Goal: Task Accomplishment & Management: Manage account settings

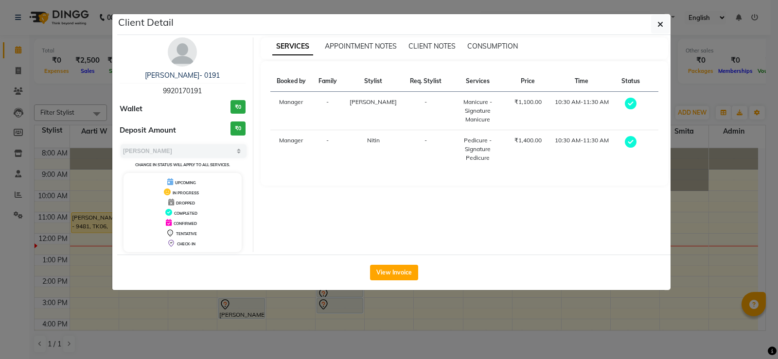
select select "3"
click at [653, 26] on button "button" at bounding box center [660, 24] width 18 height 18
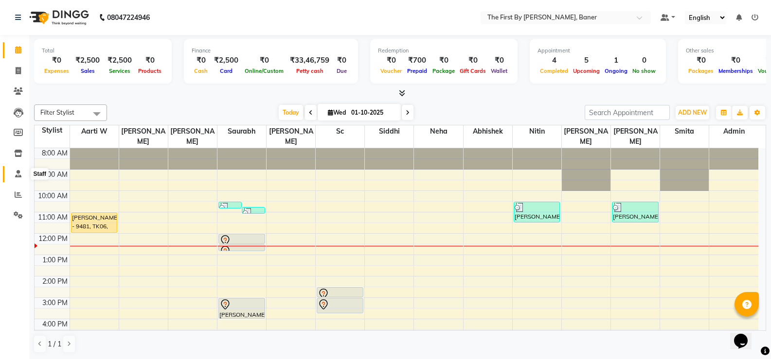
click at [17, 175] on icon at bounding box center [18, 173] width 6 height 7
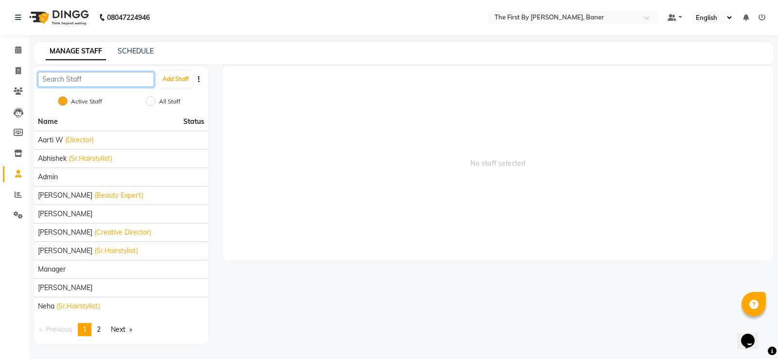
click at [104, 76] on input "text" at bounding box center [96, 79] width 116 height 15
click at [134, 50] on link "SCHEDULE" at bounding box center [136, 51] width 36 height 9
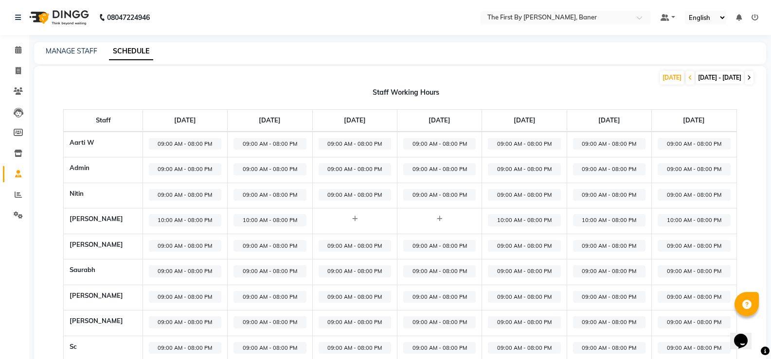
click at [750, 75] on icon at bounding box center [749, 78] width 4 height 6
click at [745, 78] on span at bounding box center [748, 78] width 9 height 14
click at [747, 76] on icon at bounding box center [749, 78] width 4 height 6
click at [685, 76] on span at bounding box center [689, 78] width 9 height 14
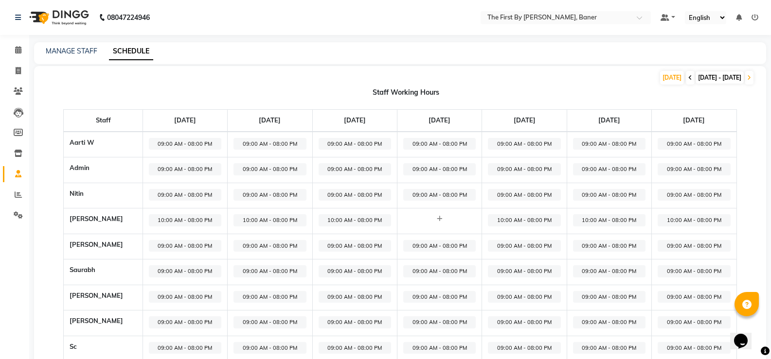
click at [685, 77] on span at bounding box center [689, 78] width 9 height 14
click at [22, 154] on icon at bounding box center [18, 153] width 8 height 7
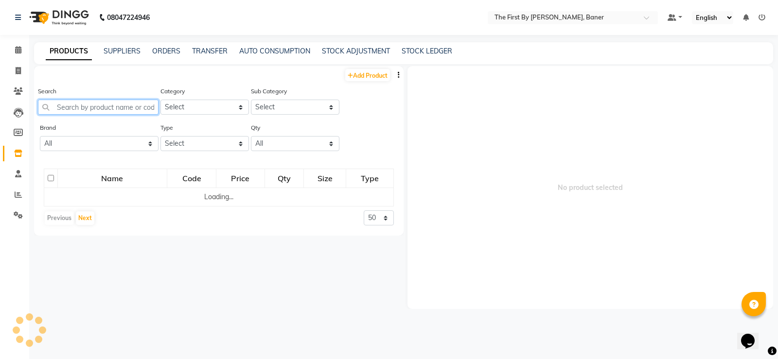
click at [69, 103] on input "text" at bounding box center [98, 107] width 121 height 15
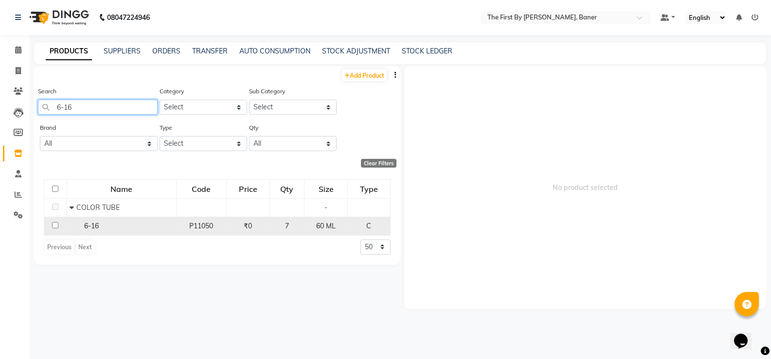
type input "6-16"
click at [117, 218] on td "6-16" at bounding box center [121, 226] width 109 height 18
click at [117, 226] on div "6-16" at bounding box center [122, 226] width 104 height 10
select select
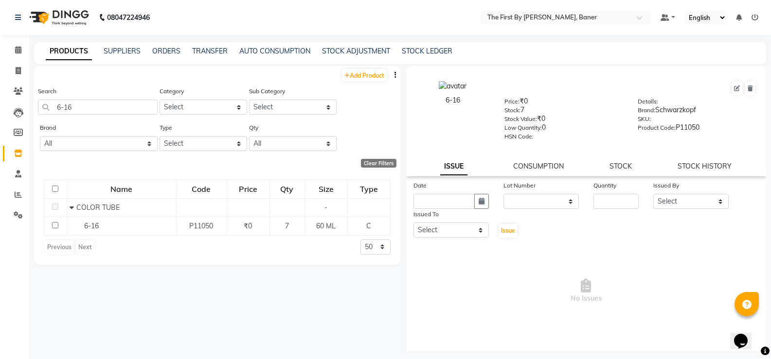
click at [615, 158] on div "6-16 Price: ₹0 Stock: 7 Stock Value: ₹0 Low Quantity: 0 HSN Code: Details: Bran…" at bounding box center [586, 121] width 360 height 110
click at [615, 165] on link "STOCK" at bounding box center [620, 166] width 22 height 9
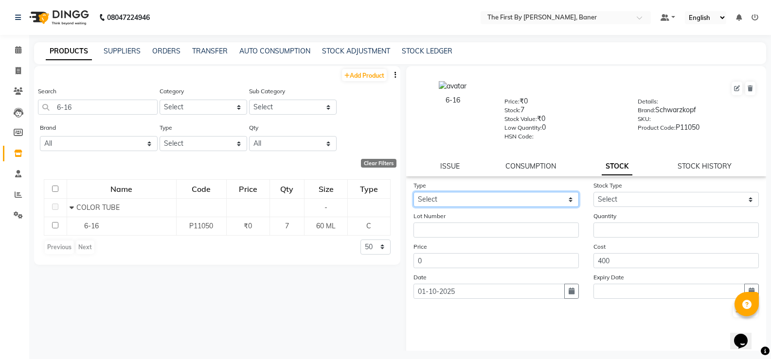
click at [434, 205] on select "Select In Out" at bounding box center [495, 199] width 165 height 15
select select "out"
click at [413, 192] on select "Select In Out" at bounding box center [495, 199] width 165 height 15
select select
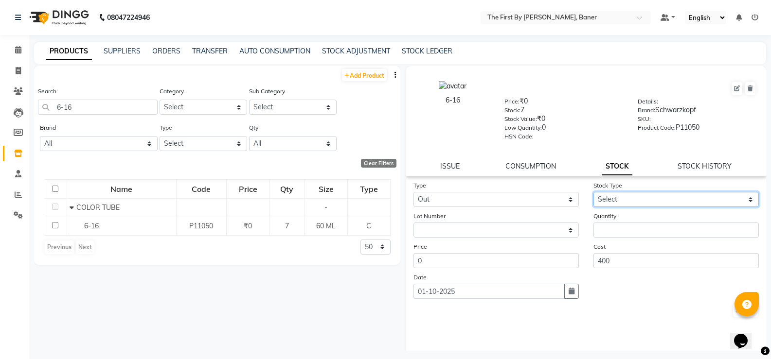
drag, startPoint x: 651, startPoint y: 200, endPoint x: 647, endPoint y: 207, distance: 8.1
click at [651, 200] on select "Select Internal Use Damaged Expired Adjustment Return Other" at bounding box center [675, 199] width 165 height 15
select select "internal use"
click at [593, 192] on select "Select Internal Use Damaged Expired Adjustment Return Other" at bounding box center [675, 199] width 165 height 15
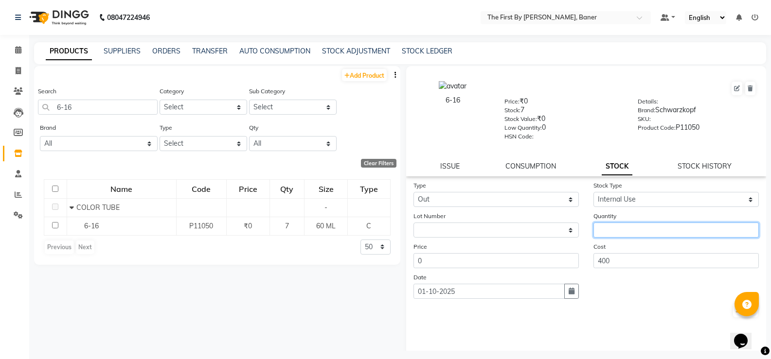
click at [633, 227] on input "number" at bounding box center [675, 230] width 165 height 15
type input "2"
click at [733, 313] on button "Submit" at bounding box center [745, 311] width 25 height 14
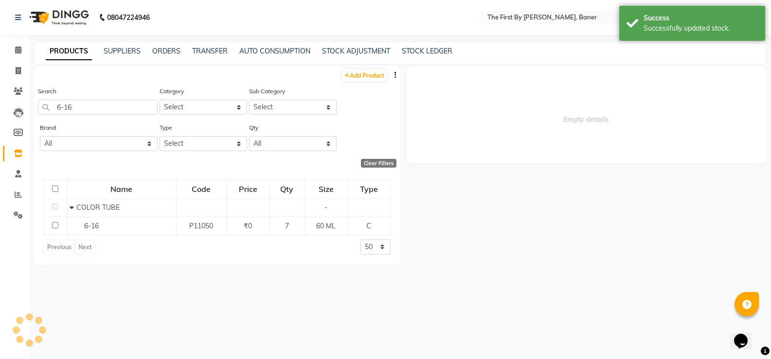
select select
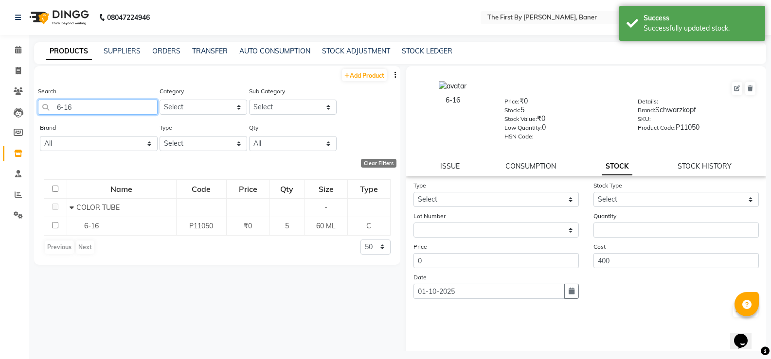
drag, startPoint x: 69, startPoint y: 104, endPoint x: 44, endPoint y: 103, distance: 24.8
click at [44, 103] on input "6-16" at bounding box center [98, 107] width 120 height 15
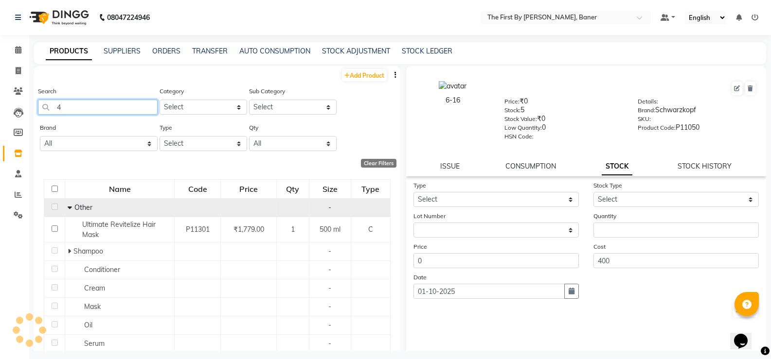
type input "4"
click at [65, 210] on td "Other" at bounding box center [119, 207] width 109 height 18
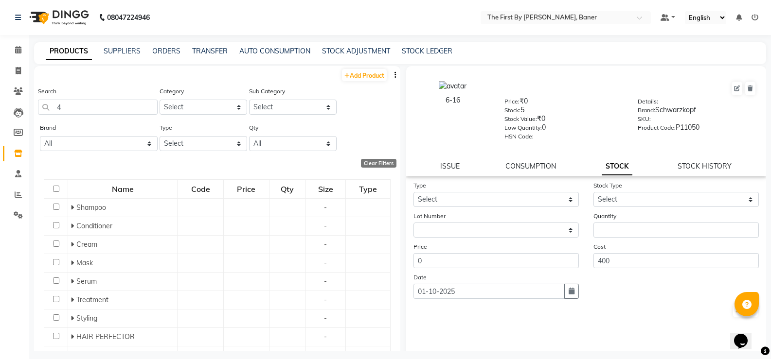
click at [69, 209] on td "Shampoo" at bounding box center [122, 207] width 109 height 18
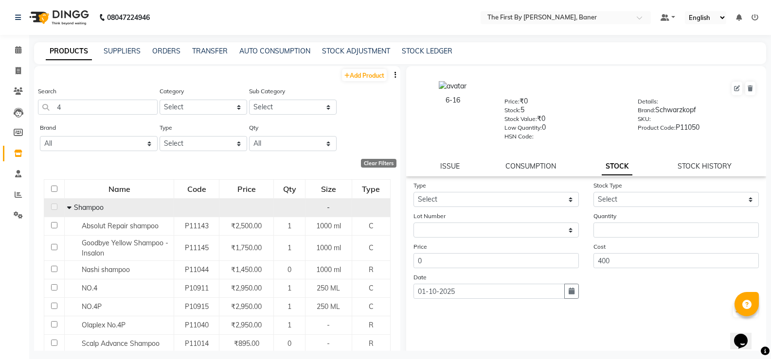
click at [69, 208] on icon at bounding box center [69, 207] width 4 height 7
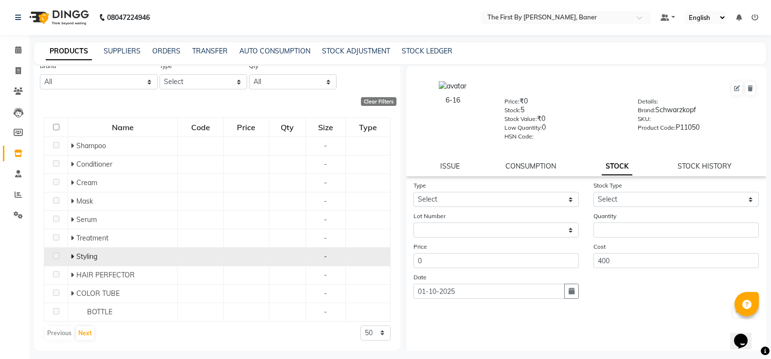
scroll to position [6, 0]
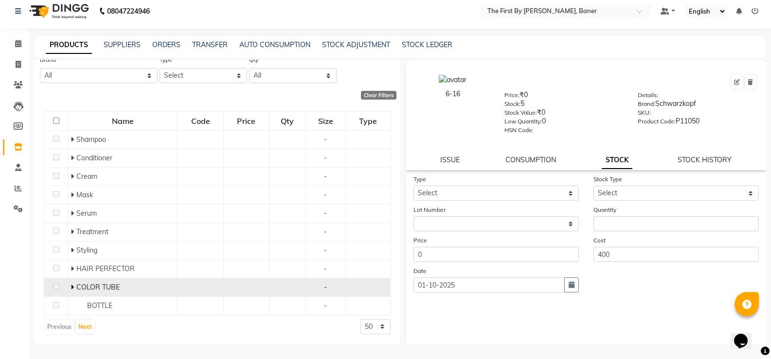
click at [74, 283] on span at bounding box center [73, 287] width 6 height 9
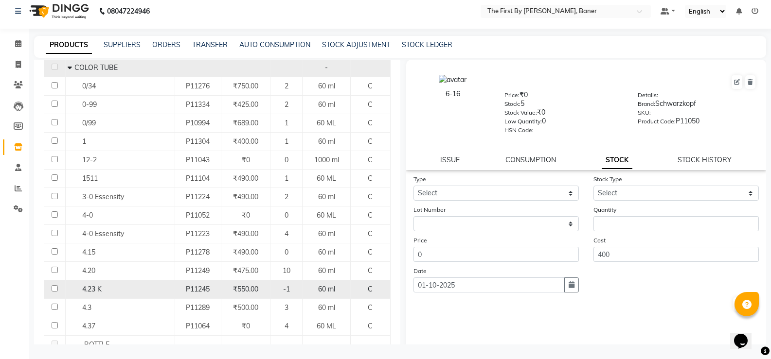
scroll to position [320, 0]
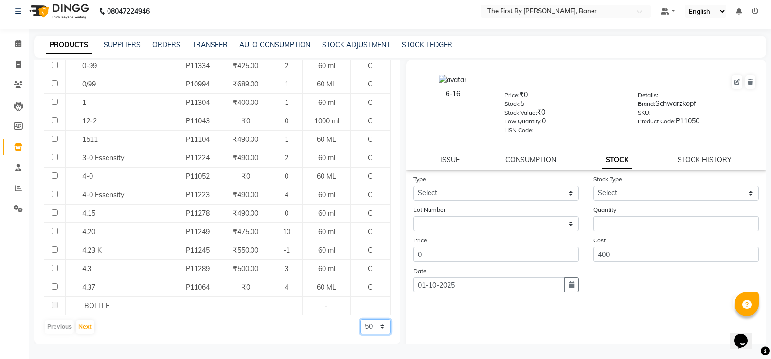
click at [361, 327] on select "50 100 500" at bounding box center [375, 326] width 30 height 15
select select "500"
click at [360, 319] on select "50 100 500" at bounding box center [375, 326] width 30 height 15
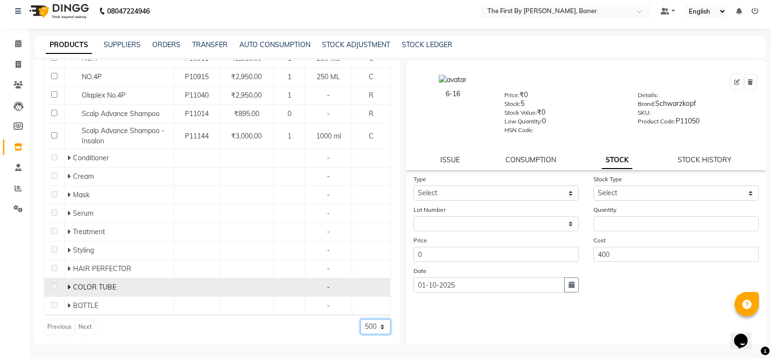
scroll to position [0, 0]
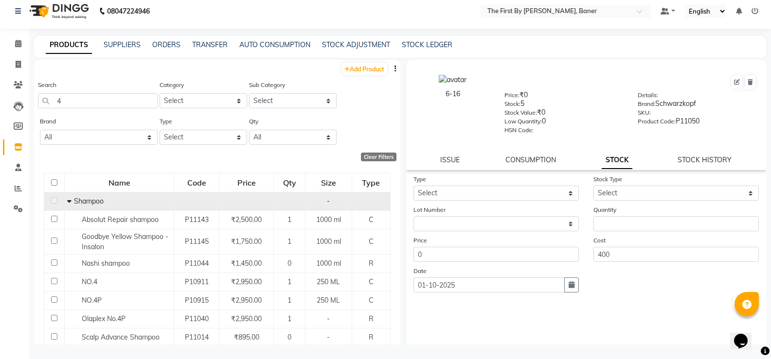
click at [68, 203] on icon at bounding box center [69, 201] width 4 height 7
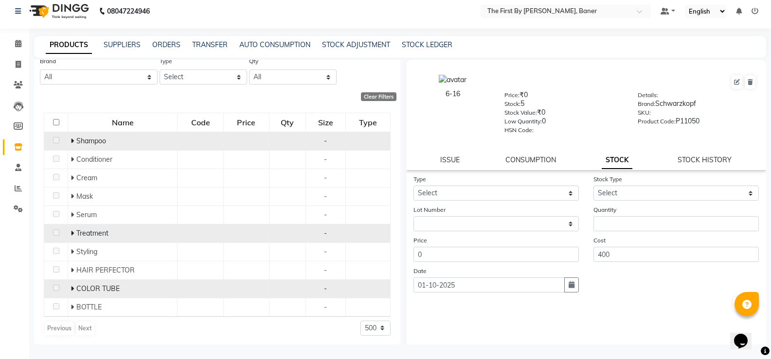
scroll to position [62, 0]
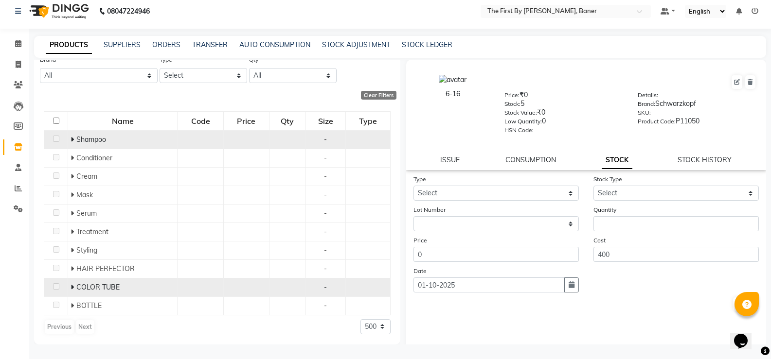
click at [73, 289] on icon at bounding box center [71, 287] width 3 height 7
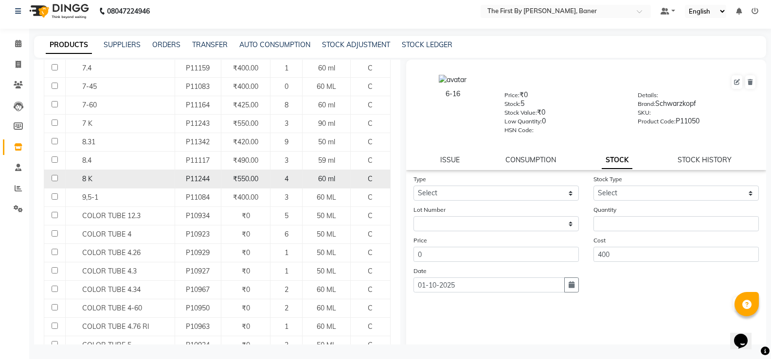
scroll to position [840, 0]
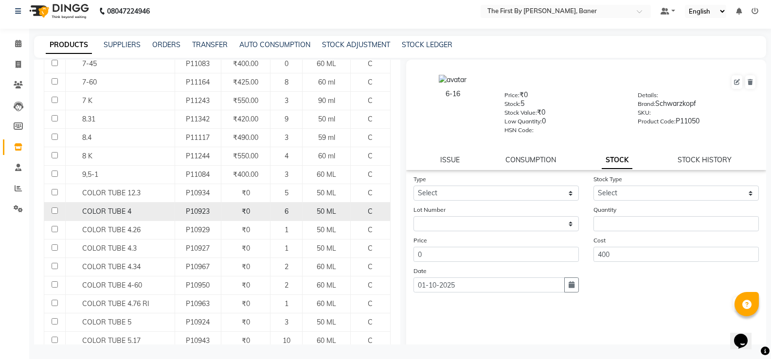
click at [119, 207] on span "COLOR TUBE 4" at bounding box center [106, 211] width 49 height 9
select select
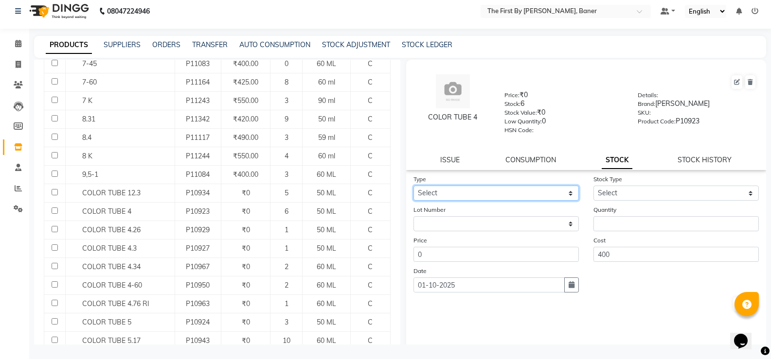
drag, startPoint x: 489, startPoint y: 193, endPoint x: 481, endPoint y: 200, distance: 10.3
click at [489, 193] on select "Select In Out" at bounding box center [495, 193] width 165 height 15
select select "out"
click at [413, 186] on select "Select In Out" at bounding box center [495, 193] width 165 height 15
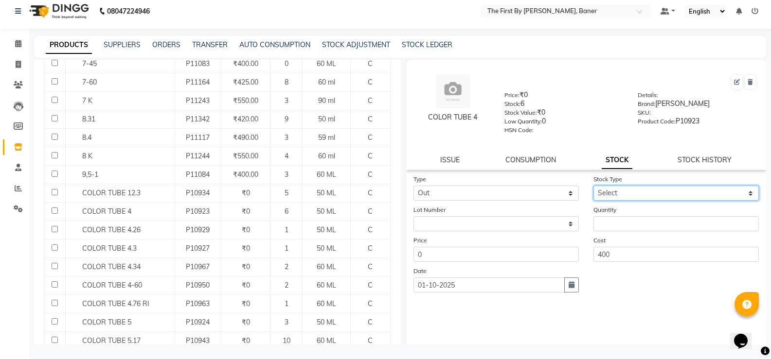
click at [599, 195] on select "Select Internal Use Damaged Expired Adjustment Return Other" at bounding box center [675, 193] width 165 height 15
select select "internal use"
click at [593, 186] on select "Select Internal Use Damaged Expired Adjustment Return Other" at bounding box center [675, 193] width 165 height 15
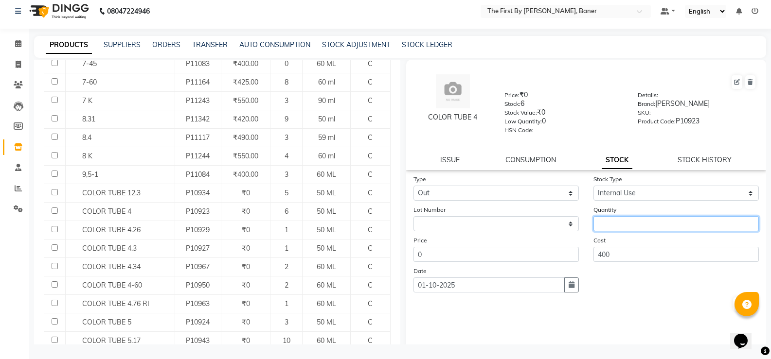
click at [607, 219] on input "number" at bounding box center [675, 223] width 165 height 15
type input "1"
click at [733, 301] on button "Submit" at bounding box center [745, 305] width 25 height 14
select select
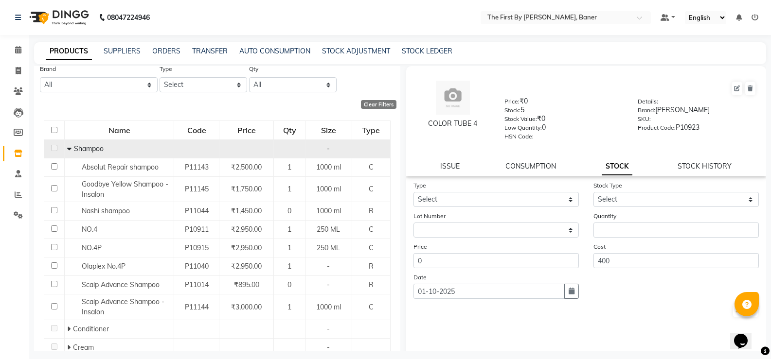
scroll to position [0, 0]
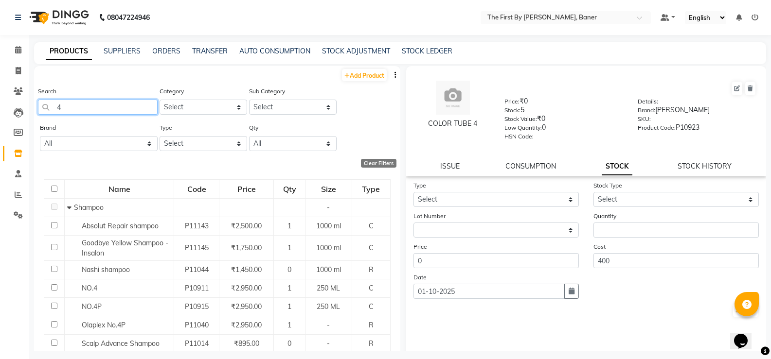
drag, startPoint x: 66, startPoint y: 110, endPoint x: 55, endPoint y: 109, distance: 11.2
click at [60, 109] on input "4" at bounding box center [98, 107] width 120 height 15
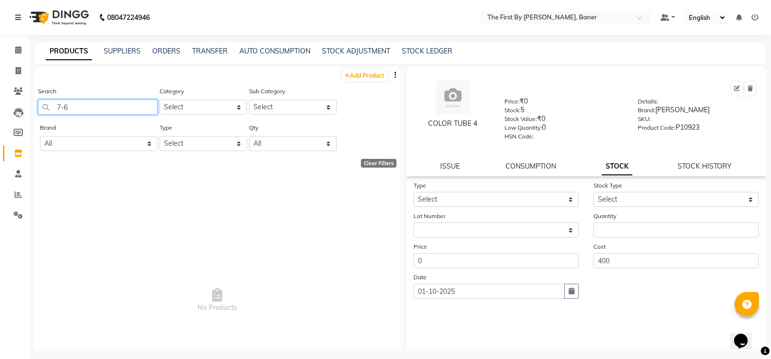
type input "7-60"
select select "500"
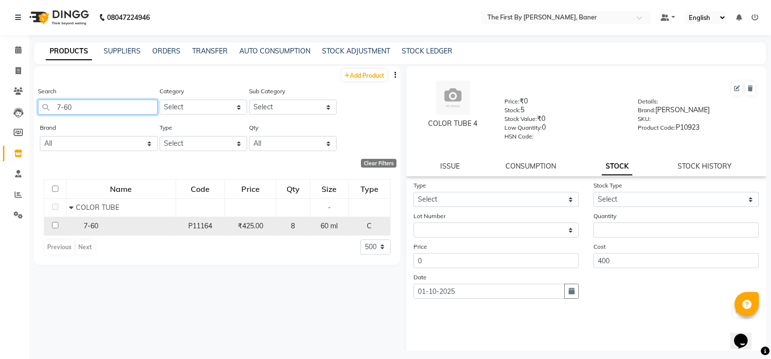
type input "7-60"
click at [102, 227] on div "7-60" at bounding box center [121, 226] width 104 height 10
select select
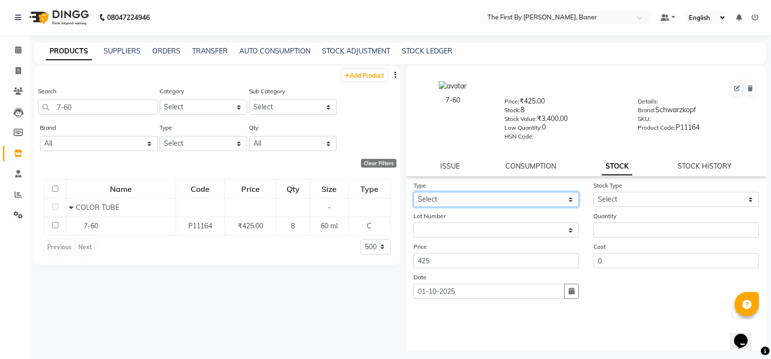
drag, startPoint x: 530, startPoint y: 203, endPoint x: 521, endPoint y: 206, distance: 9.7
click at [530, 203] on select "Select In Out" at bounding box center [495, 199] width 165 height 15
select select "out"
click at [413, 192] on select "Select In Out" at bounding box center [495, 199] width 165 height 15
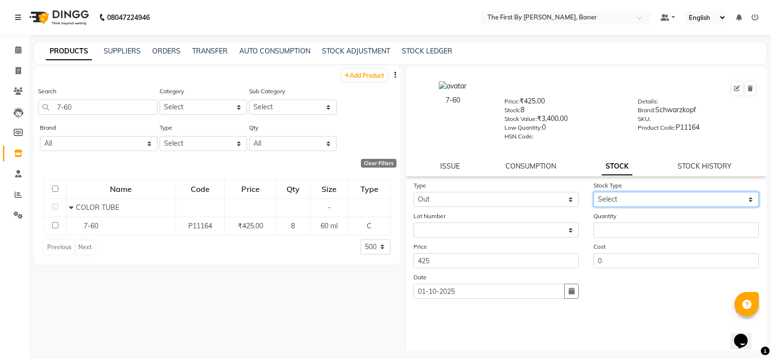
drag, startPoint x: 603, startPoint y: 201, endPoint x: 602, endPoint y: 206, distance: 4.9
click at [603, 201] on select "Select Internal Use Damaged Expired Adjustment Return Other" at bounding box center [675, 199] width 165 height 15
select select "internal use"
click at [593, 192] on select "Select Internal Use Damaged Expired Adjustment Return Other" at bounding box center [675, 199] width 165 height 15
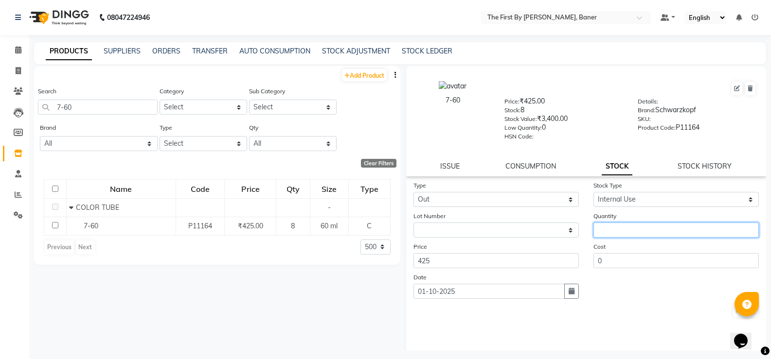
click at [601, 227] on input "number" at bounding box center [675, 230] width 165 height 15
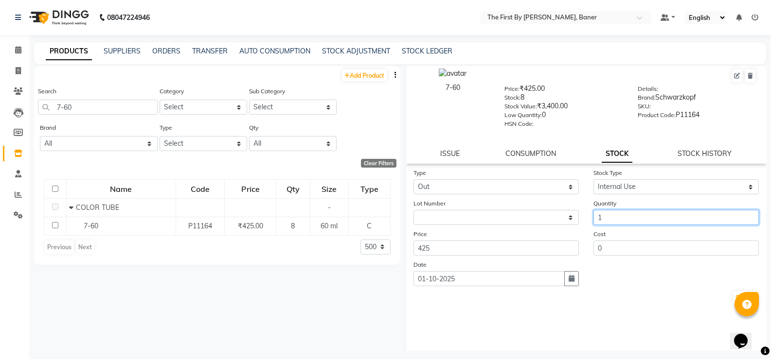
scroll to position [24, 0]
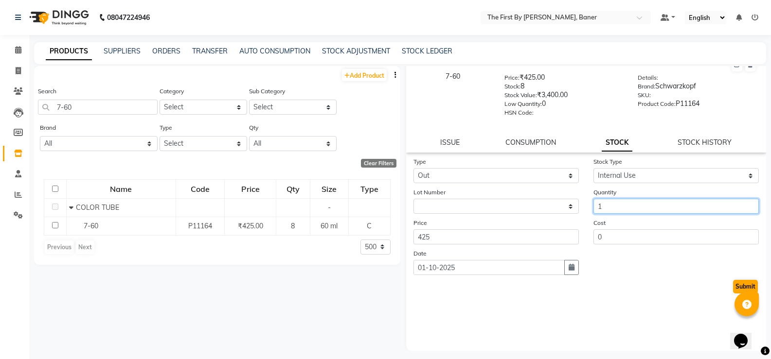
type input "1"
click at [733, 287] on button "Submit" at bounding box center [745, 287] width 25 height 14
select select
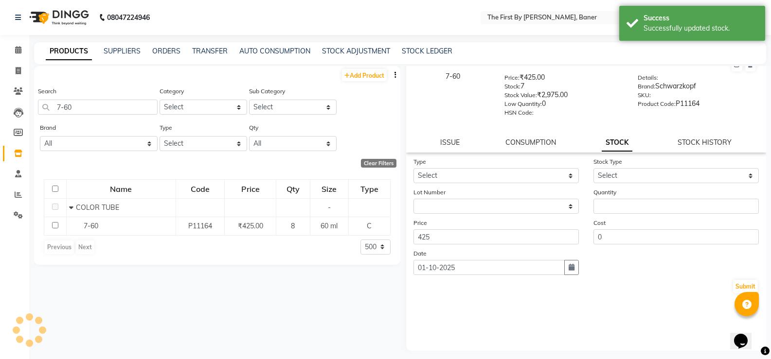
scroll to position [0, 0]
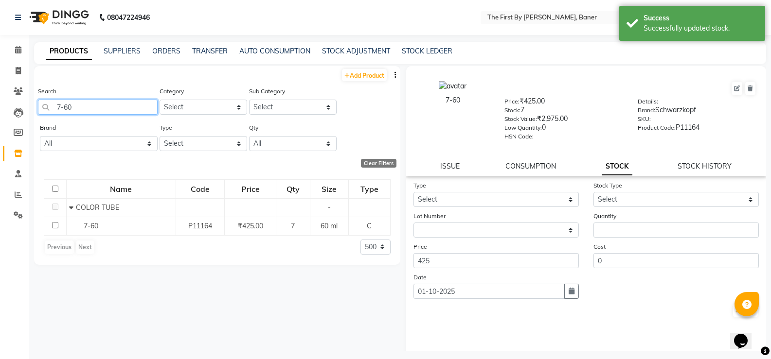
click at [53, 108] on input "7-60" at bounding box center [98, 107] width 120 height 15
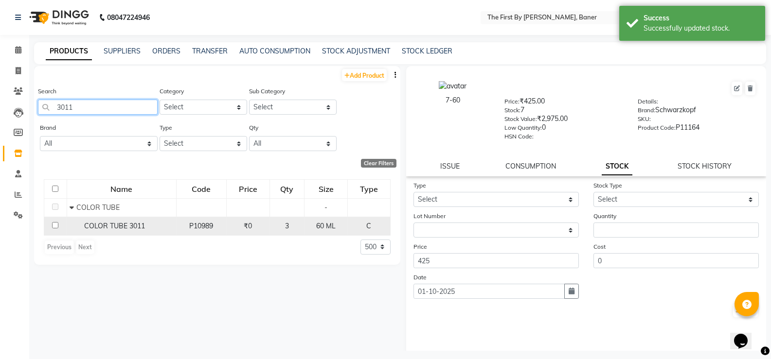
type input "3011"
click at [120, 218] on td "COLOR TUBE 3011" at bounding box center [121, 226] width 109 height 18
drag, startPoint x: 297, startPoint y: 224, endPoint x: 357, endPoint y: 224, distance: 60.3
click at [297, 225] on div "3" at bounding box center [287, 226] width 27 height 10
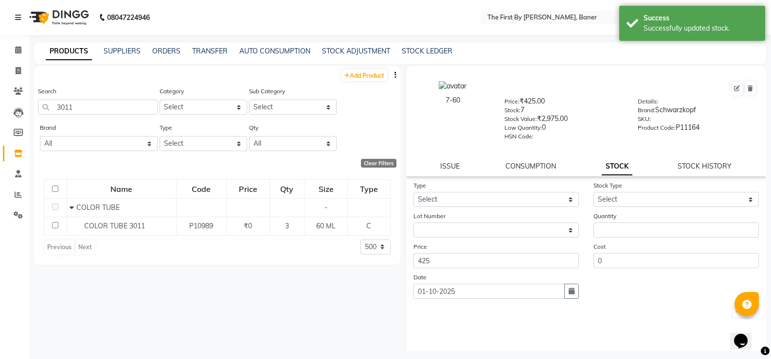
select select
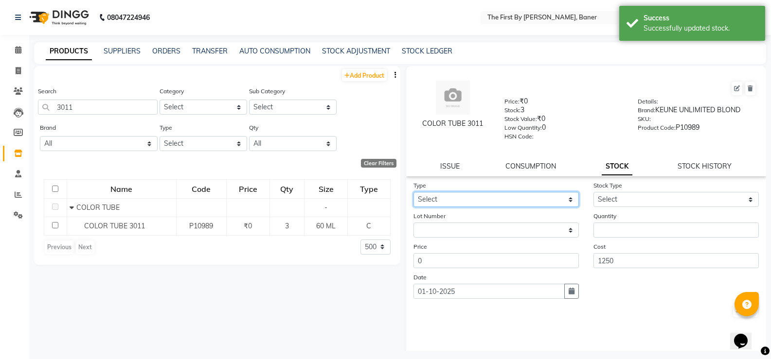
click at [443, 193] on select "Select In Out" at bounding box center [495, 199] width 165 height 15
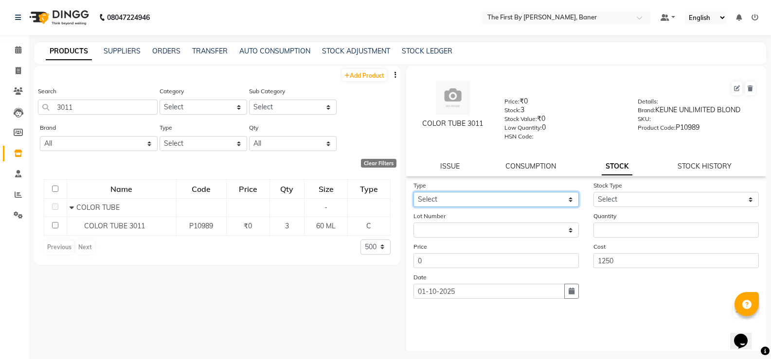
select select "out"
click at [413, 192] on select "Select In Out" at bounding box center [495, 199] width 165 height 15
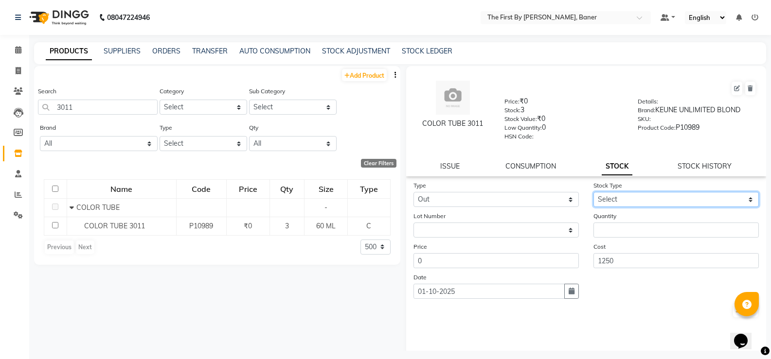
click at [616, 198] on select "Select Internal Use Damaged Expired Adjustment Return Other" at bounding box center [675, 199] width 165 height 15
select select "internal use"
click at [593, 192] on select "Select Internal Use Damaged Expired Adjustment Return Other" at bounding box center [675, 199] width 165 height 15
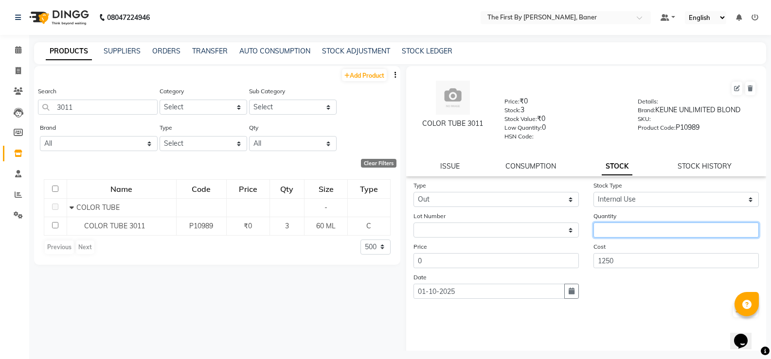
click at [613, 229] on input "number" at bounding box center [675, 230] width 165 height 15
type input "2"
click at [733, 314] on button "Submit" at bounding box center [745, 311] width 25 height 14
select select
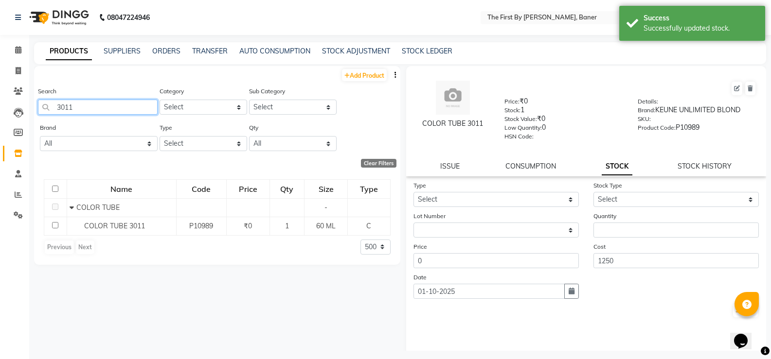
drag, startPoint x: 80, startPoint y: 112, endPoint x: 46, endPoint y: 110, distance: 33.6
click at [49, 110] on input "3011" at bounding box center [98, 107] width 120 height 15
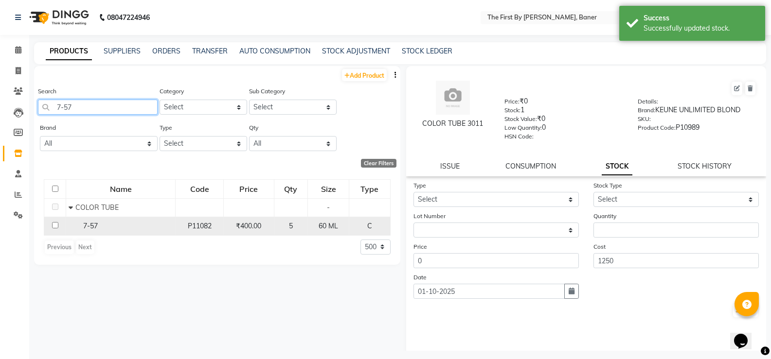
type input "7-57"
click at [92, 229] on span "7-57" at bounding box center [90, 226] width 15 height 9
select select
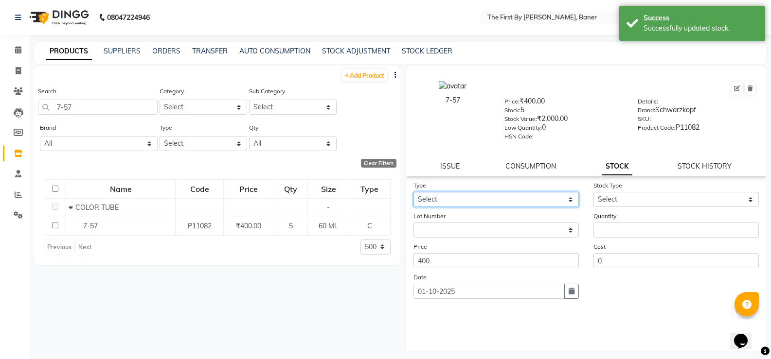
drag, startPoint x: 440, startPoint y: 197, endPoint x: 437, endPoint y: 206, distance: 9.4
click at [440, 197] on select "Select In Out" at bounding box center [495, 199] width 165 height 15
select select "out"
click at [413, 192] on select "Select In Out" at bounding box center [495, 199] width 165 height 15
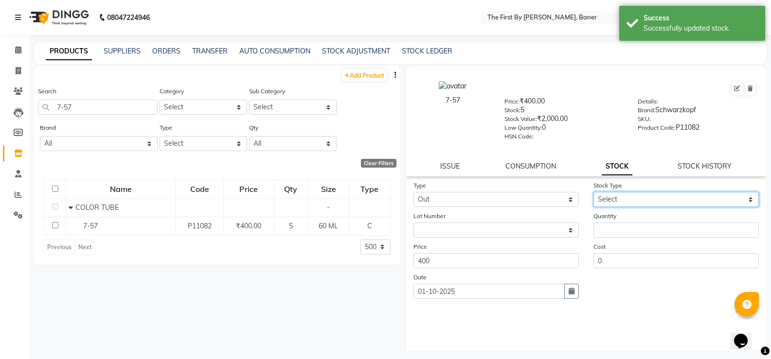
drag, startPoint x: 638, startPoint y: 199, endPoint x: 631, endPoint y: 205, distance: 8.9
click at [637, 199] on select "Select Internal Use Damaged Expired Adjustment Return Other" at bounding box center [675, 199] width 165 height 15
select select "internal use"
click at [593, 192] on select "Select Internal Use Damaged Expired Adjustment Return Other" at bounding box center [675, 199] width 165 height 15
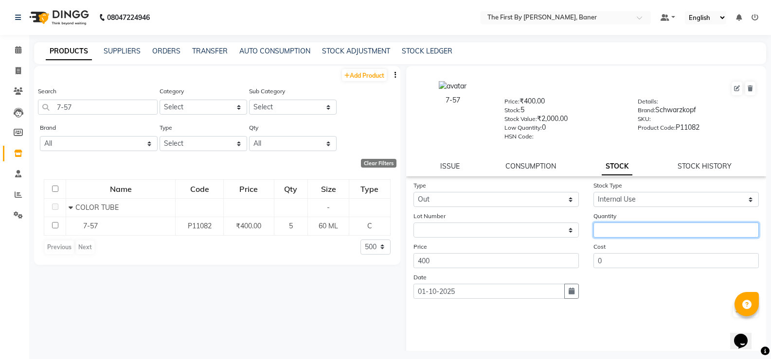
click at [617, 231] on input "number" at bounding box center [675, 230] width 165 height 15
type input "1"
click at [733, 310] on button "Submit" at bounding box center [745, 311] width 25 height 14
select select
click at [13, 50] on span at bounding box center [18, 50] width 17 height 11
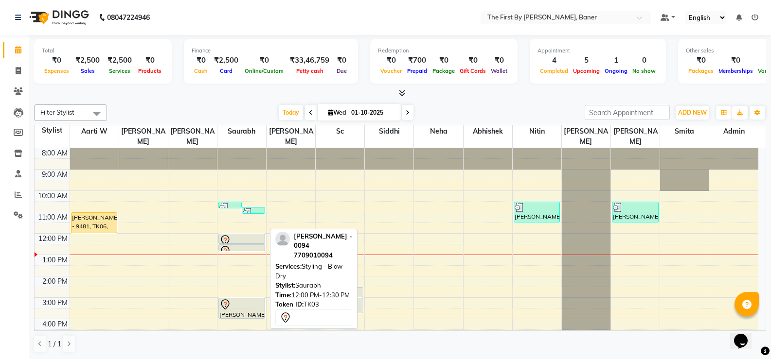
click at [250, 242] on div at bounding box center [242, 244] width 46 height 4
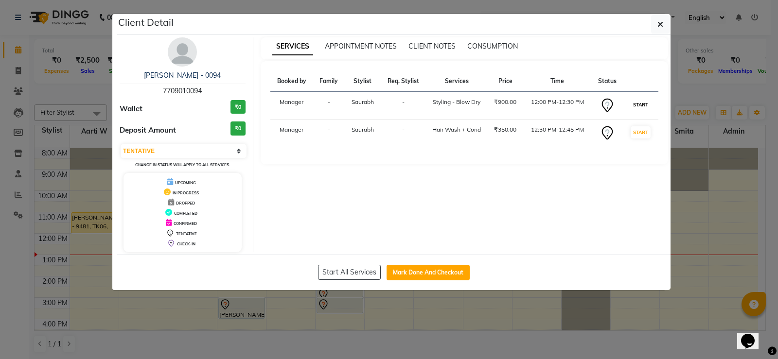
click at [635, 102] on button "START" at bounding box center [641, 105] width 20 height 12
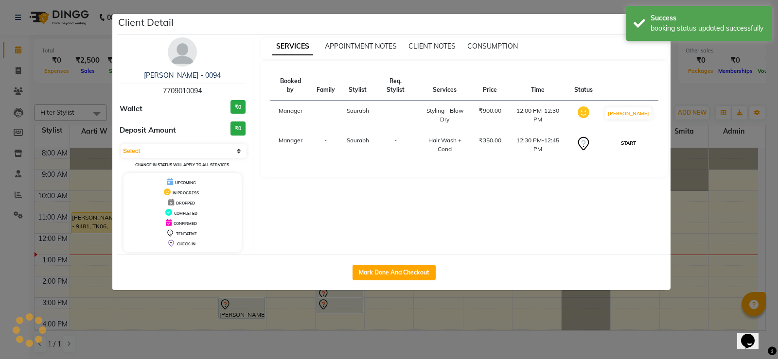
click at [636, 137] on button "START" at bounding box center [628, 143] width 20 height 12
select select "1"
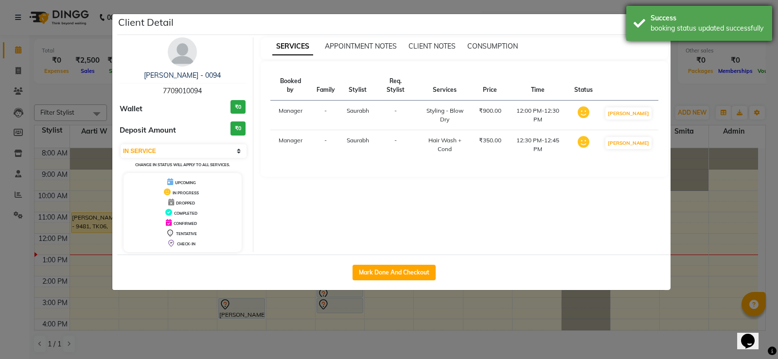
click at [652, 28] on div "booking status updated successfully" at bounding box center [707, 28] width 114 height 10
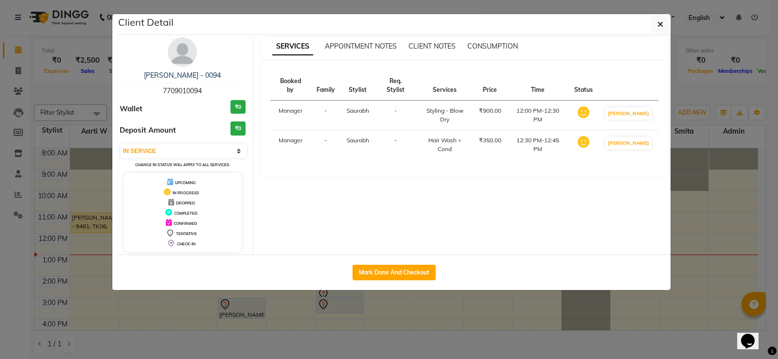
click at [656, 19] on div "Success" at bounding box center [707, 18] width 114 height 10
click at [657, 19] on button "button" at bounding box center [660, 24] width 18 height 18
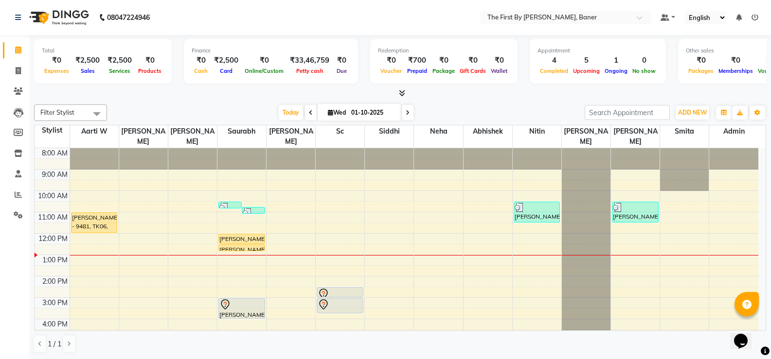
click at [127, 207] on div "8:00 AM 9:00 AM 10:00 AM 11:00 AM 12:00 PM 1:00 PM 2:00 PM 3:00 PM 4:00 PM 5:00…" at bounding box center [396, 287] width 723 height 278
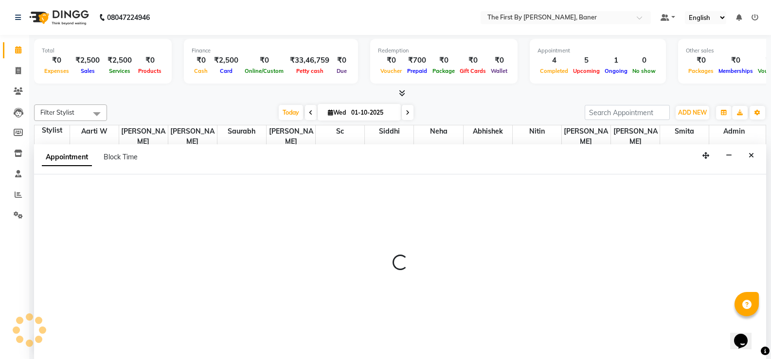
scroll to position [0, 0]
select select "49038"
select select "660"
select select "tentative"
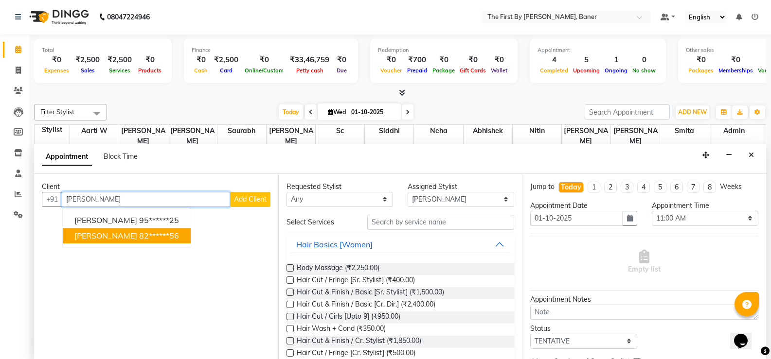
click at [118, 236] on span "Abhilasha Singh" at bounding box center [105, 236] width 63 height 10
type input "82******56"
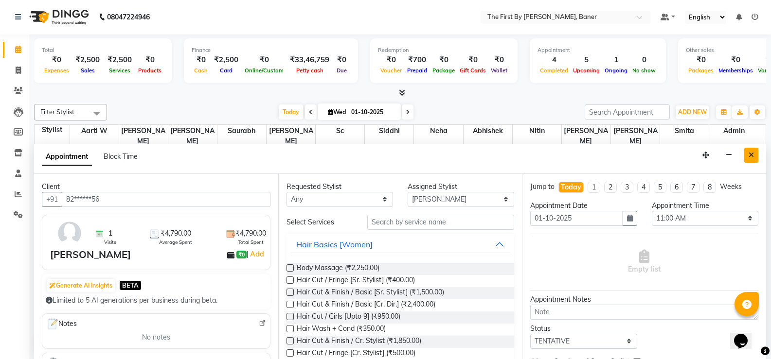
click at [751, 156] on icon "Close" at bounding box center [750, 155] width 5 height 7
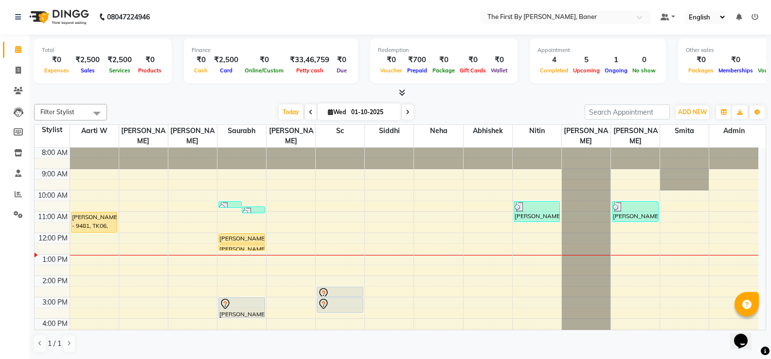
click at [29, 73] on ngb-tooltip-window "Invoice" at bounding box center [43, 70] width 33 height 17
click at [18, 72] on icon at bounding box center [18, 70] width 5 height 7
select select "6411"
select select "service"
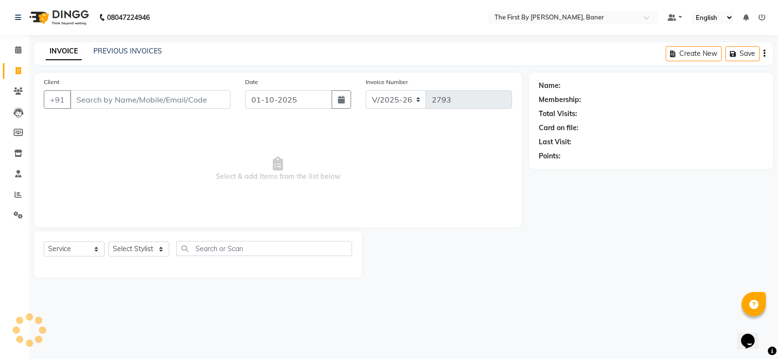
click at [129, 45] on div "INVOICE PREVIOUS INVOICES Create New Save" at bounding box center [403, 53] width 739 height 23
click at [133, 52] on link "PREVIOUS INVOICES" at bounding box center [127, 51] width 69 height 9
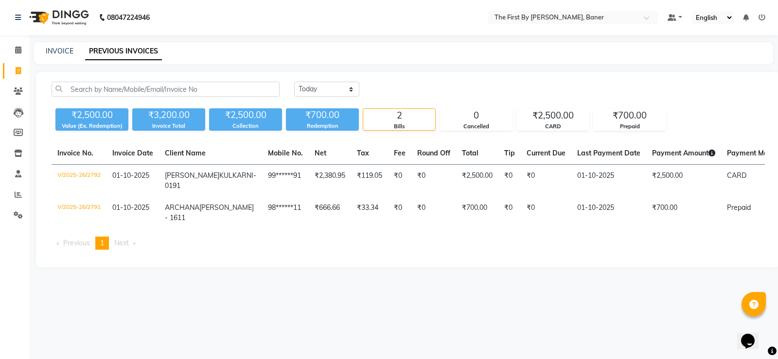
drag, startPoint x: 338, startPoint y: 81, endPoint x: 335, endPoint y: 89, distance: 9.4
click at [337, 83] on div "Today Yesterday Custom Range ₹2,500.00 Value (Ex. Redemption) ₹3,200.00 Invoice…" at bounding box center [408, 169] width 744 height 195
click at [335, 90] on select "[DATE] [DATE] Custom Range" at bounding box center [326, 89] width 65 height 15
select select "[DATE]"
click at [294, 82] on select "[DATE] [DATE] Custom Range" at bounding box center [326, 89] width 65 height 15
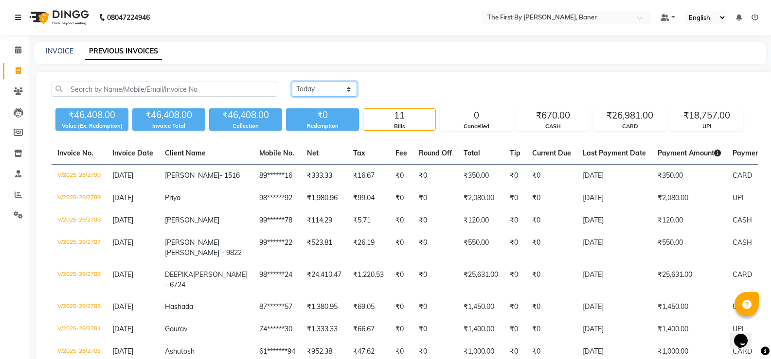
scroll to position [49, 0]
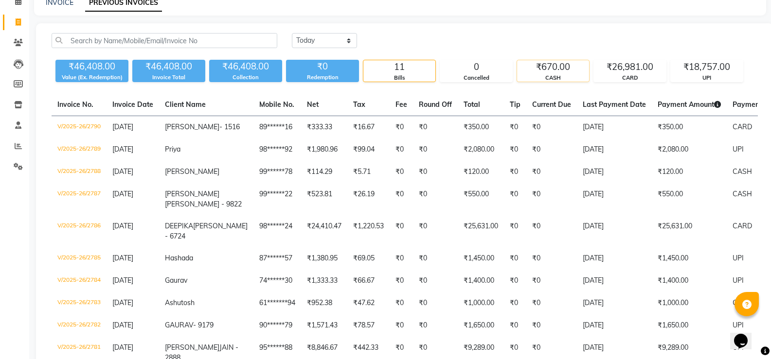
click at [550, 80] on div "CASH" at bounding box center [553, 78] width 72 height 8
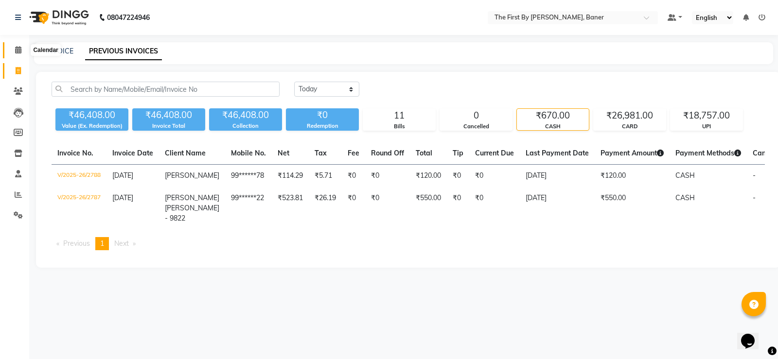
click at [12, 48] on span at bounding box center [18, 50] width 17 height 11
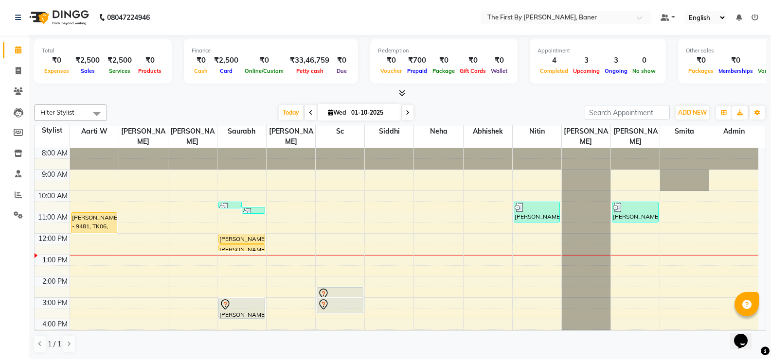
scroll to position [49, 0]
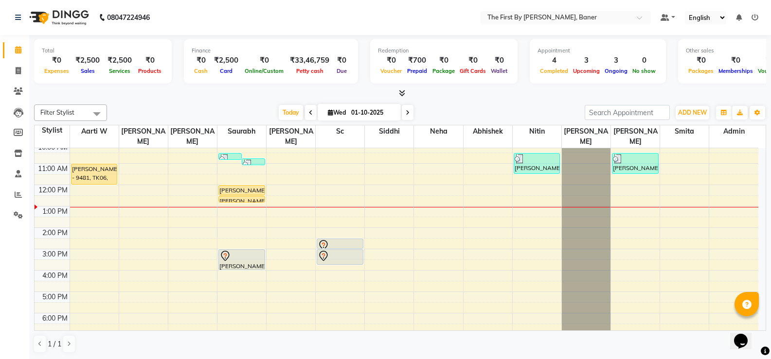
click at [309, 112] on icon at bounding box center [311, 113] width 4 height 6
type input "[DATE]"
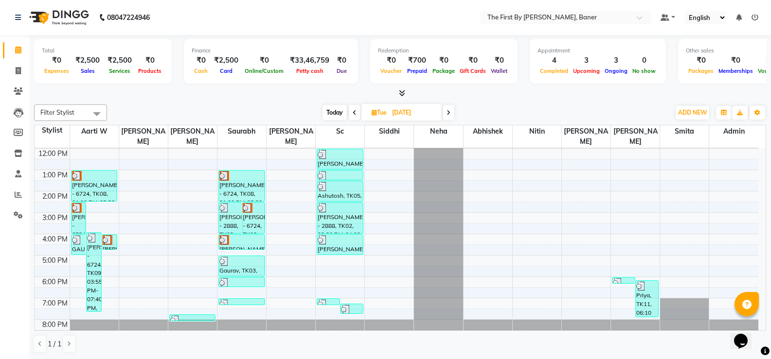
scroll to position [0, 0]
click at [245, 298] on div "8:00 AM 9:00 AM 10:00 AM 11:00 AM 12:00 PM 1:00 PM 2:00 PM 3:00 PM 4:00 PM 5:00…" at bounding box center [396, 202] width 723 height 278
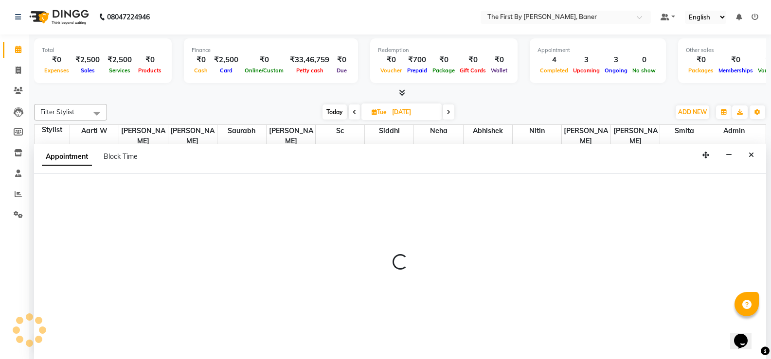
select select "49037"
select select "1140"
select select "tentative"
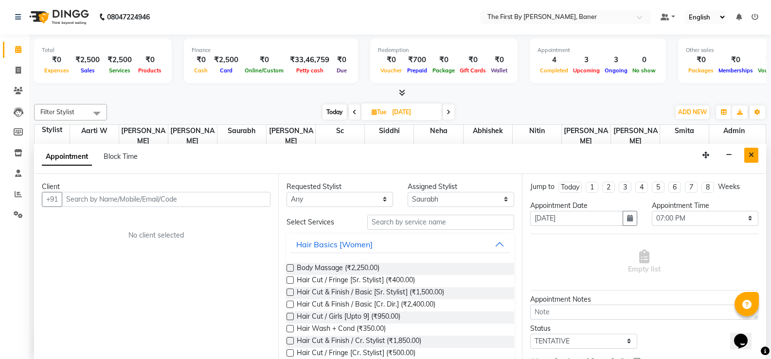
click at [750, 155] on icon "Close" at bounding box center [750, 155] width 5 height 7
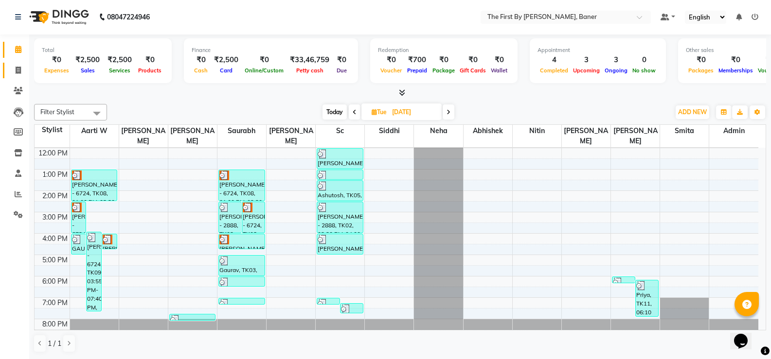
click at [17, 67] on icon at bounding box center [18, 70] width 5 height 7
select select "6411"
select select "service"
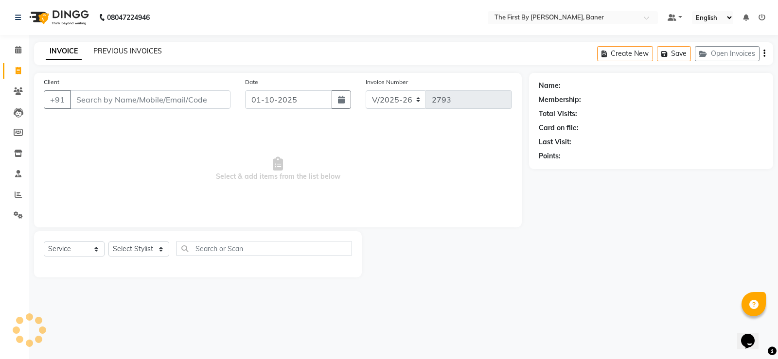
click at [102, 52] on link "PREVIOUS INVOICES" at bounding box center [127, 51] width 69 height 9
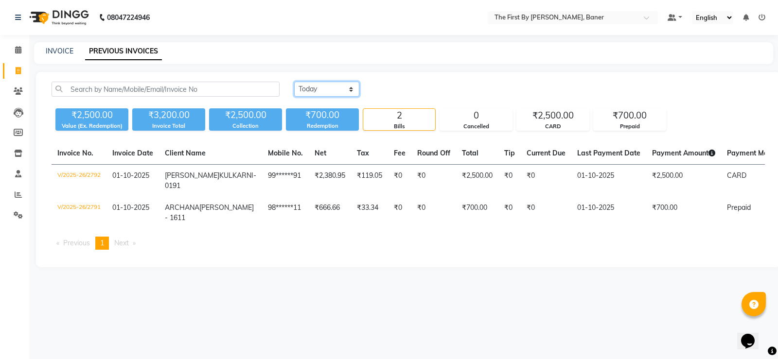
click at [328, 88] on select "[DATE] [DATE] Custom Range" at bounding box center [326, 89] width 65 height 15
click at [294, 82] on select "[DATE] [DATE] Custom Range" at bounding box center [326, 89] width 65 height 15
click at [319, 89] on select "[DATE] [DATE] Custom Range" at bounding box center [330, 89] width 73 height 15
select select "[DATE]"
click at [294, 82] on select "[DATE] [DATE] Custom Range" at bounding box center [330, 89] width 73 height 15
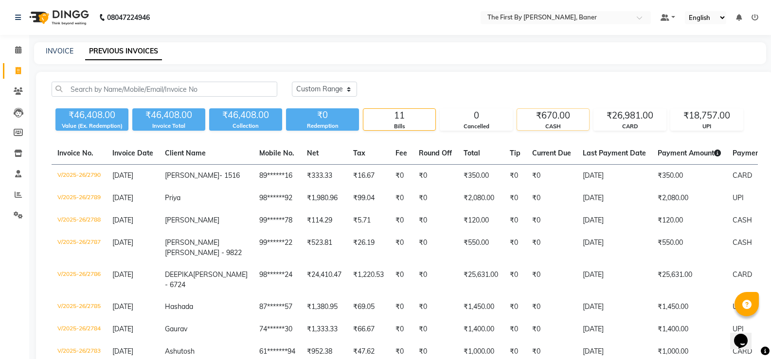
click at [555, 123] on div "CASH" at bounding box center [553, 127] width 72 height 8
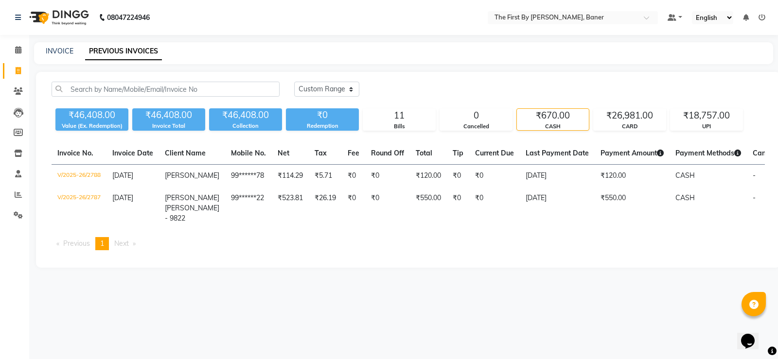
click at [42, 53] on div "INVOICE PREVIOUS INVOICES" at bounding box center [397, 51] width 727 height 10
click at [48, 50] on link "INVOICE" at bounding box center [60, 51] width 28 height 9
select select "6411"
select select "service"
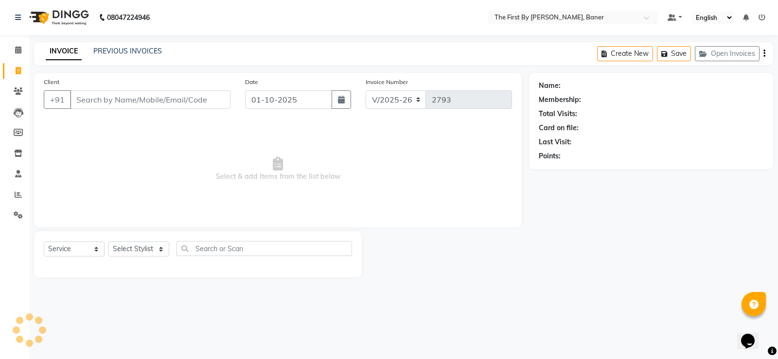
click at [114, 99] on input "Client" at bounding box center [150, 99] width 160 height 18
click at [132, 101] on input "Client" at bounding box center [150, 99] width 160 height 18
paste input "8237834372"
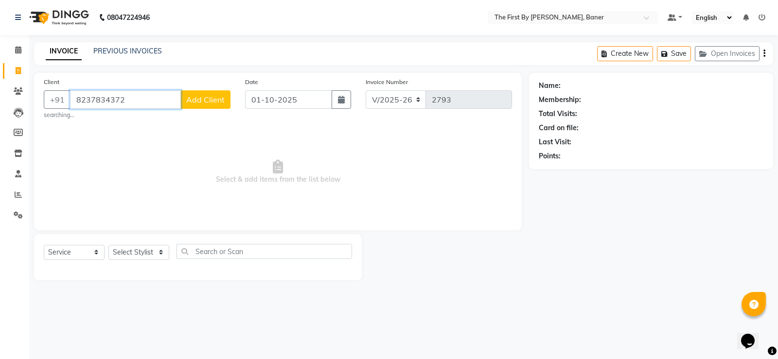
type input "8237834372"
click at [278, 104] on input "01-10-2025" at bounding box center [288, 99] width 87 height 18
select select "10"
select select "2025"
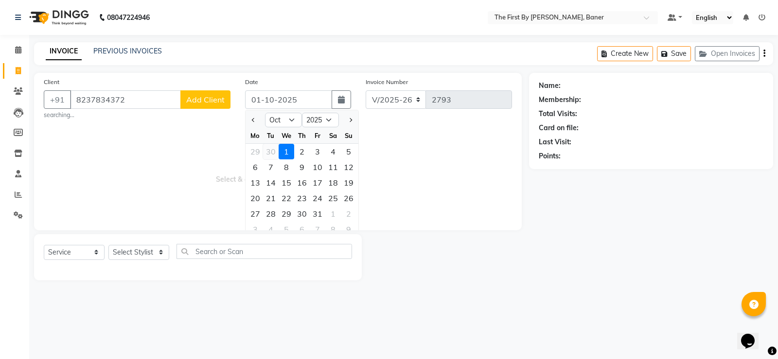
click at [272, 154] on div "30" at bounding box center [271, 152] width 16 height 16
type input "[DATE]"
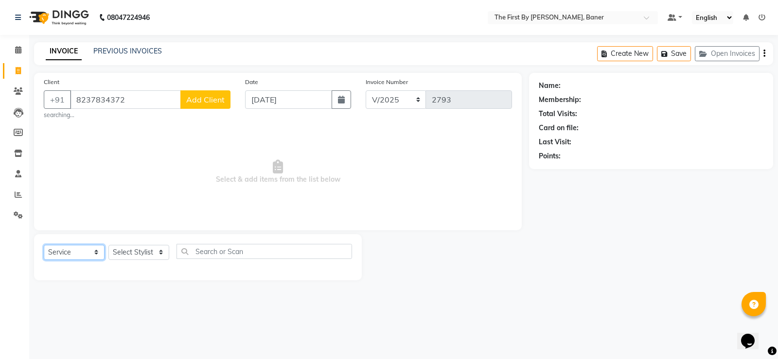
click at [78, 256] on select "Select Service Product Membership Package Voucher Prepaid Gift Card" at bounding box center [74, 252] width 61 height 15
click at [112, 253] on select "Select Stylist Aarti W Abhishek Admin [PERSON_NAME] [PERSON_NAME] [PERSON_NAME]…" at bounding box center [138, 252] width 61 height 15
select select "49037"
click at [108, 245] on select "Select Stylist Aarti W Abhishek Admin [PERSON_NAME] [PERSON_NAME] [PERSON_NAME]…" at bounding box center [138, 252] width 61 height 15
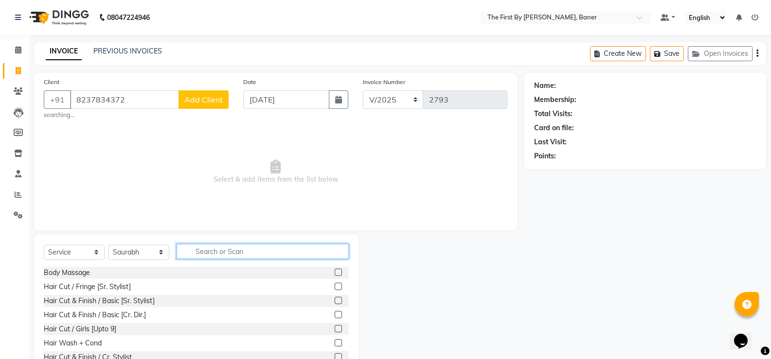
click at [200, 248] on input "text" at bounding box center [262, 251] width 172 height 15
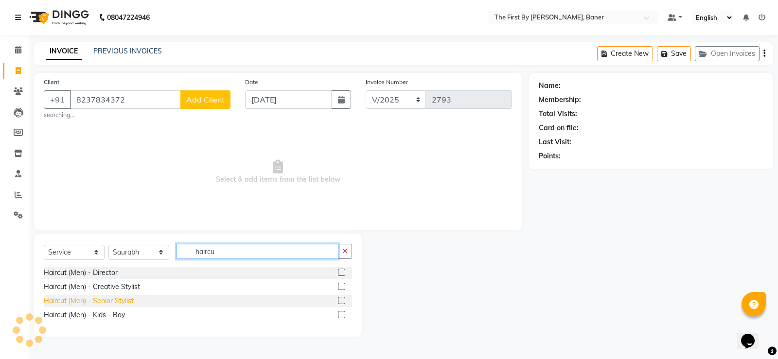
type input "haircu"
click at [100, 305] on div "Haircut (Men) - Senior Stylist" at bounding box center [89, 301] width 90 height 10
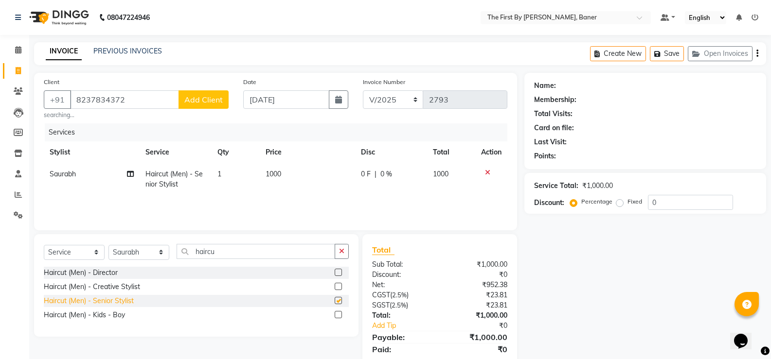
checkbox input "false"
click at [390, 198] on div "Services Stylist Service Qty Price Disc Total Action Saurabh Haircut (Men) - Se…" at bounding box center [275, 171] width 463 height 97
click at [298, 195] on td "1000" at bounding box center [308, 179] width 96 height 32
select select "49037"
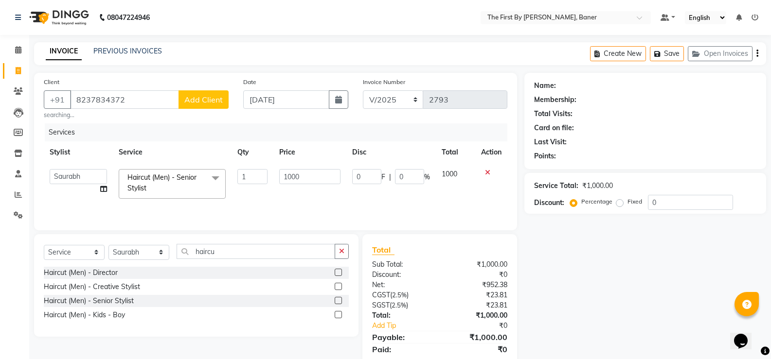
click at [553, 199] on div "Discount:" at bounding box center [549, 203] width 30 height 10
click at [604, 184] on div "₹1,000.00" at bounding box center [597, 186] width 31 height 10
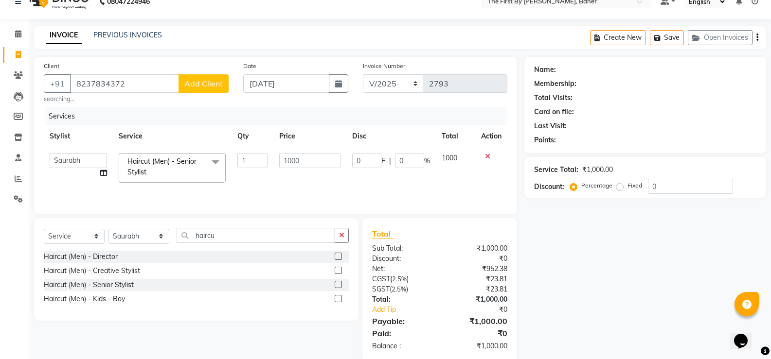
scroll to position [33, 0]
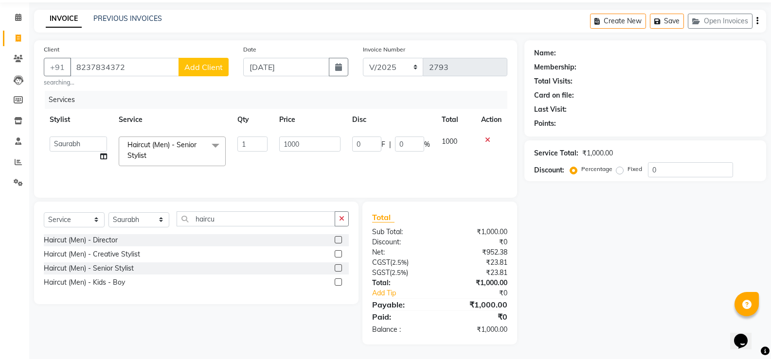
click at [484, 140] on div at bounding box center [491, 140] width 20 height 7
click at [108, 269] on div "Haircut (Men) - Senior Stylist" at bounding box center [89, 268] width 90 height 10
checkbox input "false"
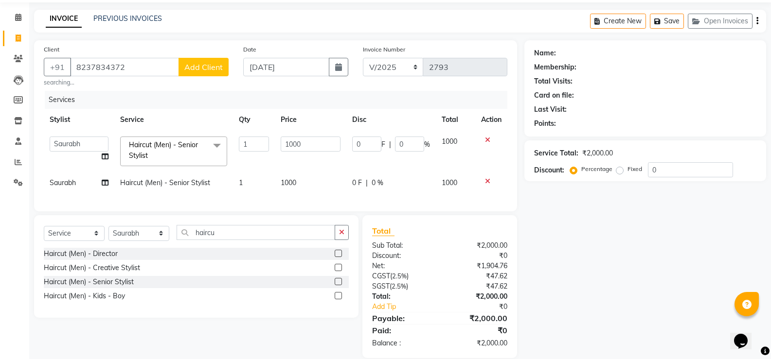
drag, startPoint x: 487, startPoint y: 139, endPoint x: 489, endPoint y: 144, distance: 5.1
click at [487, 140] on icon at bounding box center [487, 140] width 5 height 7
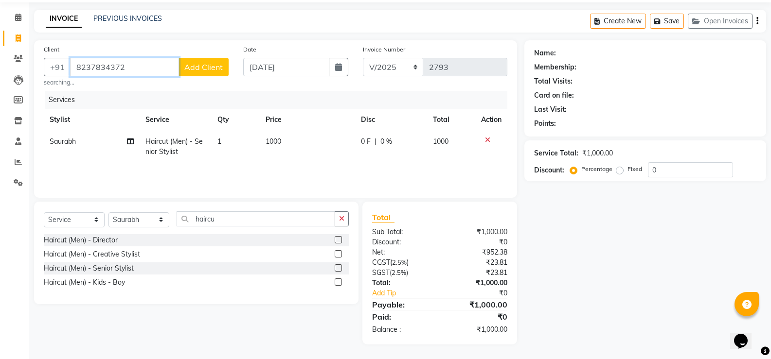
click at [139, 64] on input "8237834372" at bounding box center [124, 67] width 109 height 18
click at [140, 70] on input "8237834372" at bounding box center [124, 67] width 109 height 18
drag, startPoint x: 128, startPoint y: 66, endPoint x: 71, endPoint y: 70, distance: 57.0
click at [74, 70] on input "8237834372" at bounding box center [124, 67] width 109 height 18
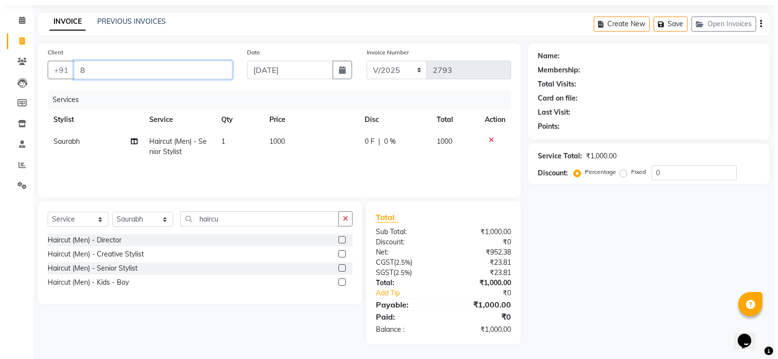
scroll to position [30, 0]
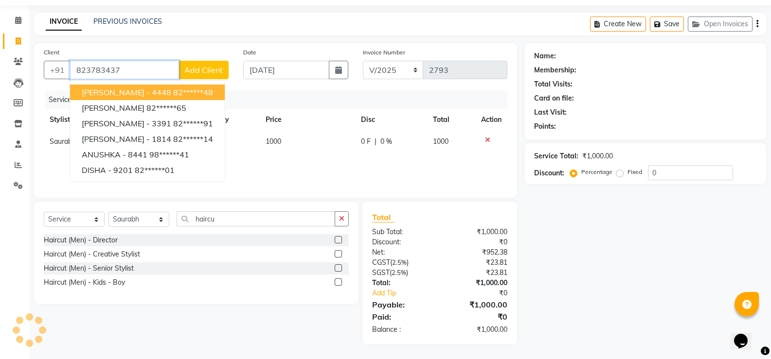
type input "8237834372"
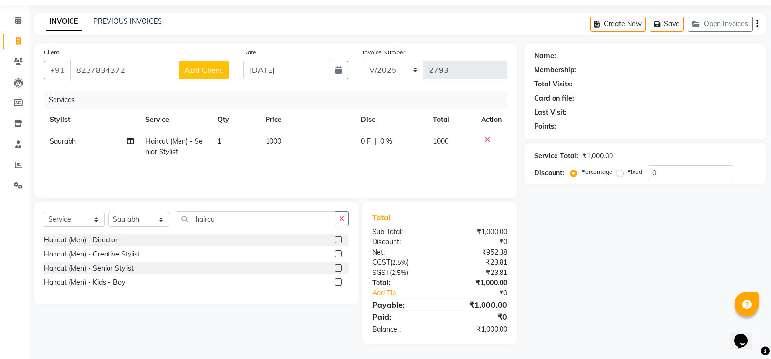
click at [204, 68] on span "Add Client" at bounding box center [203, 70] width 38 height 10
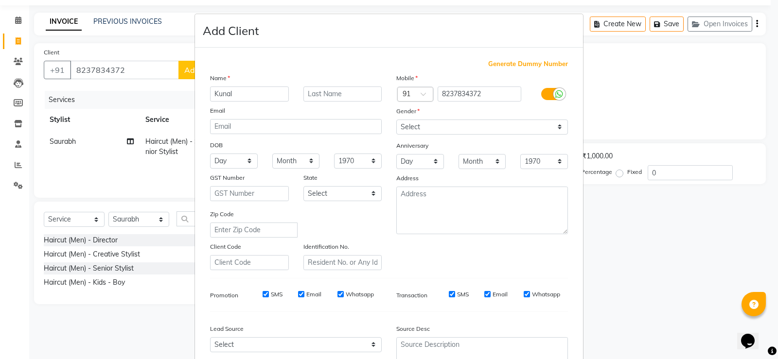
type input "Kunal"
click at [405, 130] on select "Select Male Female Other Prefer Not To Say" at bounding box center [482, 127] width 172 height 15
select select "male"
click at [396, 120] on select "Select Male Female Other Prefer Not To Say" at bounding box center [482, 127] width 172 height 15
click at [416, 216] on textarea at bounding box center [482, 211] width 172 height 48
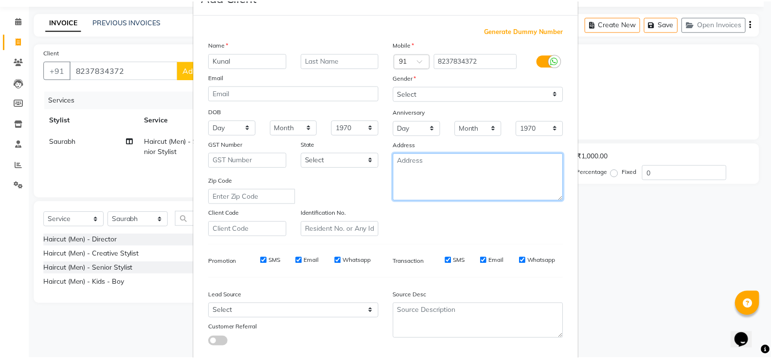
scroll to position [89, 0]
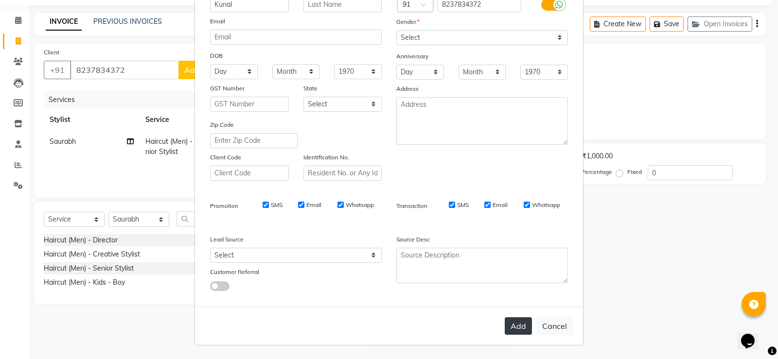
click at [507, 326] on button "Add" at bounding box center [518, 326] width 27 height 18
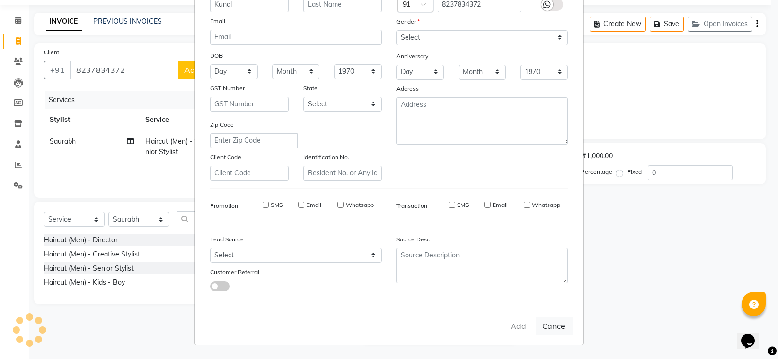
type input "82******72"
select select
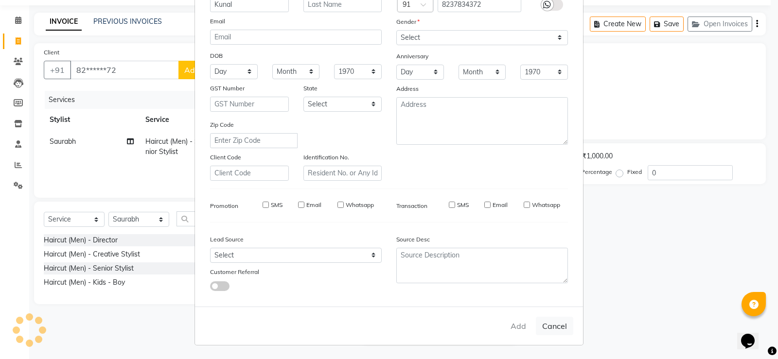
select select
checkbox input "false"
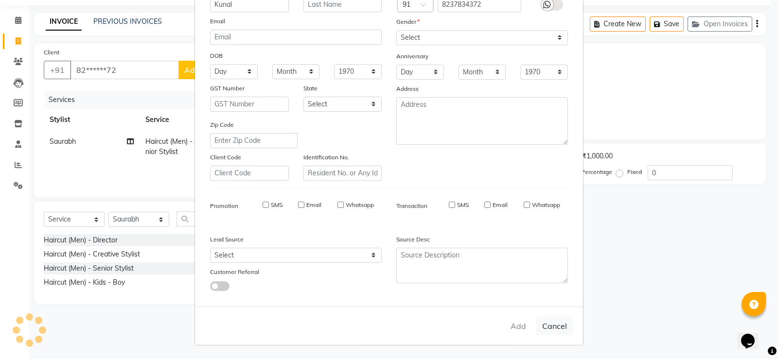
checkbox input "false"
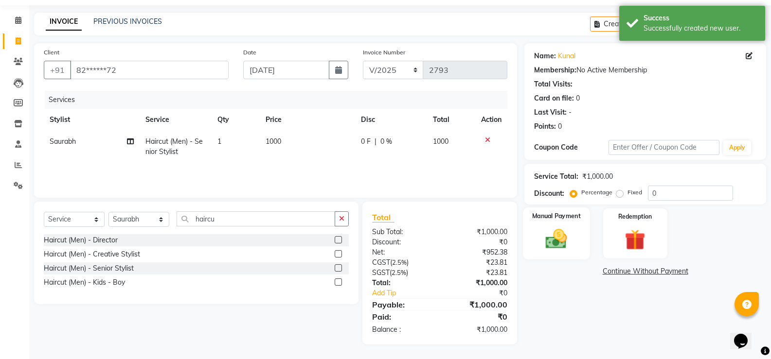
click at [562, 233] on img at bounding box center [556, 239] width 35 height 25
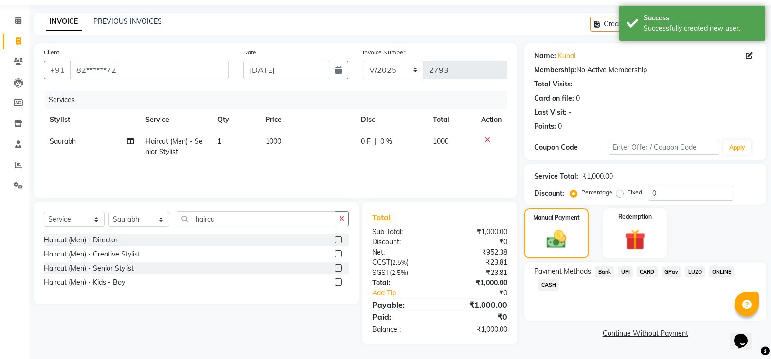
click at [624, 266] on span "UPI" at bounding box center [624, 271] width 15 height 11
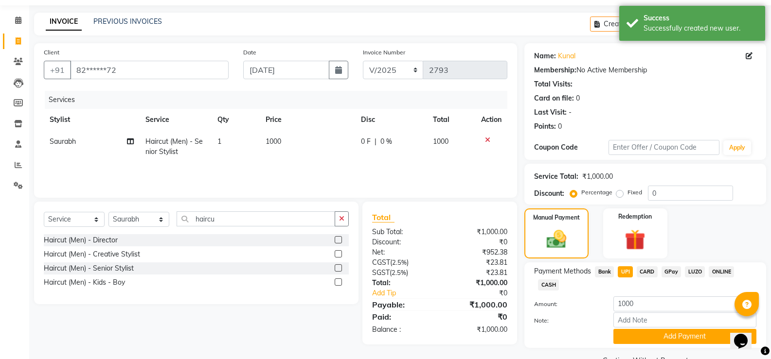
scroll to position [53, 0]
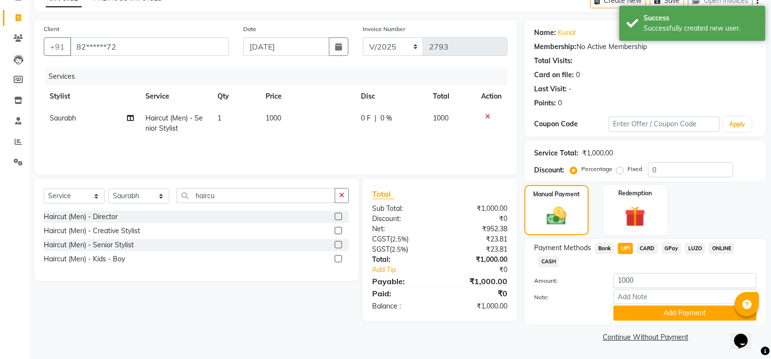
click at [553, 258] on span "CASH" at bounding box center [548, 261] width 21 height 11
click at [631, 312] on button "Add Payment" at bounding box center [684, 313] width 143 height 15
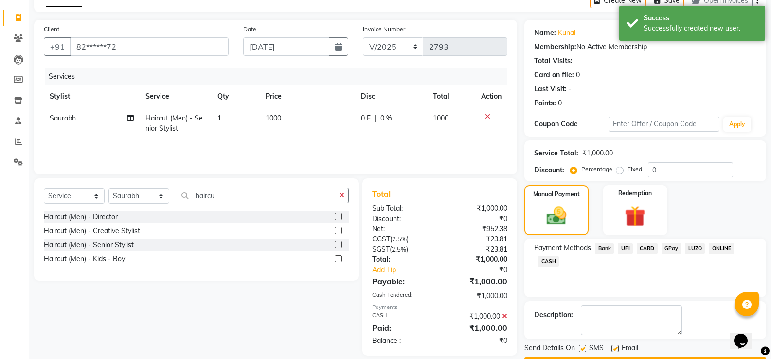
scroll to position [81, 0]
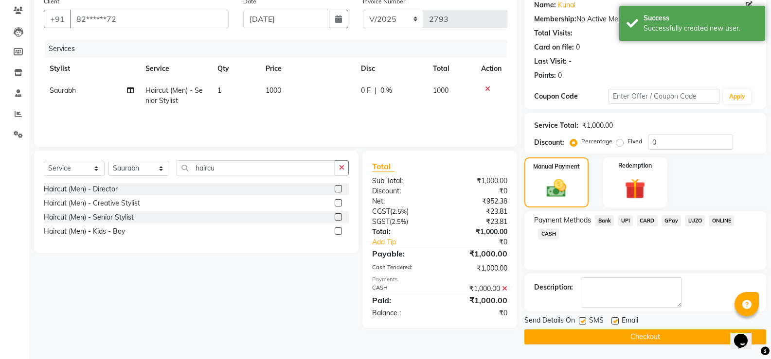
click at [623, 338] on button "Checkout" at bounding box center [645, 337] width 242 height 15
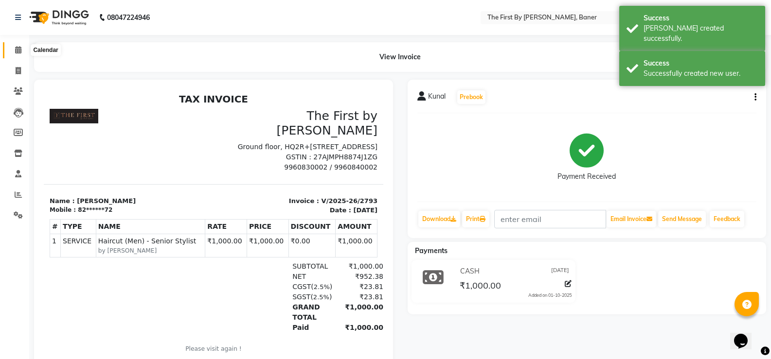
click at [19, 47] on icon at bounding box center [18, 49] width 6 height 7
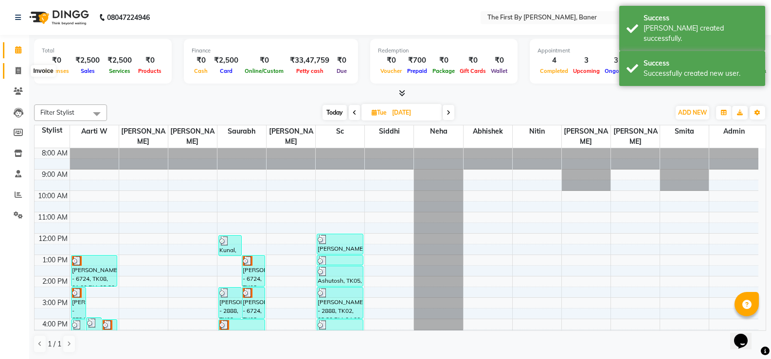
click at [13, 72] on span at bounding box center [18, 71] width 17 height 11
select select "6411"
select select "service"
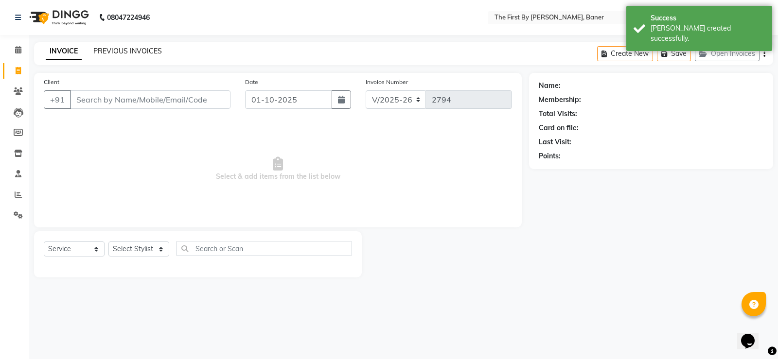
click at [139, 49] on link "PREVIOUS INVOICES" at bounding box center [127, 51] width 69 height 9
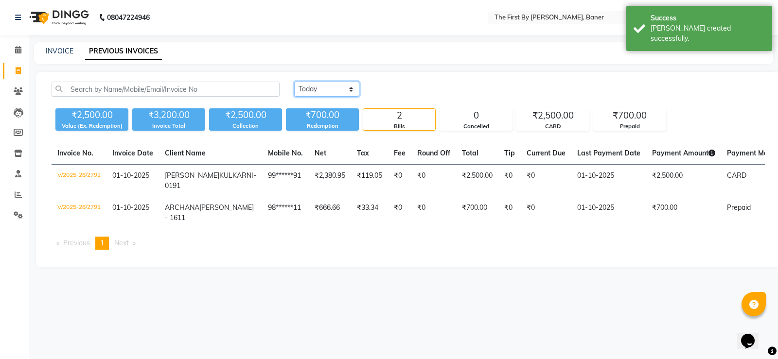
drag, startPoint x: 338, startPoint y: 87, endPoint x: 330, endPoint y: 96, distance: 12.4
click at [338, 87] on select "[DATE] [DATE] Custom Range" at bounding box center [326, 89] width 65 height 15
select select "[DATE]"
click at [294, 82] on select "[DATE] [DATE] Custom Range" at bounding box center [326, 89] width 65 height 15
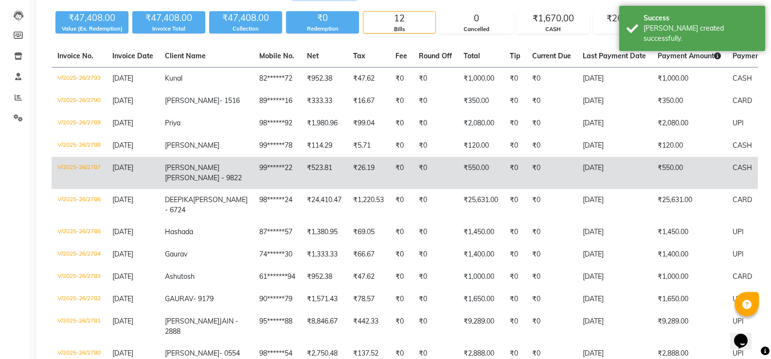
scroll to position [49, 0]
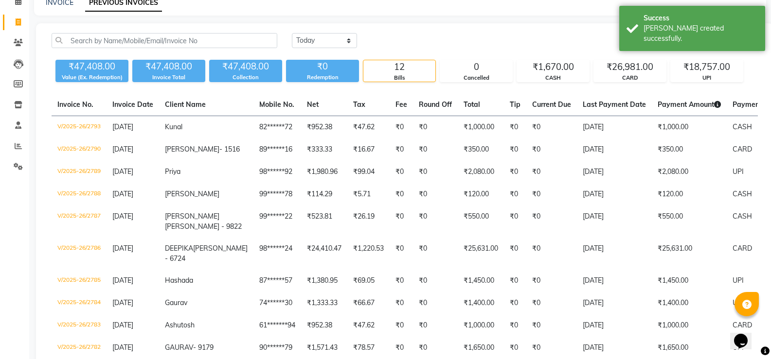
click at [630, 76] on div "CARD" at bounding box center [630, 78] width 72 height 8
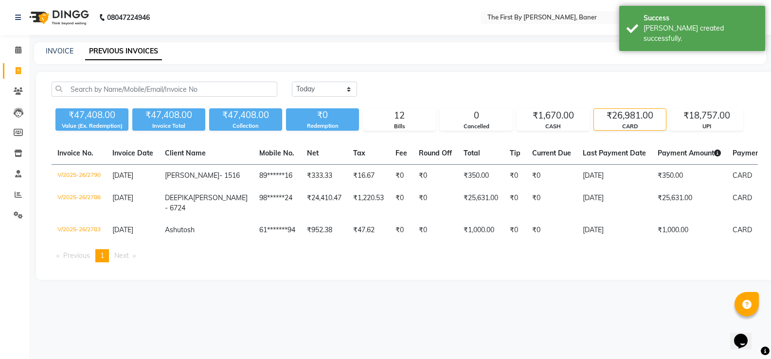
scroll to position [0, 0]
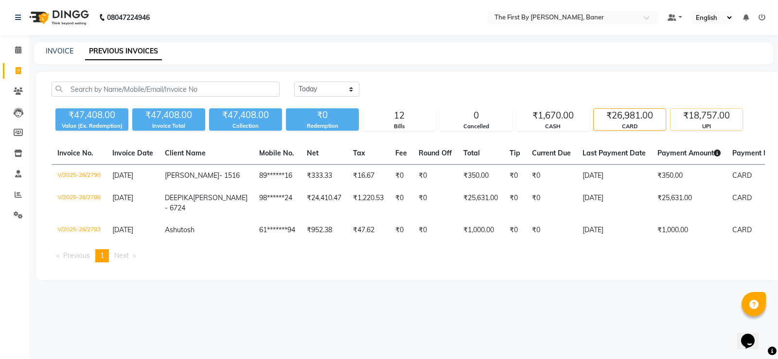
click at [695, 113] on div "₹18,757.00" at bounding box center [706, 116] width 72 height 14
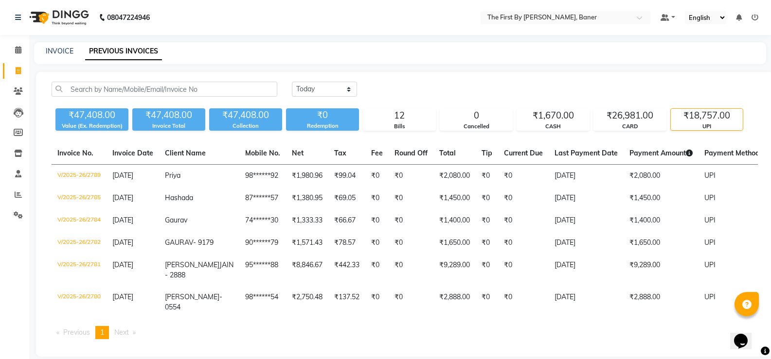
click at [28, 47] on li "Calendar" at bounding box center [14, 50] width 29 height 21
click at [18, 49] on icon at bounding box center [18, 49] width 6 height 7
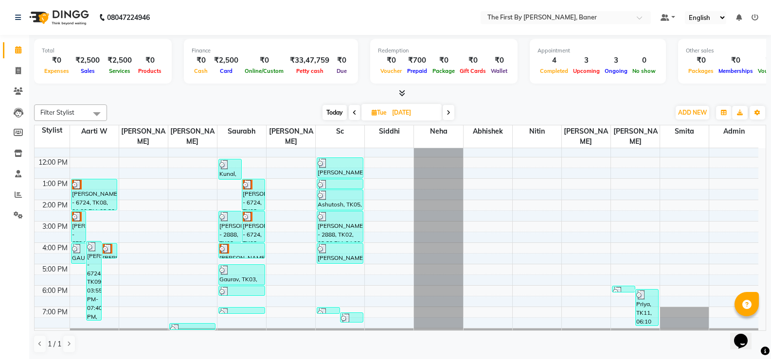
scroll to position [85, 0]
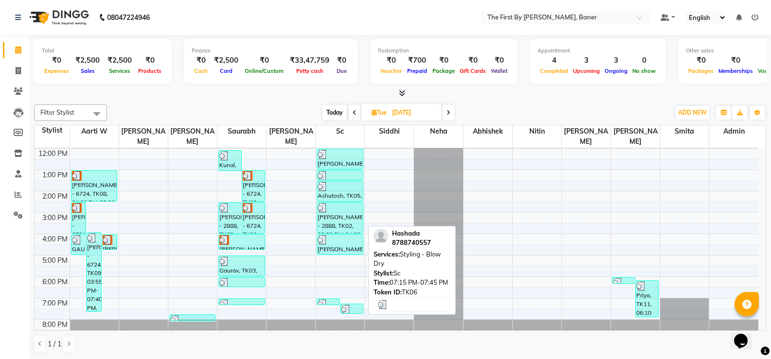
click at [353, 305] on div at bounding box center [351, 310] width 21 height 10
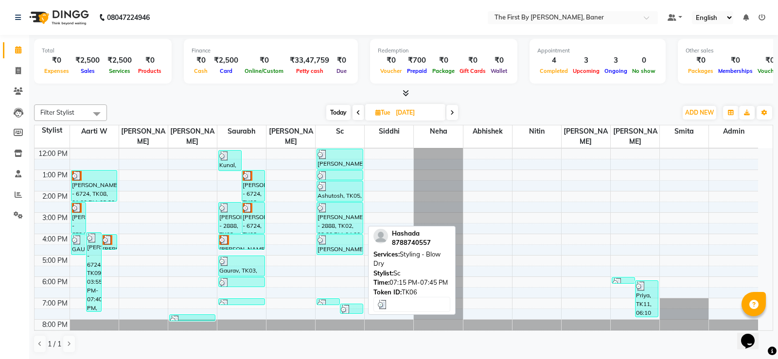
select select "3"
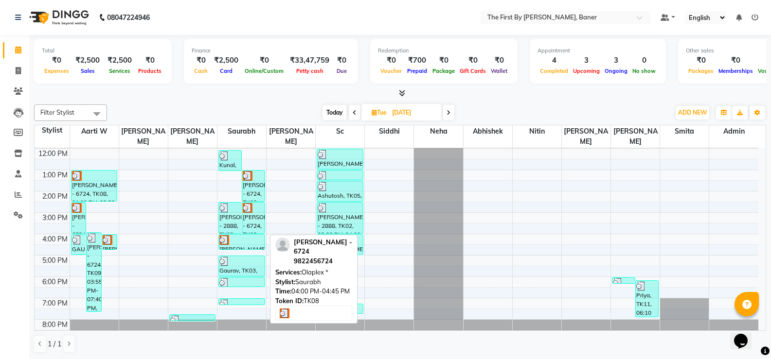
click at [242, 235] on div at bounding box center [241, 240] width 45 height 10
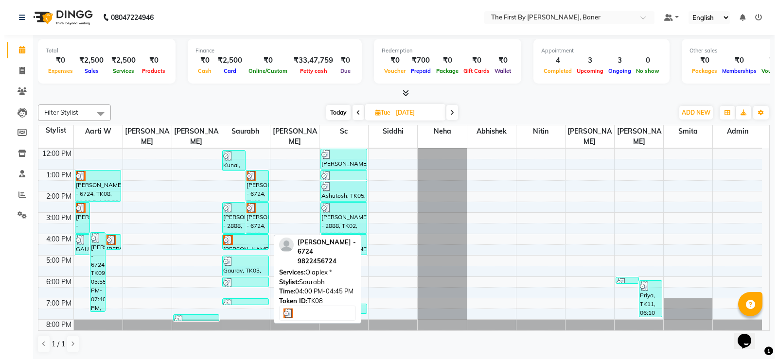
select select "3"
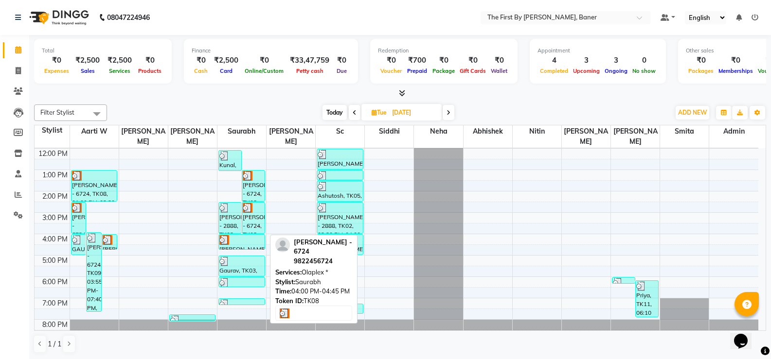
click at [242, 235] on div at bounding box center [241, 240] width 45 height 10
select select "3"
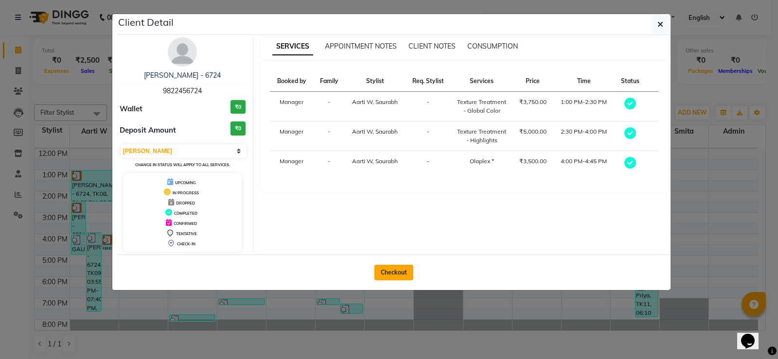
click at [389, 275] on button "Checkout" at bounding box center [393, 273] width 39 height 16
select select "service"
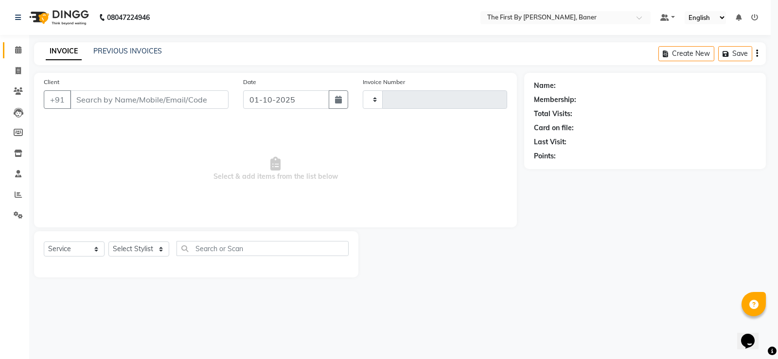
type input "2794"
select select "6411"
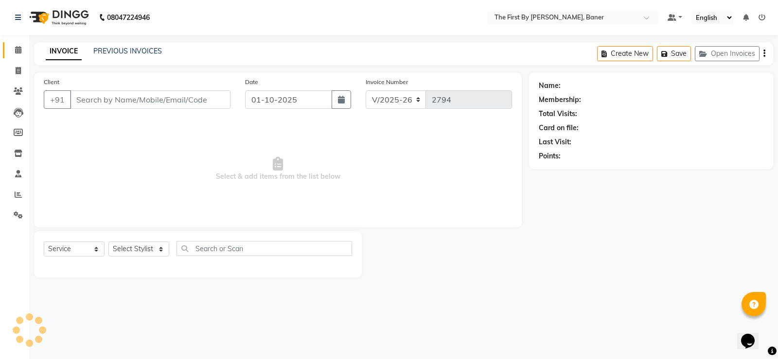
type input "98******24"
type input "[DATE]"
select select "49005"
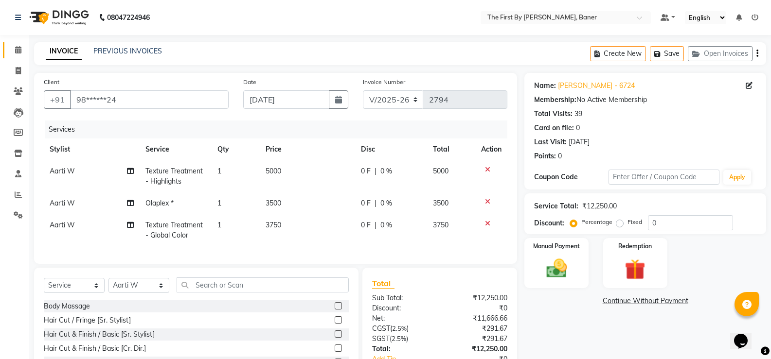
click at [18, 55] on span at bounding box center [18, 50] width 17 height 11
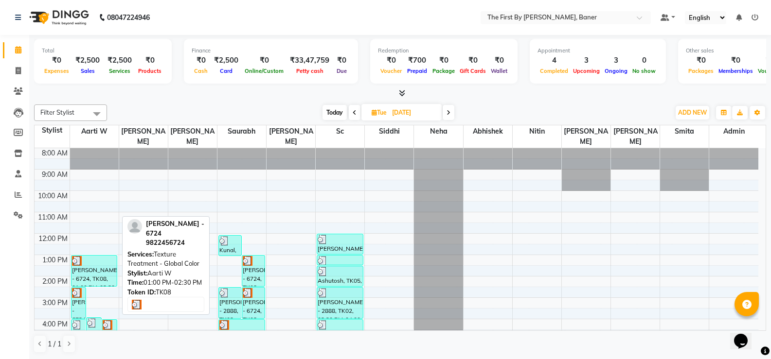
click at [80, 265] on div "[PERSON_NAME] - 6724, TK08, 01:00 PM-02:30 PM, Texture Treatment - Global Color" at bounding box center [94, 271] width 46 height 31
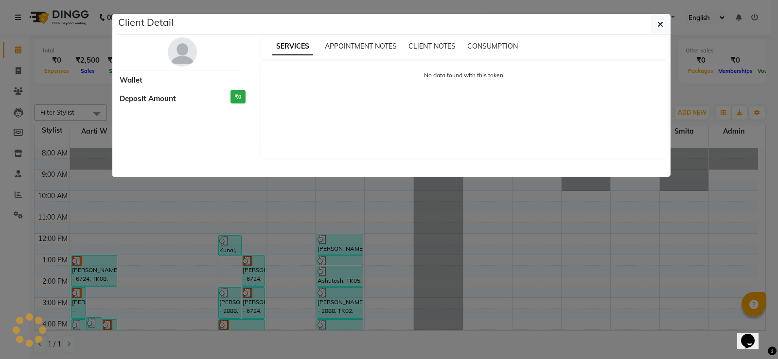
select select "3"
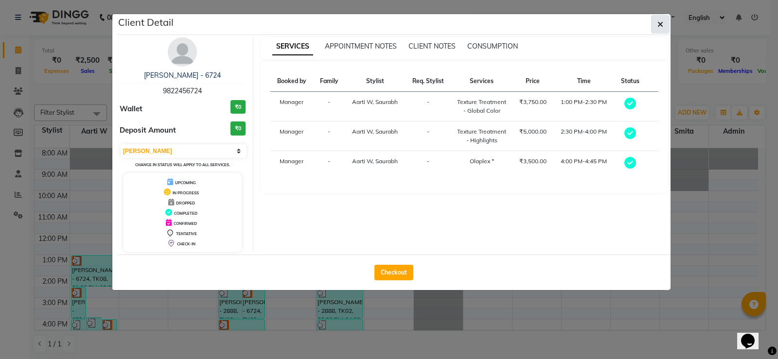
click at [662, 22] on icon "button" at bounding box center [660, 24] width 6 height 8
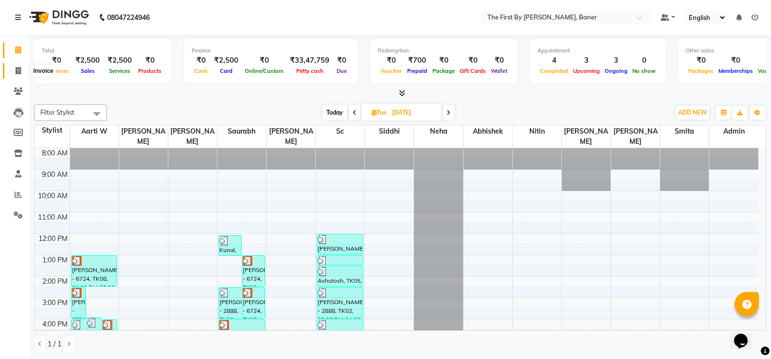
click at [17, 70] on icon at bounding box center [18, 70] width 5 height 7
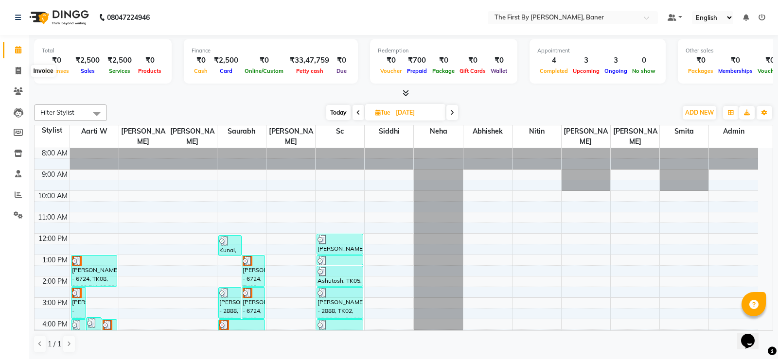
select select "6411"
select select "service"
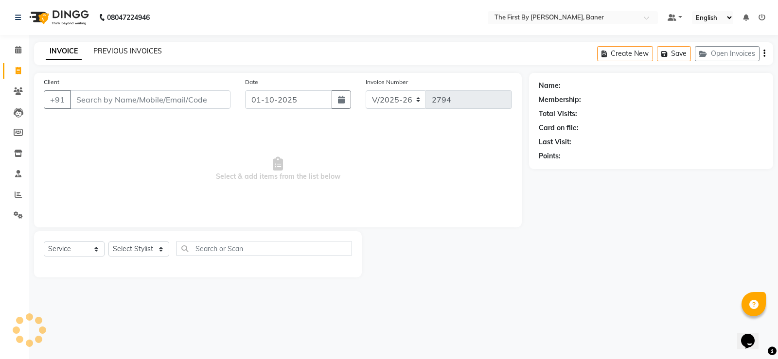
click at [110, 48] on link "PREVIOUS INVOICES" at bounding box center [127, 51] width 69 height 9
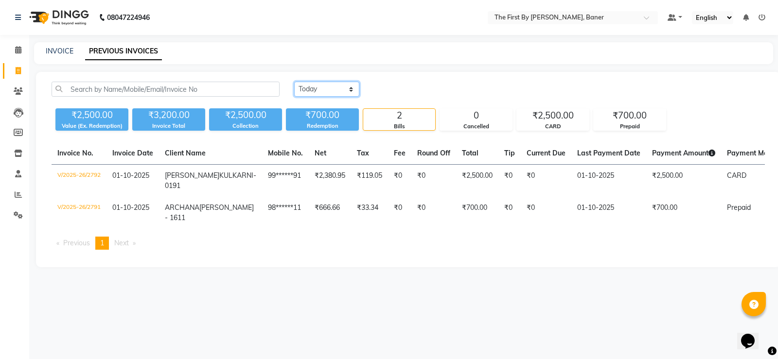
drag, startPoint x: 319, startPoint y: 90, endPoint x: 319, endPoint y: 96, distance: 5.8
click at [319, 90] on select "[DATE] [DATE] Custom Range" at bounding box center [326, 89] width 65 height 15
select select "[DATE]"
click at [294, 82] on select "[DATE] [DATE] Custom Range" at bounding box center [326, 89] width 65 height 15
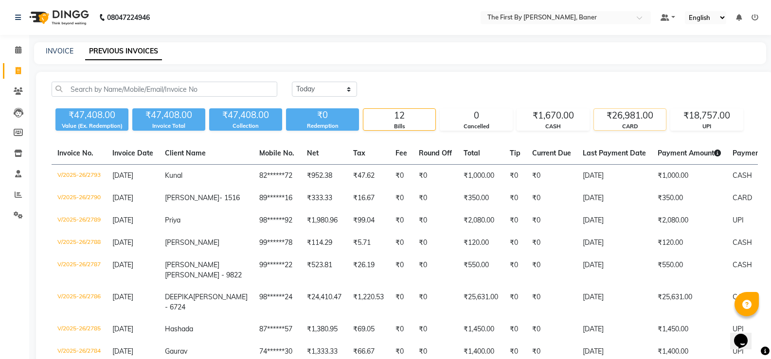
click at [629, 128] on div "CARD" at bounding box center [630, 127] width 72 height 8
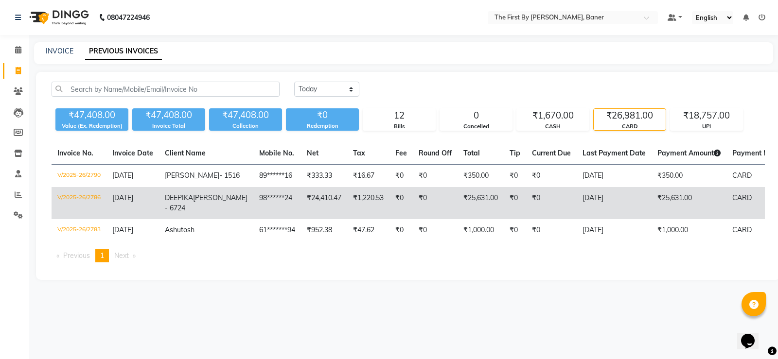
click at [207, 214] on td "DEEPIKA RATHI - 6724" at bounding box center [206, 203] width 94 height 32
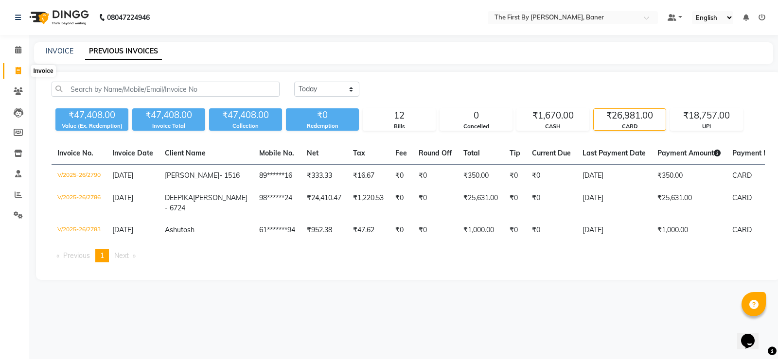
click at [18, 69] on icon at bounding box center [18, 70] width 5 height 7
select select "6411"
select select "service"
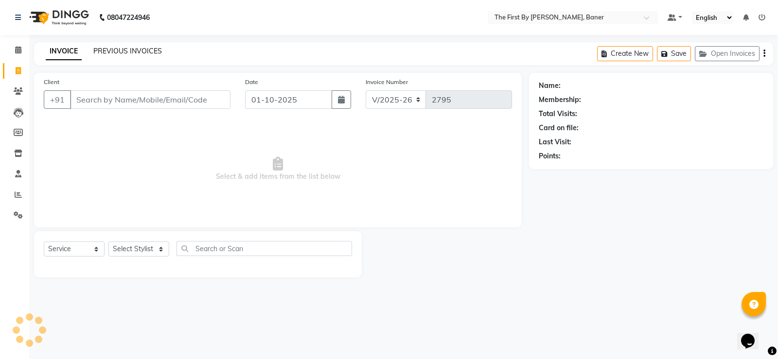
click at [106, 50] on link "PREVIOUS INVOICES" at bounding box center [127, 51] width 69 height 9
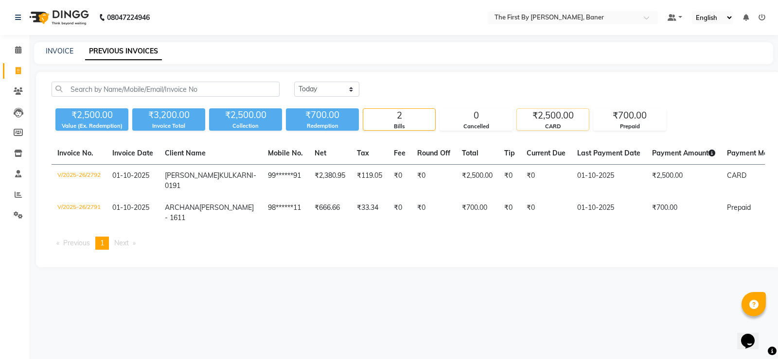
click at [556, 110] on div "₹2,500.00" at bounding box center [553, 116] width 72 height 14
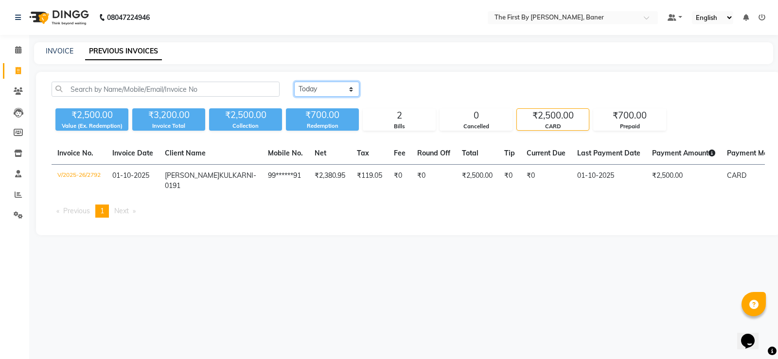
drag, startPoint x: 313, startPoint y: 88, endPoint x: 313, endPoint y: 95, distance: 7.8
click at [313, 88] on select "[DATE] [DATE] Custom Range" at bounding box center [326, 89] width 65 height 15
select select "[DATE]"
click at [294, 82] on select "[DATE] [DATE] Custom Range" at bounding box center [326, 89] width 65 height 15
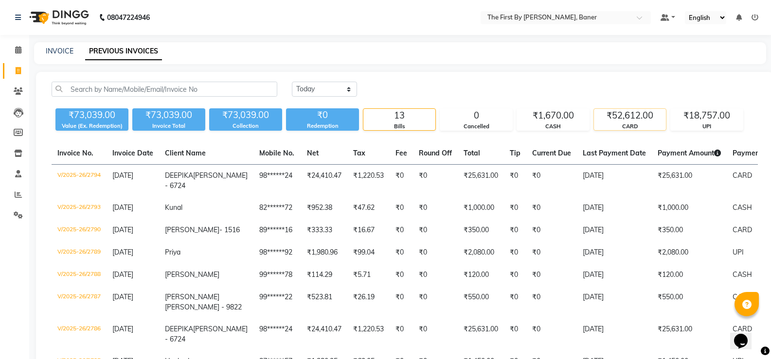
click at [635, 120] on div "₹52,612.00" at bounding box center [630, 116] width 72 height 14
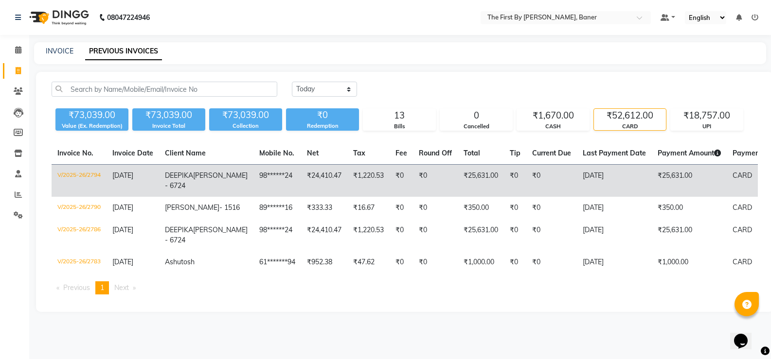
scroll to position [5, 0]
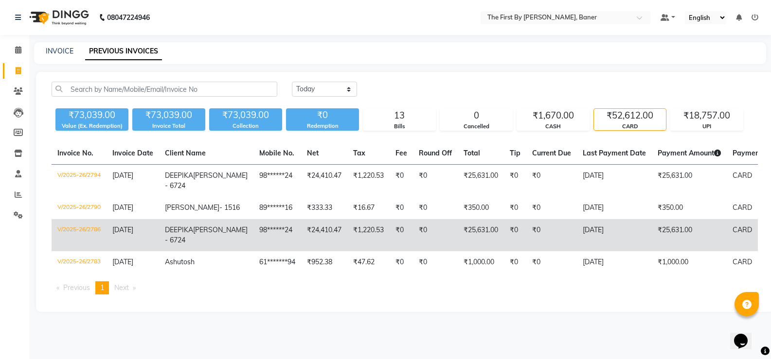
click at [651, 245] on td "₹25,631.00" at bounding box center [688, 235] width 75 height 32
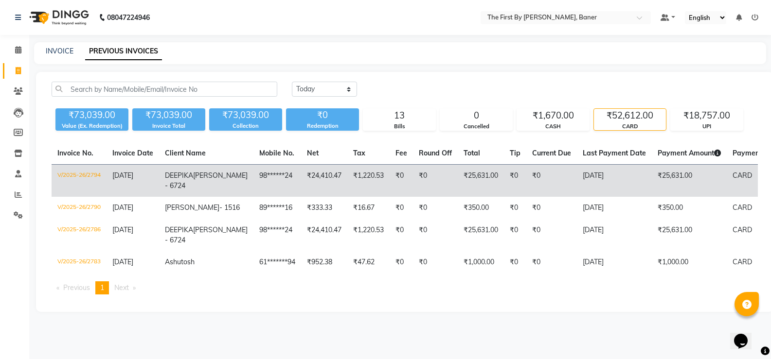
drag, startPoint x: 631, startPoint y: 175, endPoint x: 363, endPoint y: 166, distance: 267.5
click at [389, 166] on td "₹0" at bounding box center [400, 181] width 23 height 33
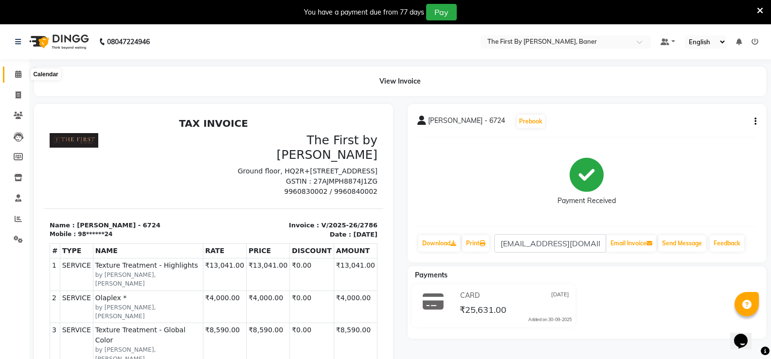
click at [17, 74] on icon at bounding box center [18, 73] width 6 height 7
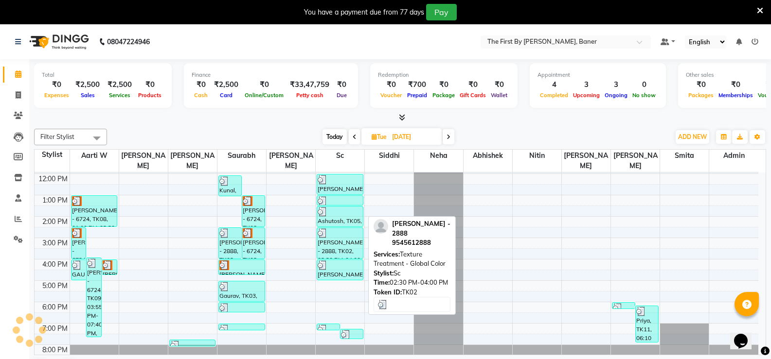
scroll to position [85, 0]
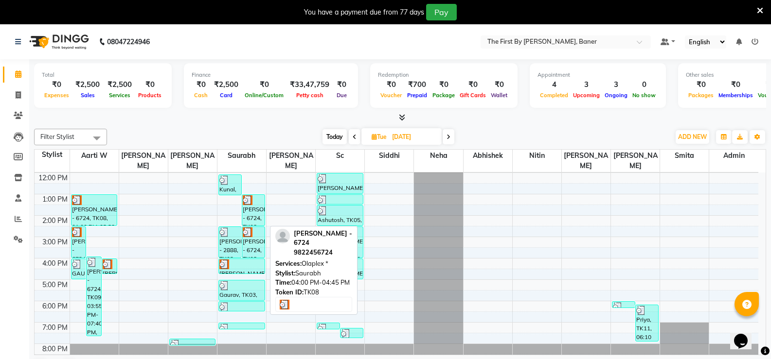
click at [229, 260] on div at bounding box center [241, 265] width 45 height 10
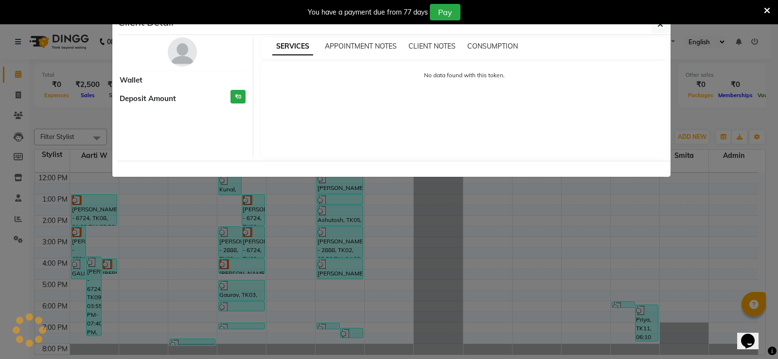
select select "3"
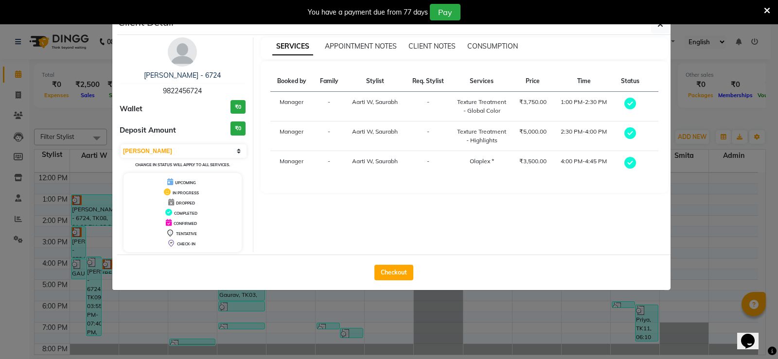
click at [376, 281] on div "Checkout" at bounding box center [393, 272] width 553 height 35
click at [398, 278] on button "Checkout" at bounding box center [393, 273] width 39 height 16
select select "6411"
select select "service"
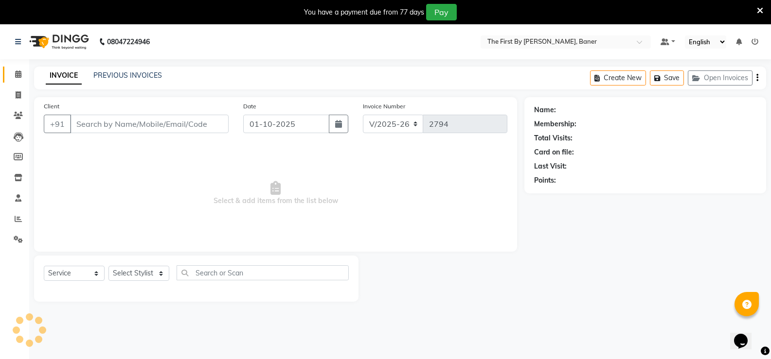
type input "98******24"
type input "[DATE]"
select select "49005"
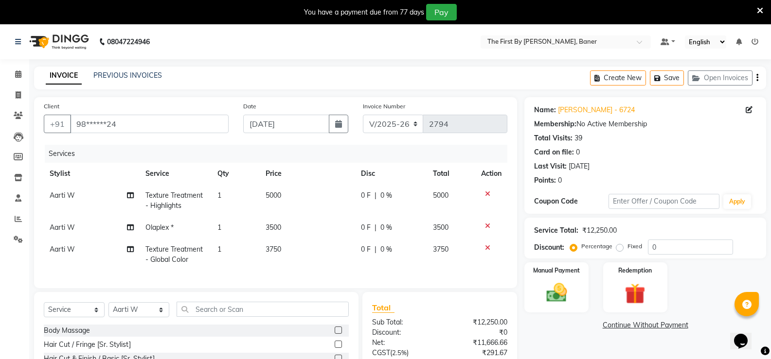
click at [297, 223] on td "3500" at bounding box center [308, 228] width 96 height 22
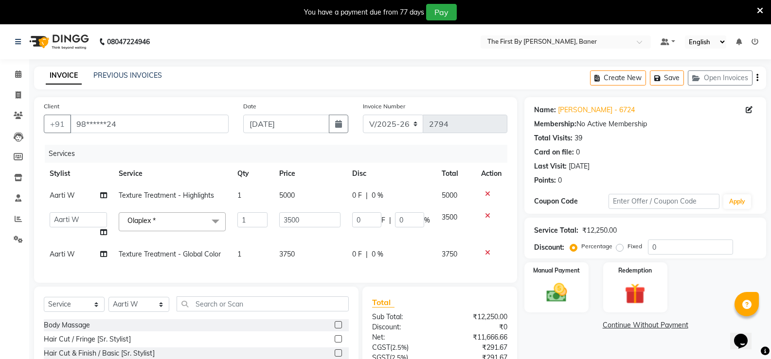
click at [281, 196] on span "5000" at bounding box center [287, 195] width 16 height 9
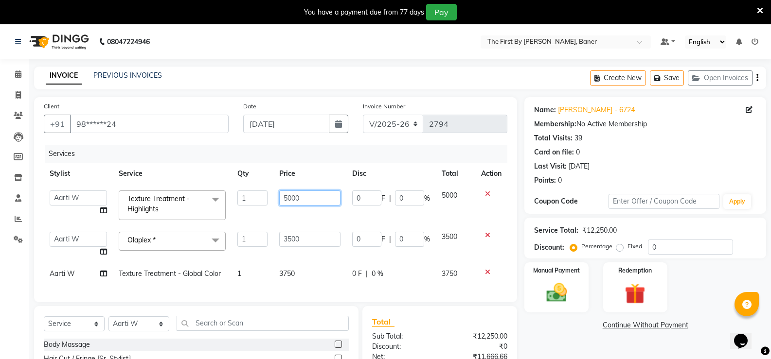
click at [290, 192] on input "5000" at bounding box center [309, 198] width 61 height 15
type input "5"
type input "8590"
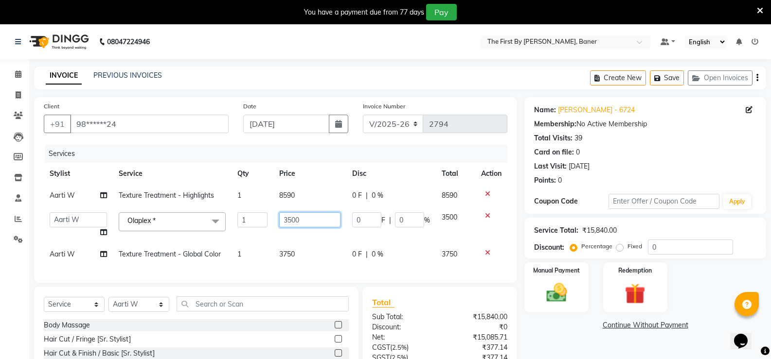
click at [291, 222] on input "3500" at bounding box center [309, 219] width 61 height 15
type input "4000"
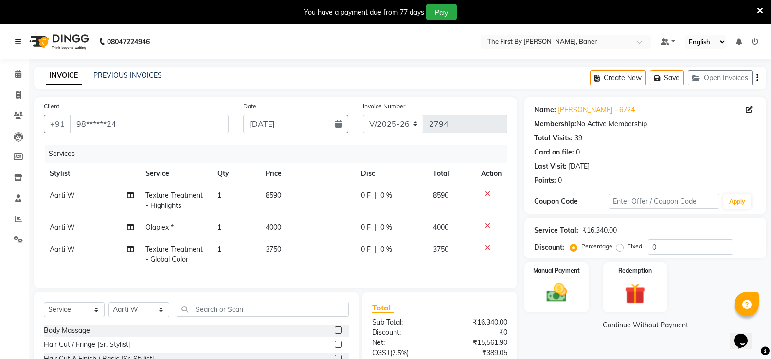
click at [277, 271] on div "Services Stylist Service Qty Price Disc Total Action Aarti W Texture Treatment …" at bounding box center [275, 212] width 463 height 134
click at [274, 250] on span "3750" at bounding box center [273, 249] width 16 height 9
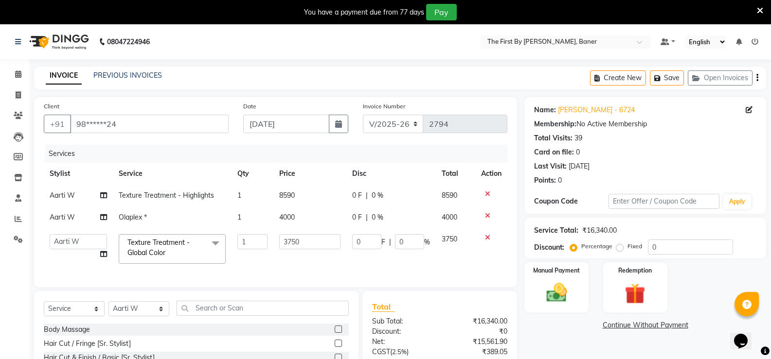
click at [274, 250] on td "3750" at bounding box center [309, 248] width 72 height 41
click at [294, 243] on input "3750" at bounding box center [309, 241] width 61 height 15
type input "13041"
click at [309, 276] on div "Services Stylist Service Qty Price Disc Total Action Aarti W Texture Treatment …" at bounding box center [275, 211] width 463 height 133
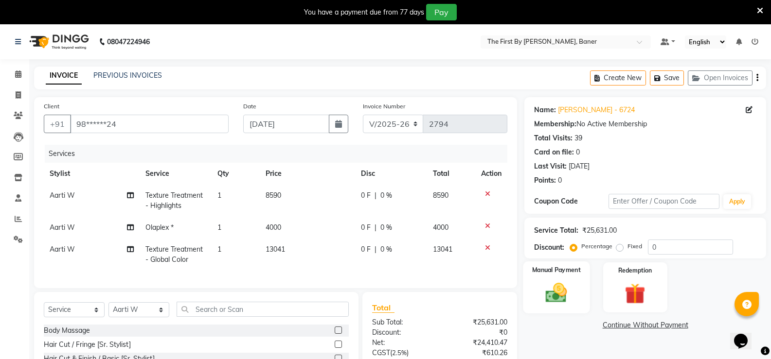
click at [562, 297] on img at bounding box center [556, 293] width 35 height 25
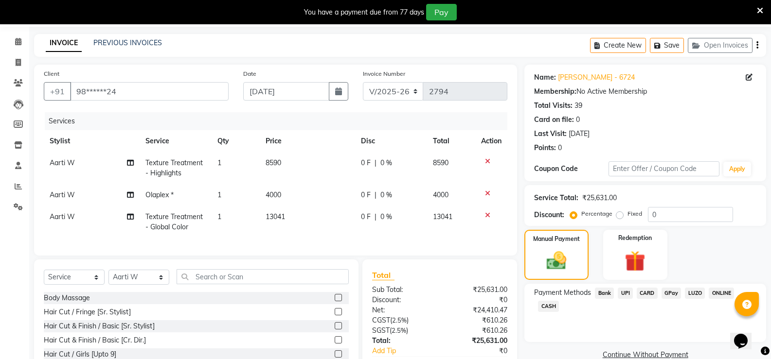
scroll to position [97, 0]
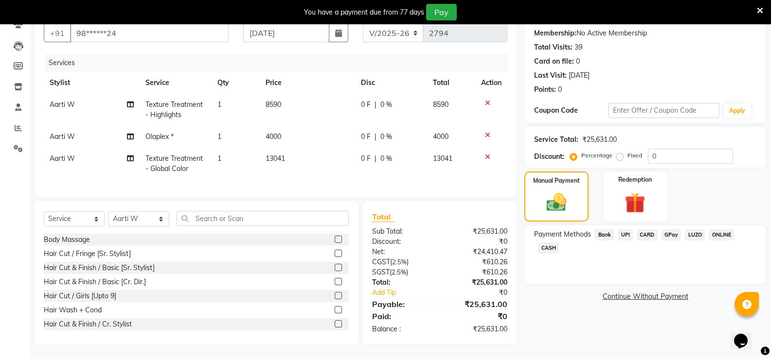
click at [648, 229] on span "CARD" at bounding box center [646, 234] width 21 height 11
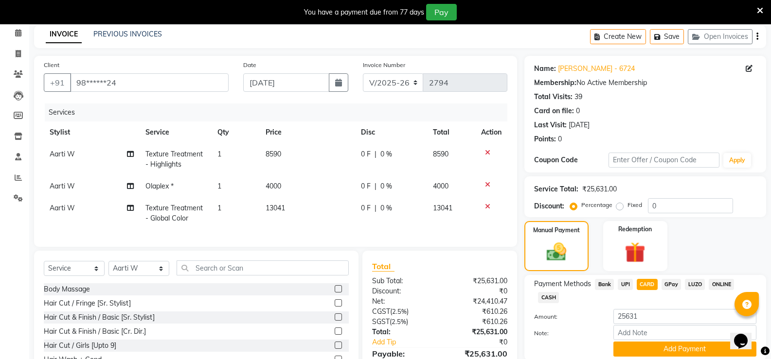
scroll to position [98, 0]
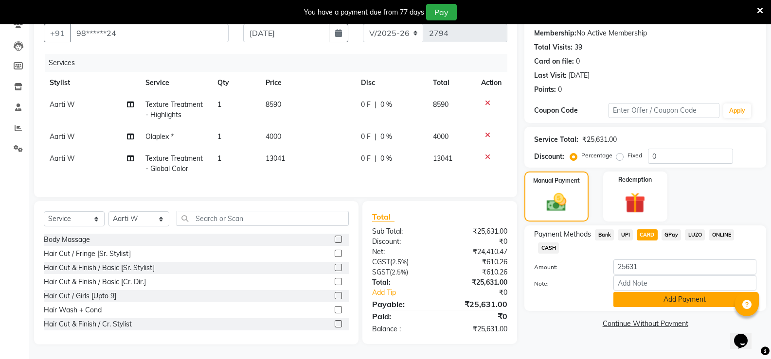
click at [695, 292] on button "Add Payment" at bounding box center [684, 299] width 143 height 15
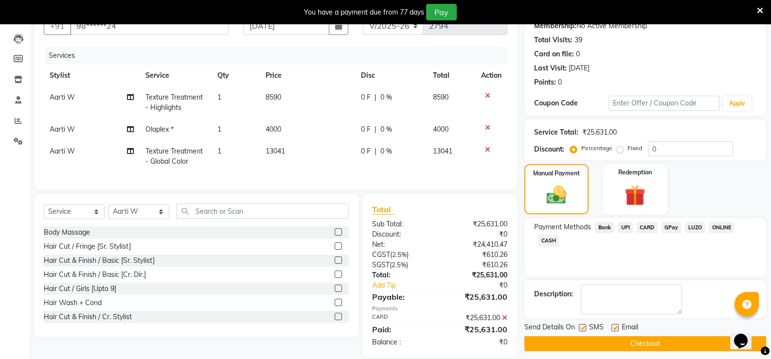
click at [649, 342] on button "Checkout" at bounding box center [645, 343] width 242 height 15
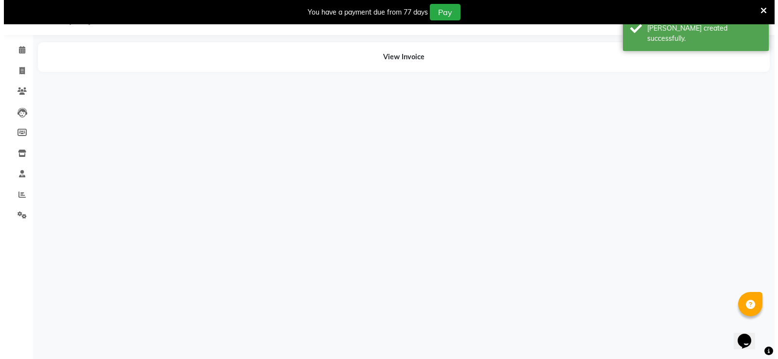
scroll to position [24, 0]
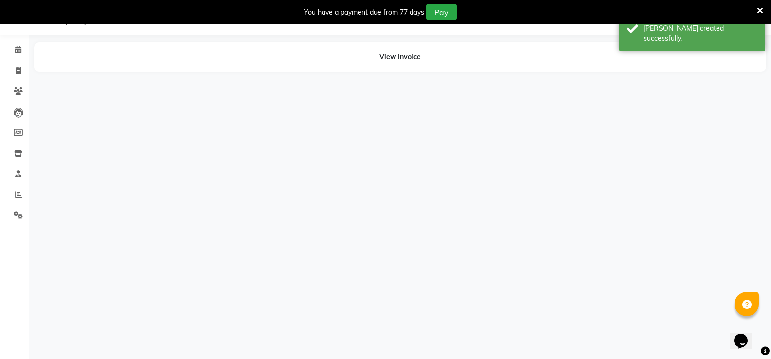
select select "49005"
select select "49037"
select select "49005"
select select "49037"
select select "49005"
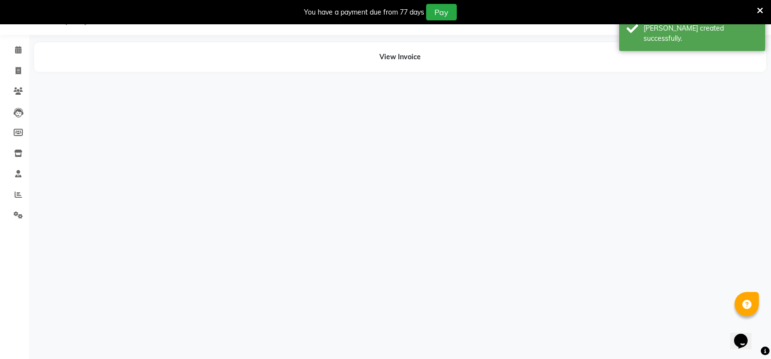
select select "49037"
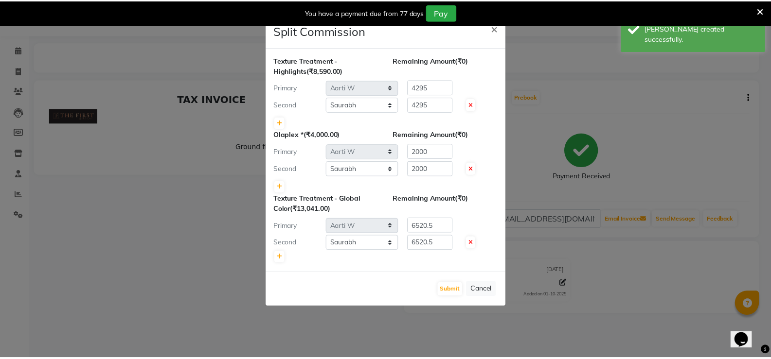
scroll to position [0, 0]
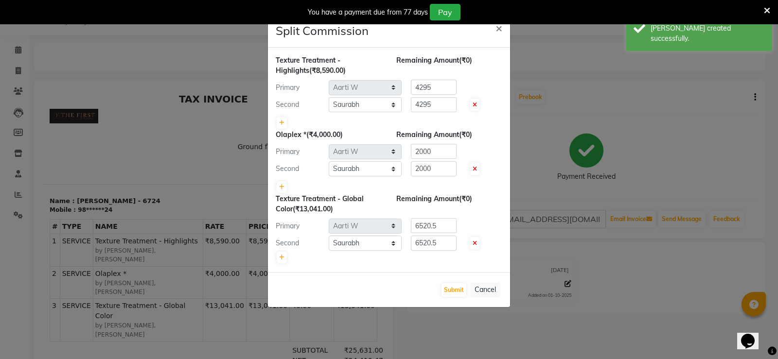
click at [468, 294] on div "Submit Cancel" at bounding box center [389, 289] width 242 height 35
click at [465, 294] on button "Submit" at bounding box center [453, 290] width 25 height 14
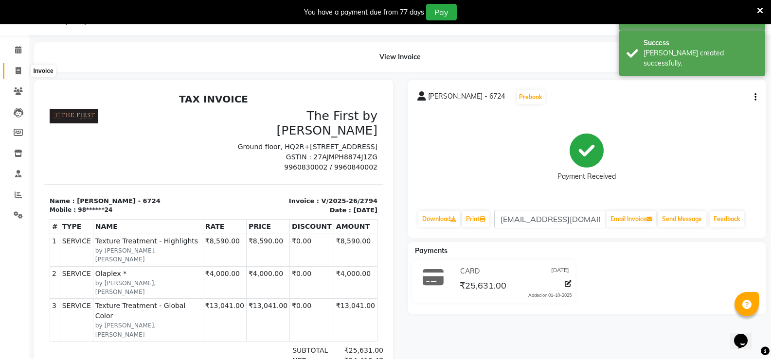
click at [11, 66] on span at bounding box center [18, 71] width 17 height 11
select select "6411"
select select "service"
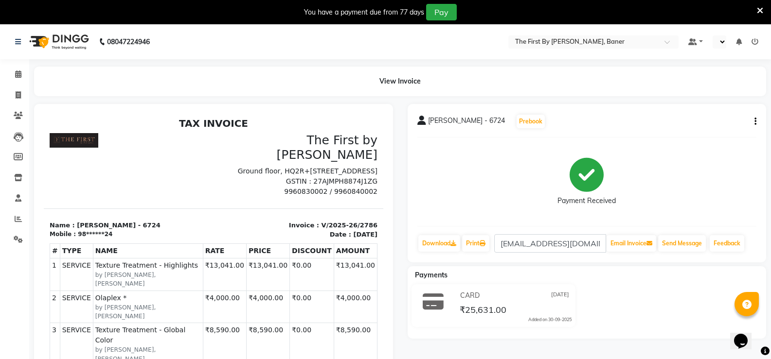
select select "en"
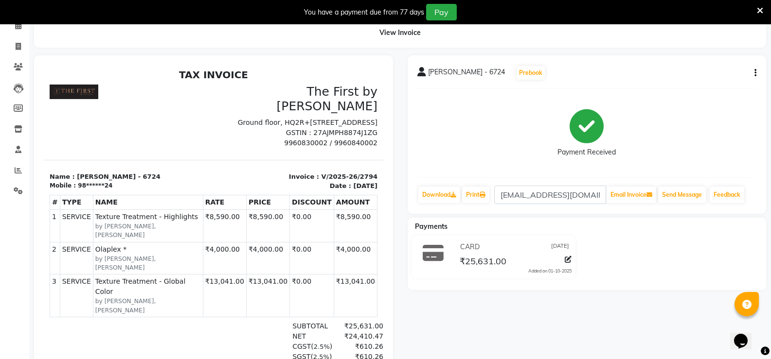
click at [755, 73] on icon "button" at bounding box center [755, 73] width 2 height 0
click at [682, 56] on div "Cancel Invoice" at bounding box center [706, 55] width 67 height 12
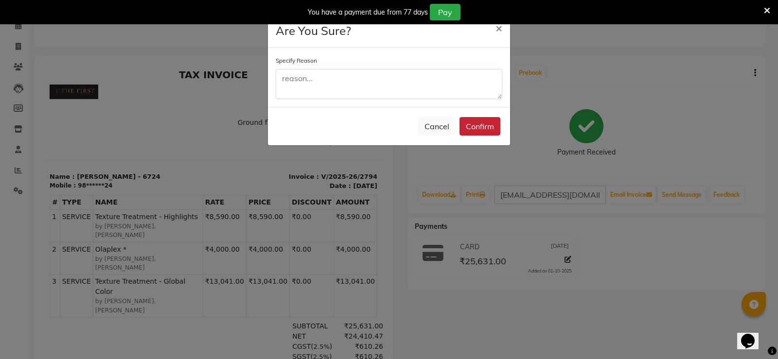
click at [493, 127] on button "Confirm" at bounding box center [479, 126] width 41 height 18
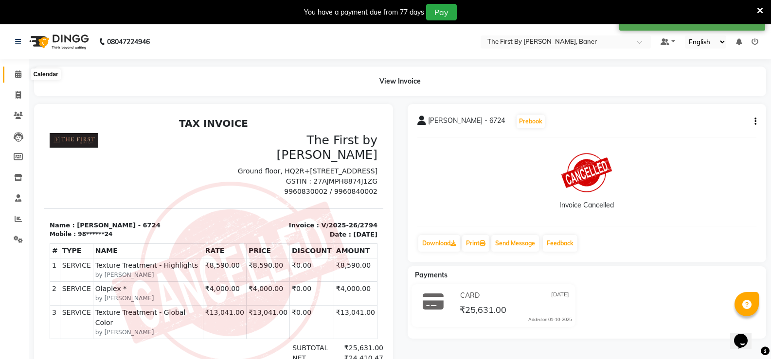
click at [17, 78] on span at bounding box center [18, 74] width 17 height 11
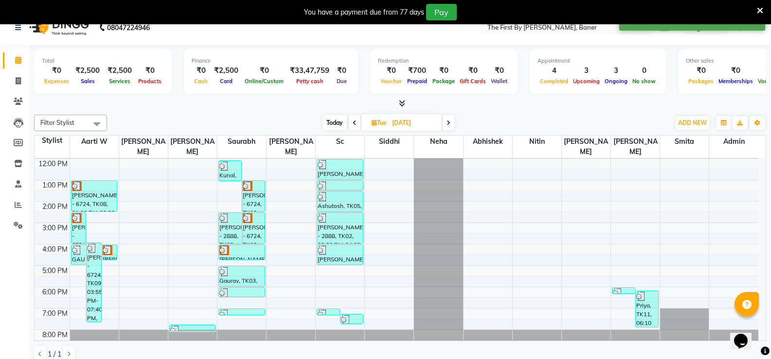
scroll to position [25, 0]
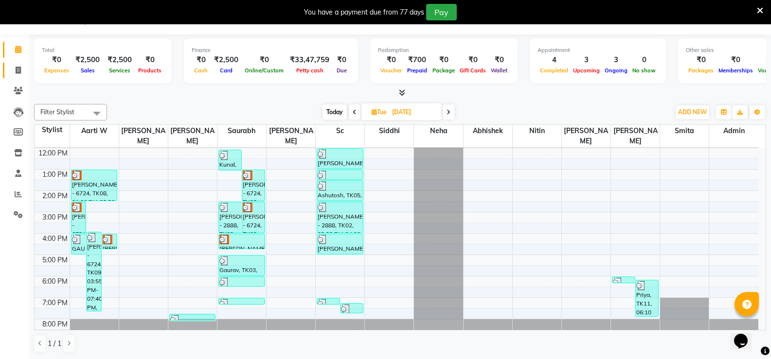
click at [19, 71] on icon at bounding box center [18, 70] width 5 height 7
select select "service"
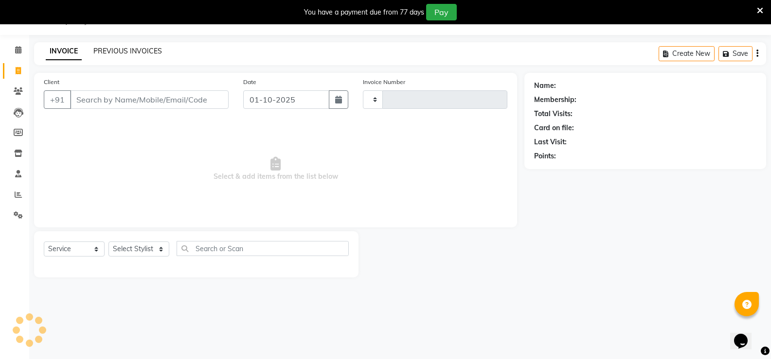
type input "2795"
select select "6411"
click at [98, 53] on link "PREVIOUS INVOICES" at bounding box center [127, 51] width 69 height 9
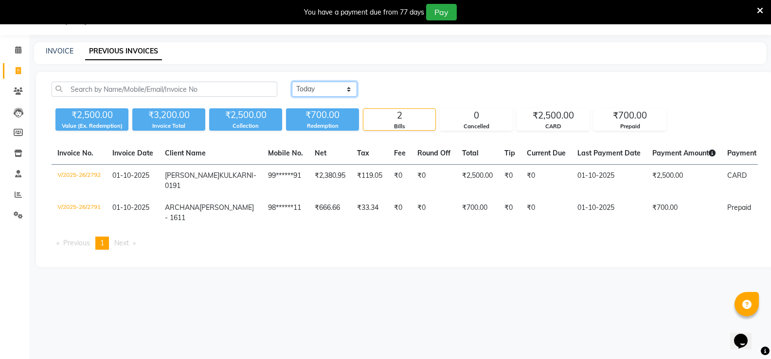
drag, startPoint x: 330, startPoint y: 84, endPoint x: 329, endPoint y: 89, distance: 5.0
click at [330, 88] on select "[DATE] [DATE] Custom Range" at bounding box center [324, 89] width 65 height 15
select select "[DATE]"
click at [292, 82] on select "[DATE] [DATE] Custom Range" at bounding box center [324, 89] width 65 height 15
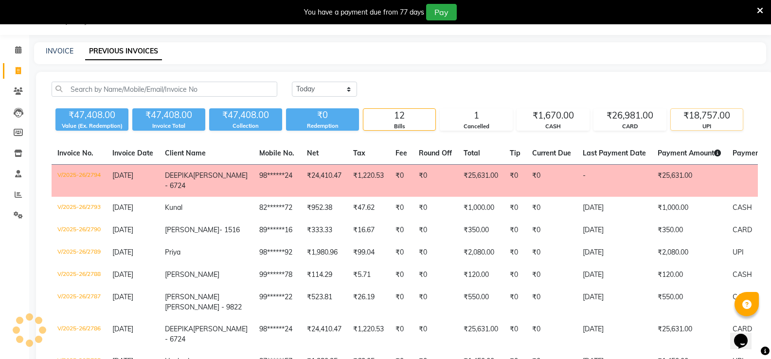
click at [689, 121] on div "₹18,757.00" at bounding box center [706, 116] width 72 height 14
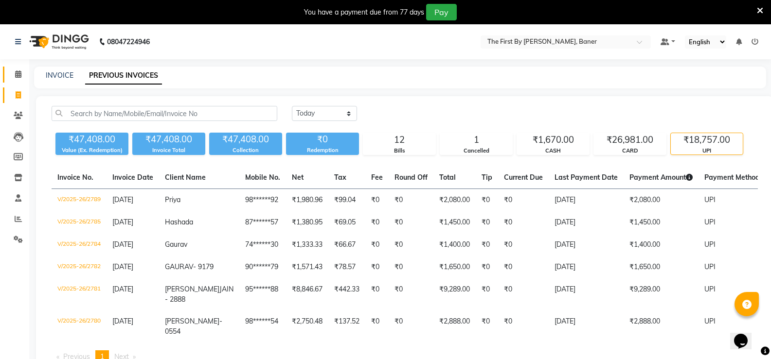
click at [8, 77] on link "Calendar" at bounding box center [14, 75] width 23 height 16
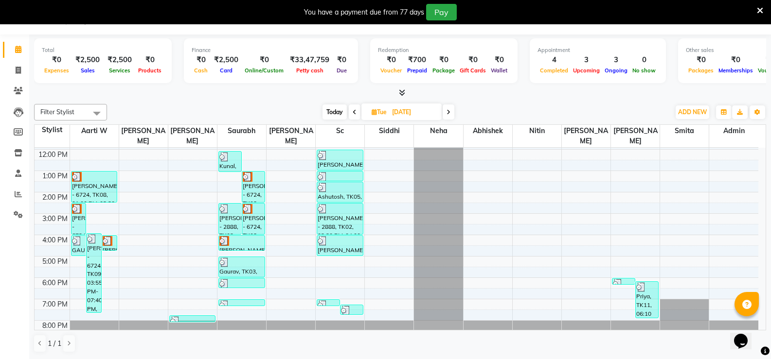
scroll to position [85, 0]
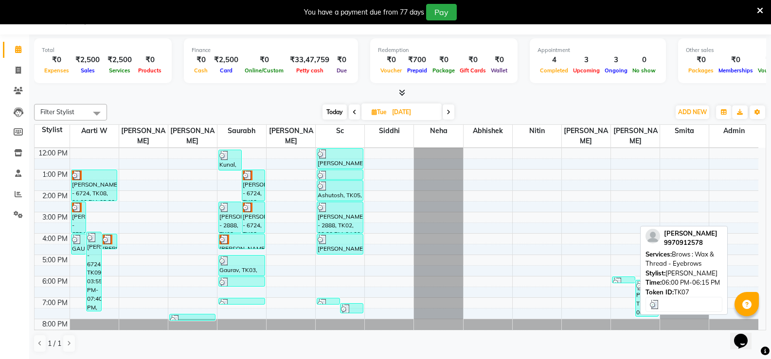
click at [619, 278] on img at bounding box center [618, 283] width 10 height 10
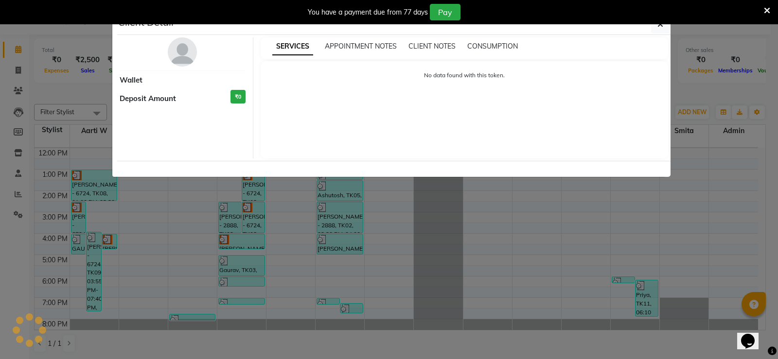
select select "3"
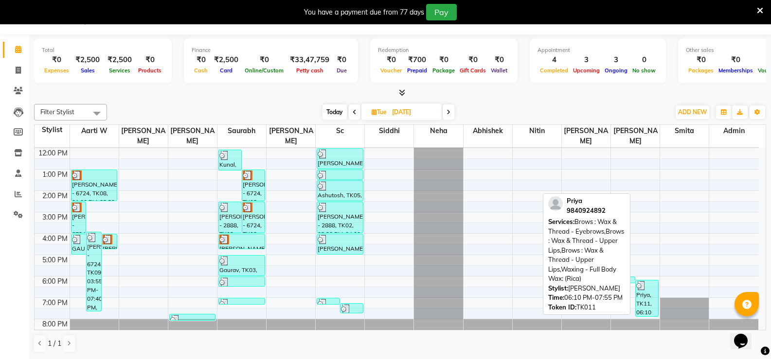
click at [643, 290] on div "Priya, TK11, 06:10 PM-07:55 PM, Brows : Wax & Thread - Eyebrows,Brows : Wax & T…" at bounding box center [646, 299] width 22 height 36
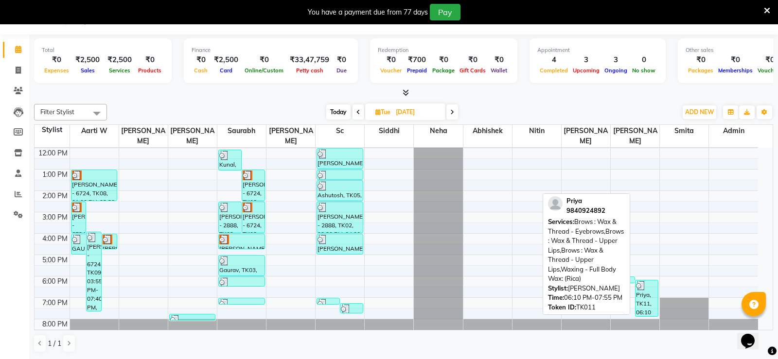
select select "3"
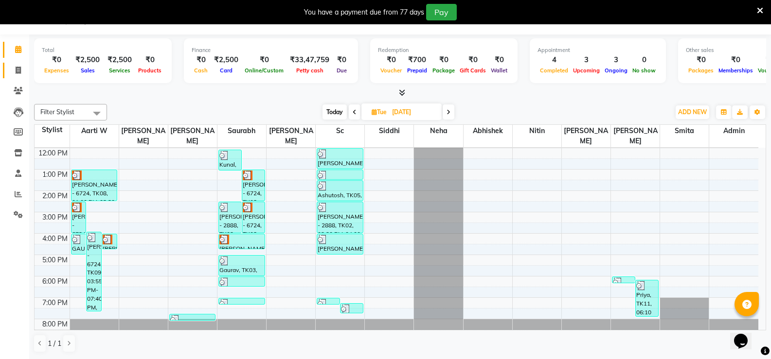
click at [13, 64] on link "Invoice" at bounding box center [14, 71] width 23 height 16
select select "6411"
select select "service"
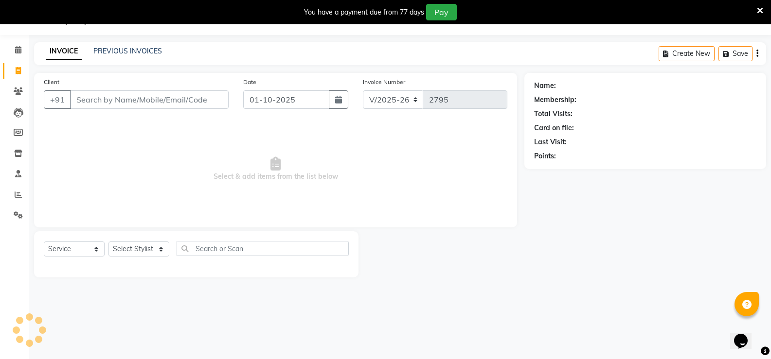
scroll to position [24, 0]
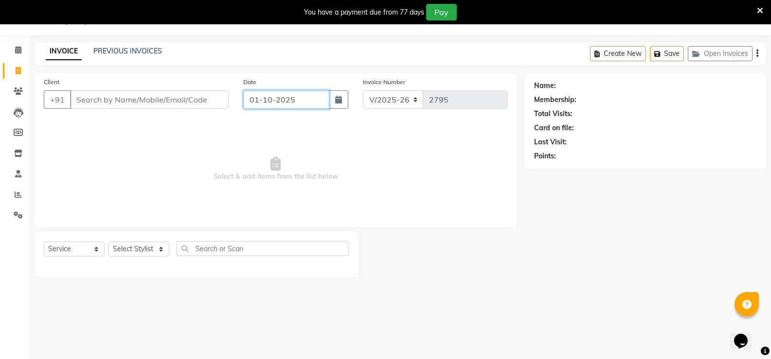
click at [280, 104] on input "01-10-2025" at bounding box center [286, 99] width 86 height 18
select select "10"
select select "2025"
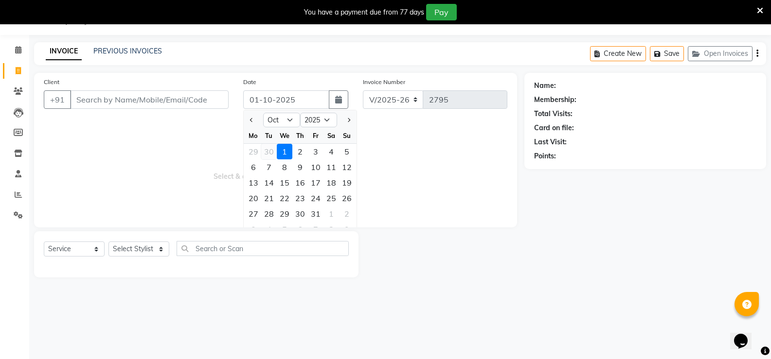
click at [268, 154] on div "30" at bounding box center [269, 152] width 16 height 16
type input "[DATE]"
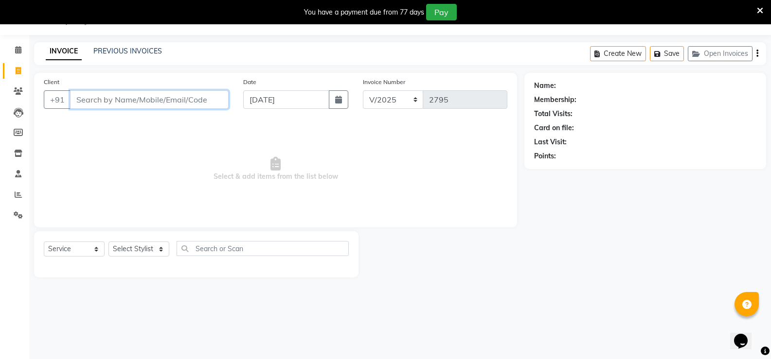
click at [93, 105] on input "Client" at bounding box center [149, 99] width 158 height 18
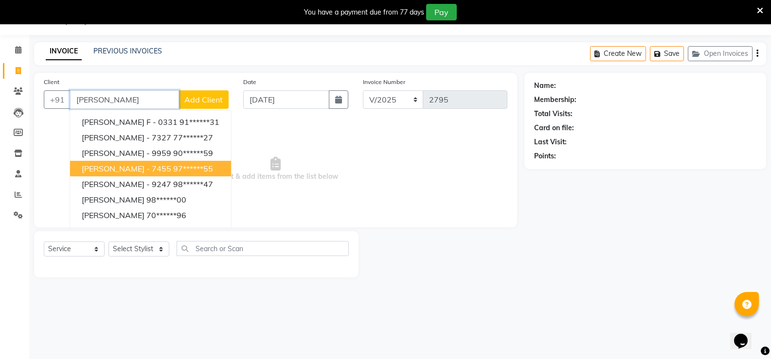
click at [116, 171] on span "[PERSON_NAME] - 7455" at bounding box center [126, 169] width 89 height 10
type input "97******55"
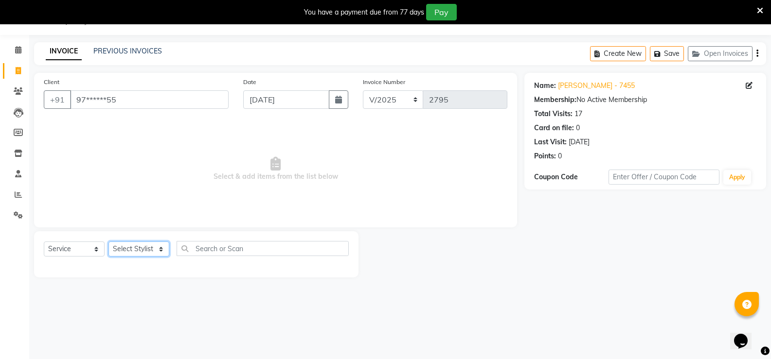
click at [161, 253] on select "Select Stylist Aarti W Abhishek Admin [PERSON_NAME] [PERSON_NAME] [PERSON_NAME]…" at bounding box center [138, 249] width 61 height 15
select select "69831"
click at [108, 242] on select "Select Stylist Aarti W Abhishek Admin [PERSON_NAME] [PERSON_NAME] [PERSON_NAME]…" at bounding box center [138, 249] width 61 height 15
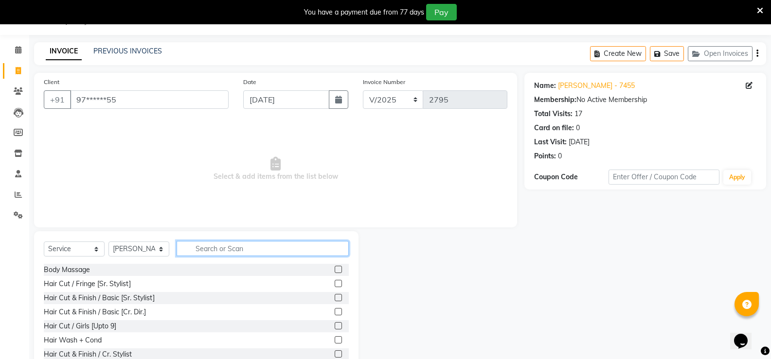
click at [210, 250] on input "text" at bounding box center [262, 248] width 172 height 15
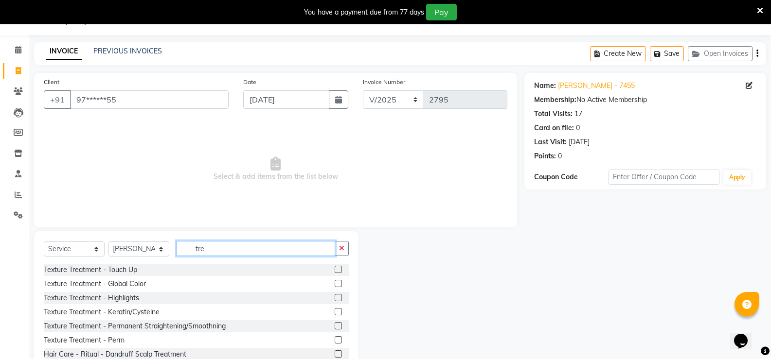
click at [198, 248] on input "tre" at bounding box center [255, 248] width 158 height 15
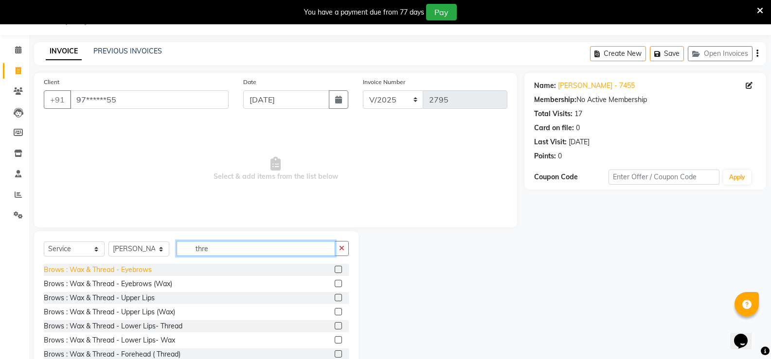
type input "thre"
click at [130, 269] on div "Brows : Wax & Thread - Eyebrows" at bounding box center [98, 270] width 108 height 10
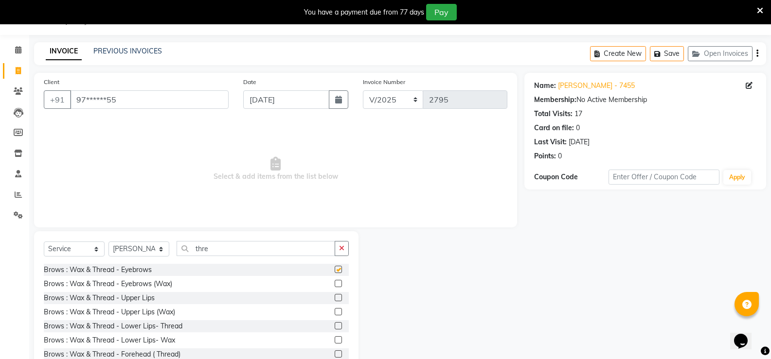
checkbox input "false"
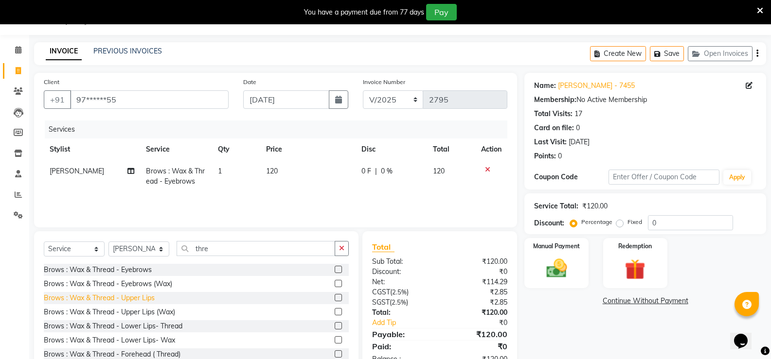
click at [142, 295] on div "Brows : Wax & Thread - Upper Lips" at bounding box center [99, 298] width 111 height 10
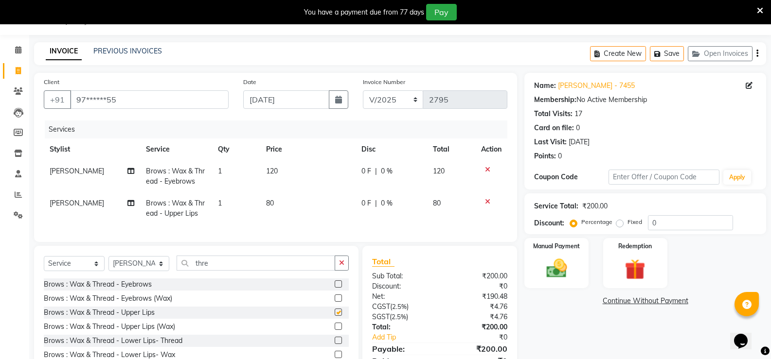
checkbox input "false"
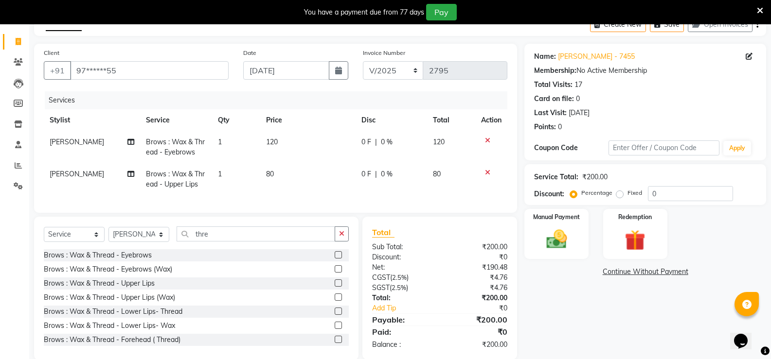
scroll to position [76, 0]
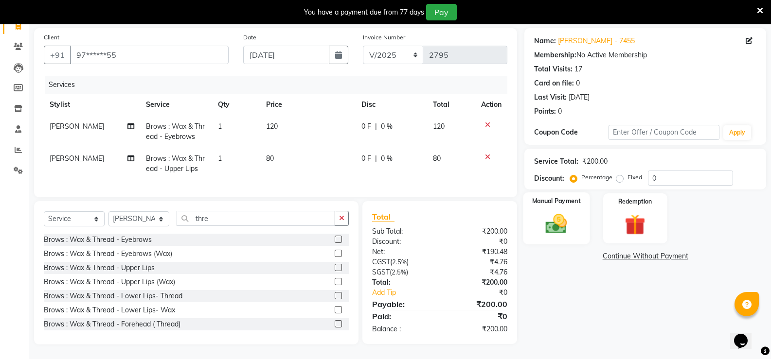
click at [584, 209] on div "Manual Payment" at bounding box center [556, 219] width 67 height 52
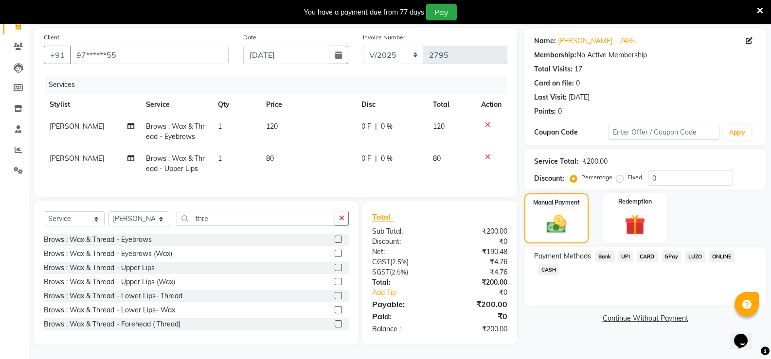
click at [627, 251] on span "UPI" at bounding box center [624, 256] width 15 height 11
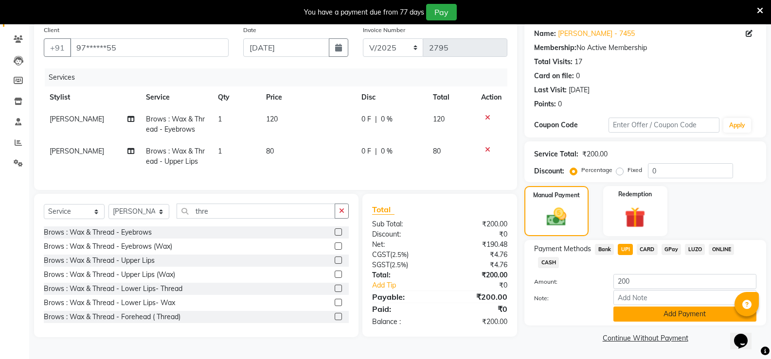
click at [652, 316] on button "Add Payment" at bounding box center [684, 314] width 143 height 15
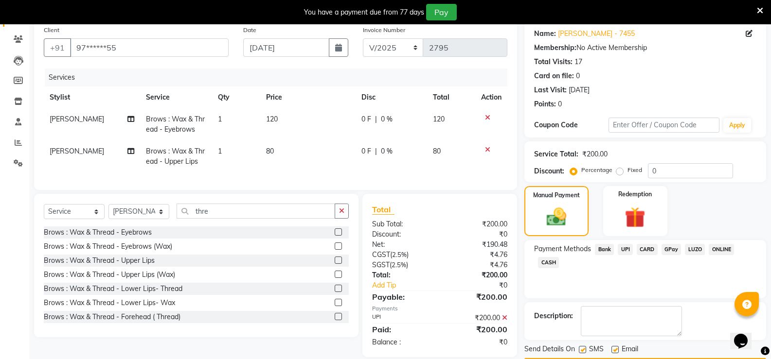
scroll to position [105, 0]
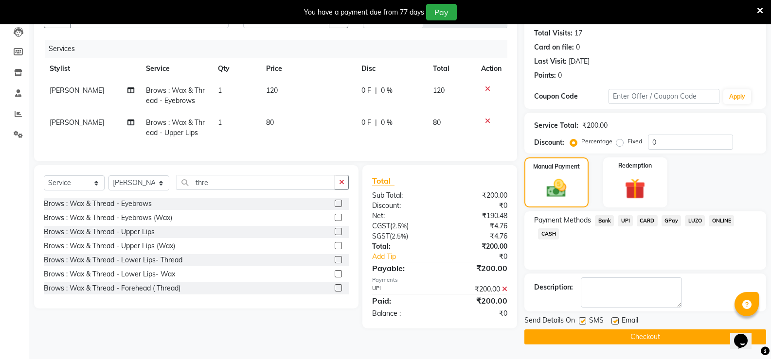
click at [651, 327] on div "Send Details On SMS Email" at bounding box center [645, 322] width 242 height 12
click at [651, 330] on button "Checkout" at bounding box center [645, 337] width 242 height 15
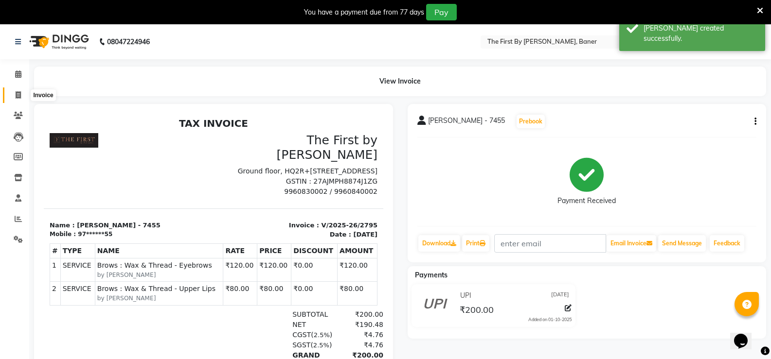
click at [13, 92] on span at bounding box center [18, 95] width 17 height 11
select select "service"
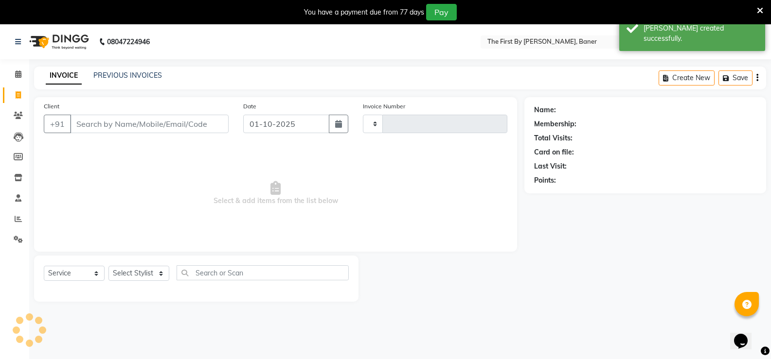
type input "2796"
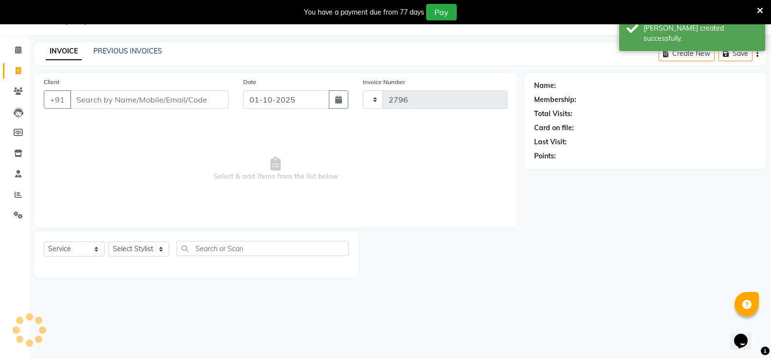
select select "6411"
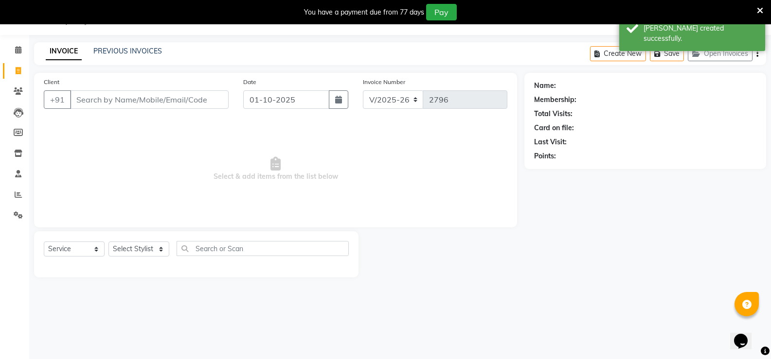
click at [295, 115] on div "Date [DATE]" at bounding box center [296, 97] width 120 height 40
click at [288, 105] on input "01-10-2025" at bounding box center [286, 99] width 86 height 18
select select "10"
select select "2025"
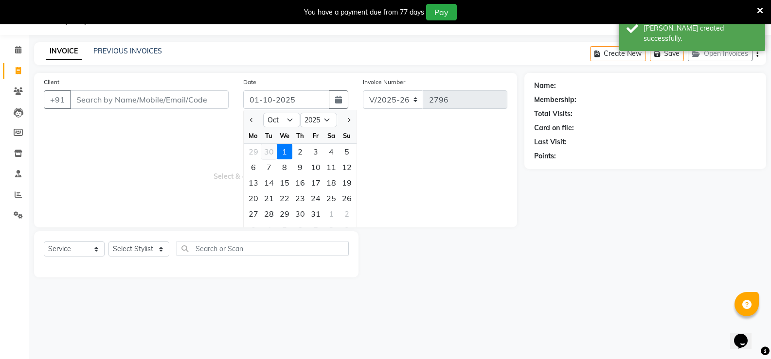
click at [271, 150] on div "30" at bounding box center [269, 152] width 16 height 16
type input "[DATE]"
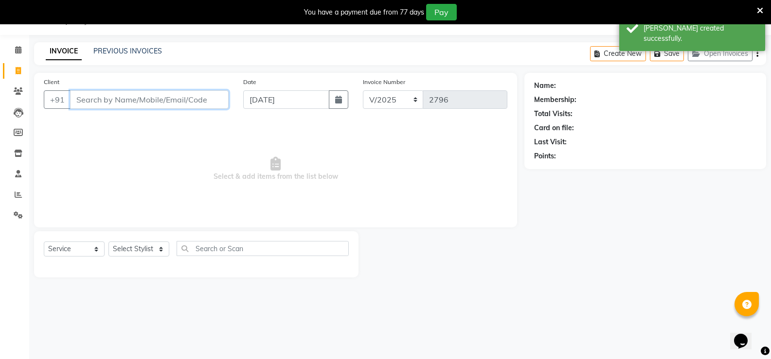
click at [145, 102] on input "Client" at bounding box center [149, 99] width 158 height 18
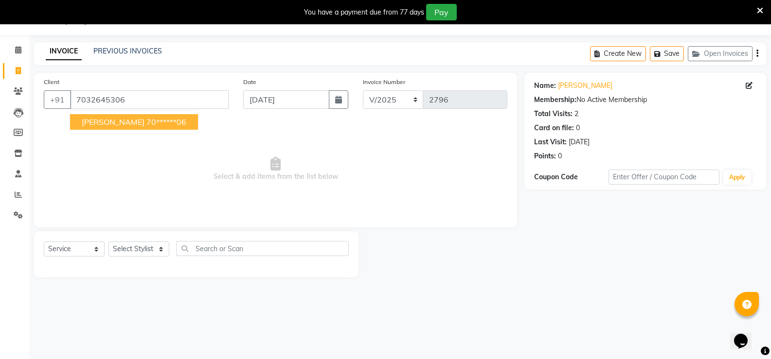
click at [145, 133] on ngb-typeahead-window "[PERSON_NAME] 70******06" at bounding box center [134, 122] width 129 height 24
click at [145, 128] on button "[PERSON_NAME] 70******06" at bounding box center [134, 122] width 128 height 16
type input "70******06"
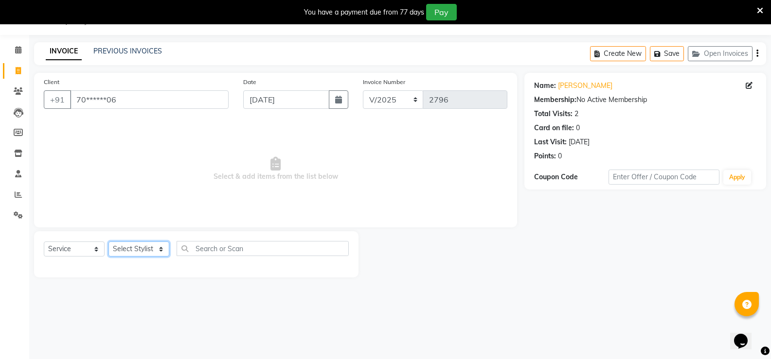
click at [143, 255] on select "Select Stylist Aarti W Abhishek Admin [PERSON_NAME] [PERSON_NAME] [PERSON_NAME]…" at bounding box center [138, 249] width 61 height 15
click at [159, 244] on select "Select Stylist Aarti W Abhishek Admin [PERSON_NAME] [PERSON_NAME] [PERSON_NAME]…" at bounding box center [138, 249] width 61 height 15
select select "49037"
click at [108, 242] on select "Select Stylist Aarti W Abhishek Admin [PERSON_NAME] [PERSON_NAME] [PERSON_NAME]…" at bounding box center [138, 249] width 61 height 15
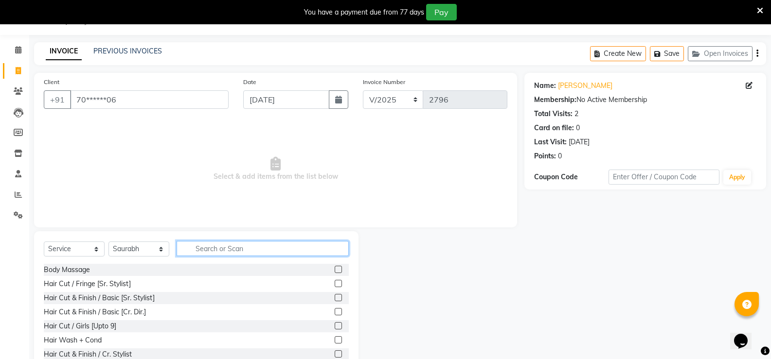
drag, startPoint x: 215, startPoint y: 246, endPoint x: 211, endPoint y: 242, distance: 5.5
click at [214, 245] on input "text" at bounding box center [262, 248] width 172 height 15
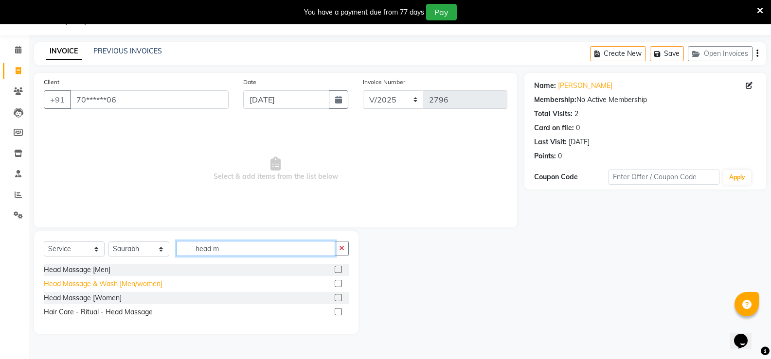
type input "head m"
click at [148, 286] on div "Head Massage & Wash [Men/women]" at bounding box center [103, 284] width 119 height 10
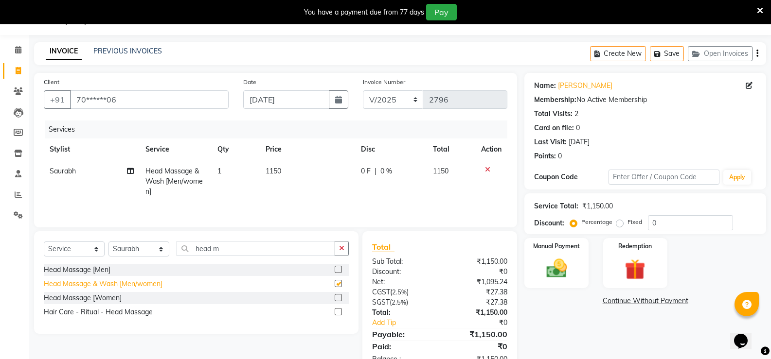
checkbox input "false"
click at [281, 171] on span "1150" at bounding box center [273, 171] width 16 height 9
select select "49037"
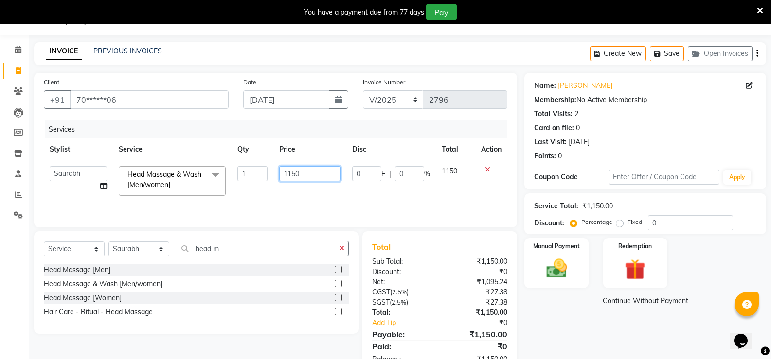
click at [281, 171] on input "1150" at bounding box center [309, 173] width 61 height 15
type input "1350"
click at [293, 192] on td "1350" at bounding box center [309, 180] width 72 height 41
select select "49037"
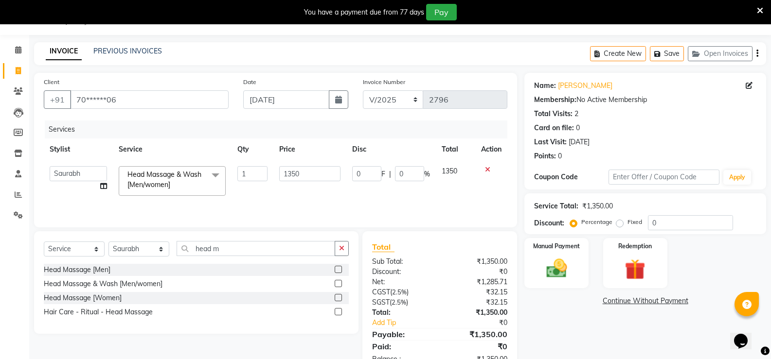
click at [137, 259] on div "Select Service Product Membership Package Voucher Prepaid Gift Card Select Styl…" at bounding box center [196, 252] width 305 height 23
click at [133, 248] on select "Select Stylist Aarti W Abhishek Admin [PERSON_NAME] [PERSON_NAME] [PERSON_NAME]…" at bounding box center [138, 249] width 61 height 15
select select "69831"
click at [108, 242] on select "Select Stylist Aarti W Abhishek Admin [PERSON_NAME] [PERSON_NAME] [PERSON_NAME]…" at bounding box center [138, 249] width 61 height 15
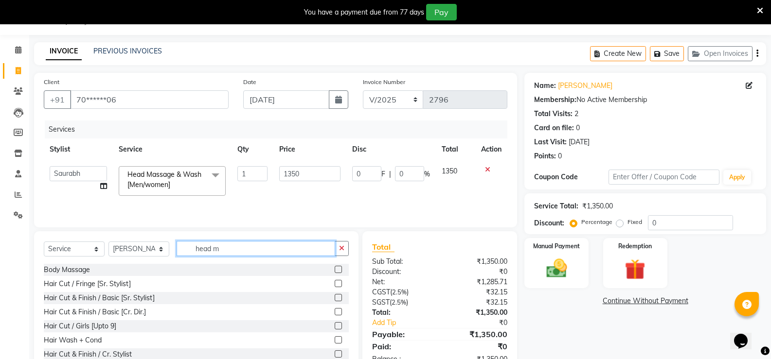
click at [206, 254] on input "head m" at bounding box center [255, 248] width 158 height 15
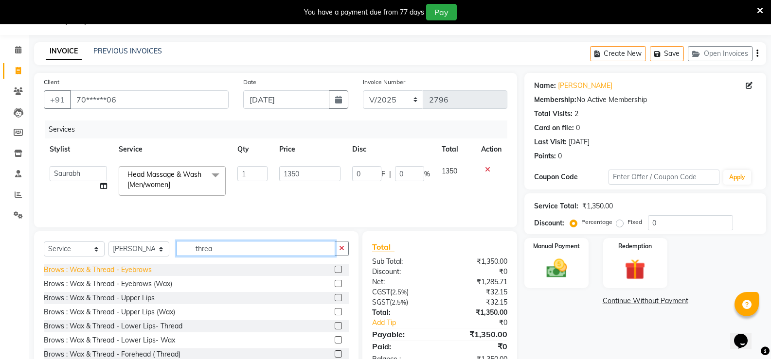
type input "threa"
click at [137, 269] on div "Brows : Wax & Thread - Eyebrows" at bounding box center [98, 270] width 108 height 10
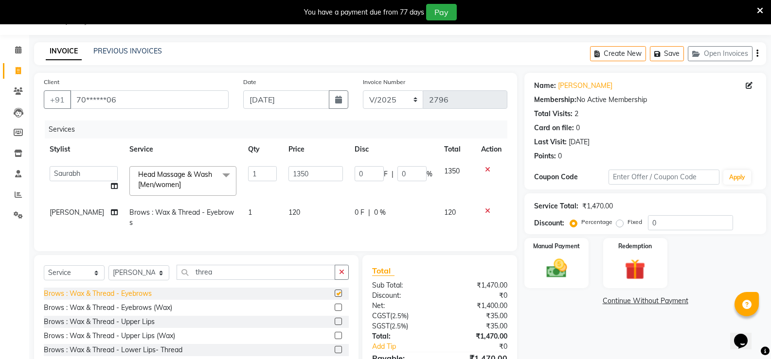
checkbox input "false"
click at [151, 327] on div "Brows : Wax & Thread - Upper Lips" at bounding box center [99, 322] width 111 height 10
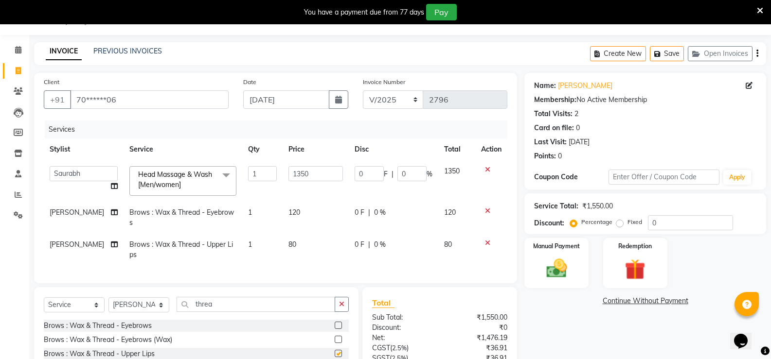
checkbox input "false"
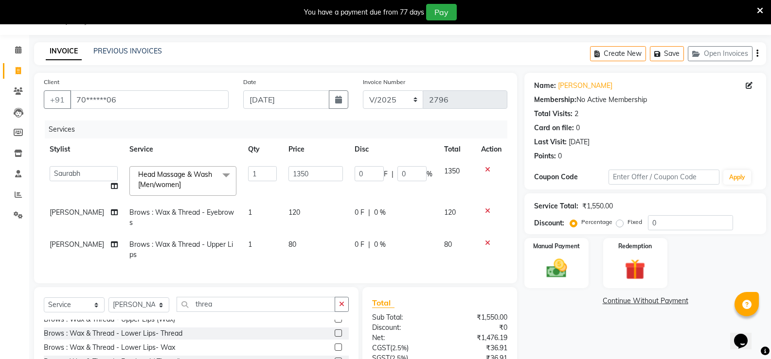
scroll to position [118, 0]
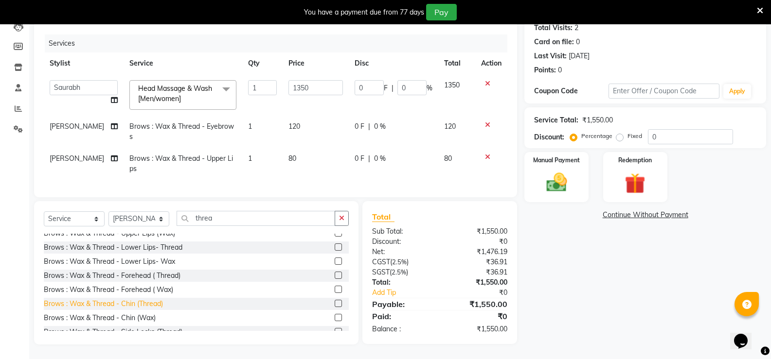
click at [140, 306] on div "Brows : Wax & Thread - Chin (Thread)" at bounding box center [103, 304] width 119 height 10
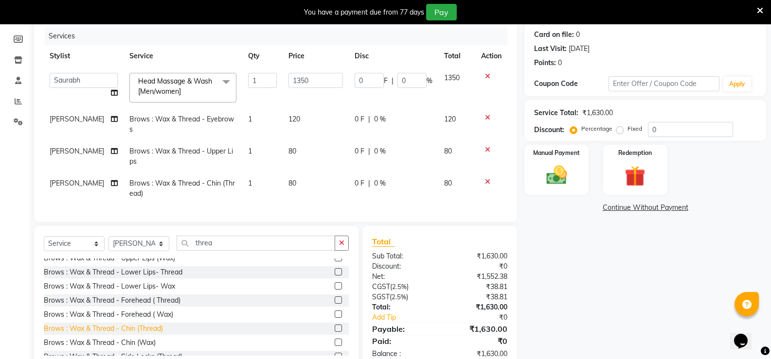
click at [139, 334] on div "Brows : Wax & Thread - Chin (Thread)" at bounding box center [103, 329] width 119 height 10
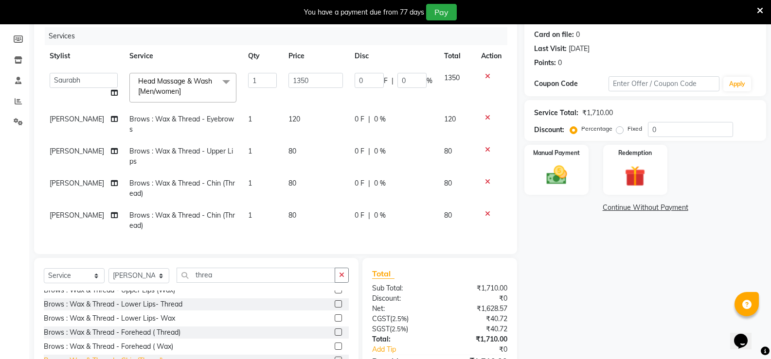
checkbox input "false"
click at [488, 214] on icon at bounding box center [487, 213] width 5 height 7
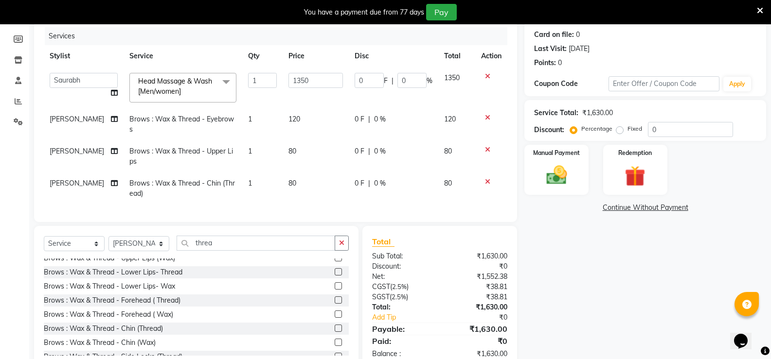
click at [486, 120] on icon at bounding box center [487, 117] width 5 height 7
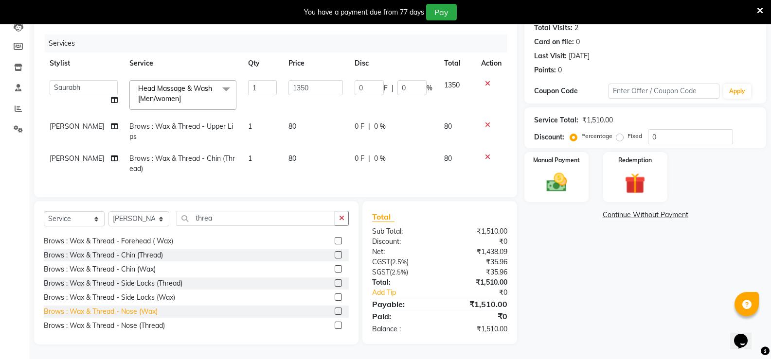
scroll to position [49, 0]
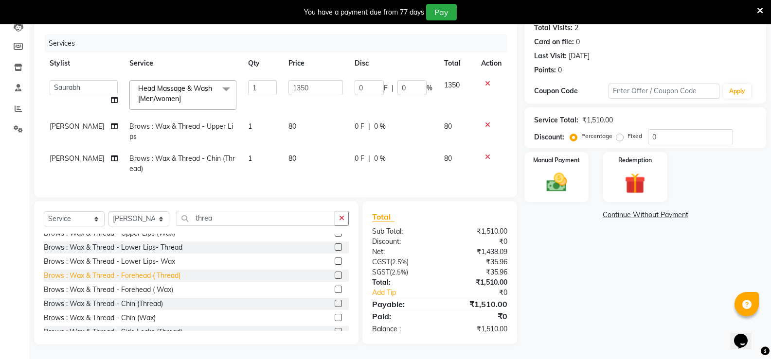
click at [152, 274] on div "Brows : Wax & Thread - Forehead ( Thread)" at bounding box center [112, 276] width 137 height 10
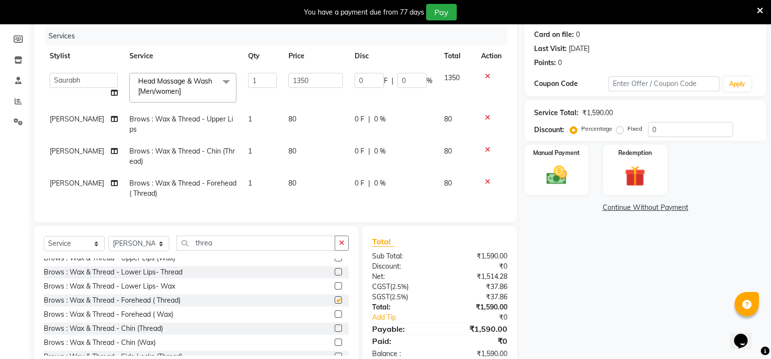
checkbox input "false"
click at [564, 181] on img at bounding box center [556, 175] width 35 height 25
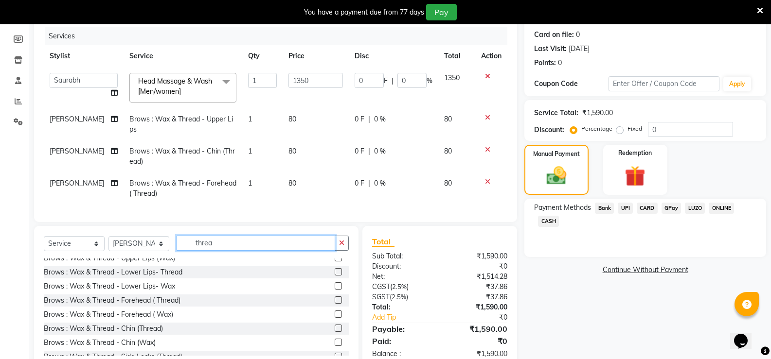
click at [197, 251] on input "threa" at bounding box center [255, 243] width 158 height 15
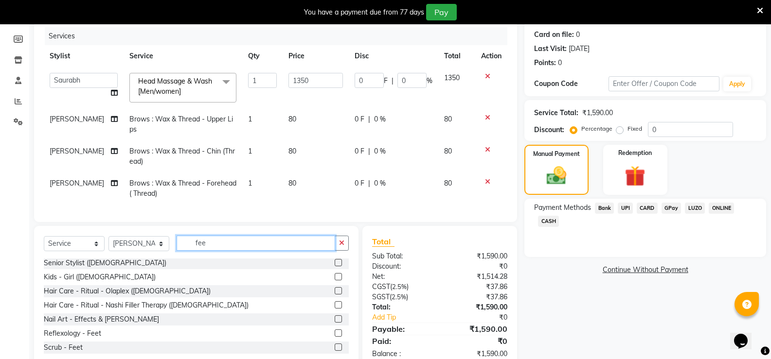
scroll to position [0, 0]
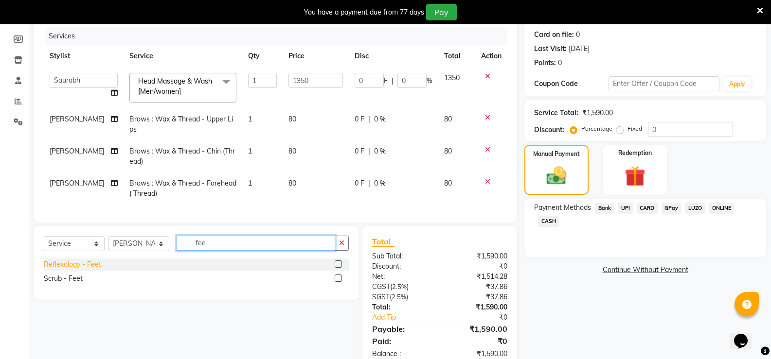
type input "fee"
click at [49, 270] on div "Reflexology - Feet" at bounding box center [72, 265] width 57 height 10
checkbox input "false"
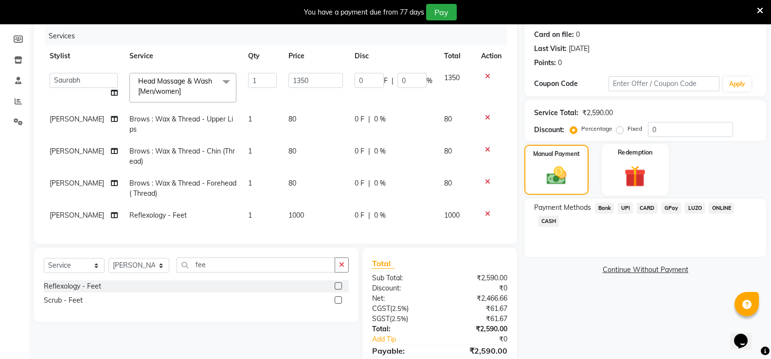
scroll to position [171, 0]
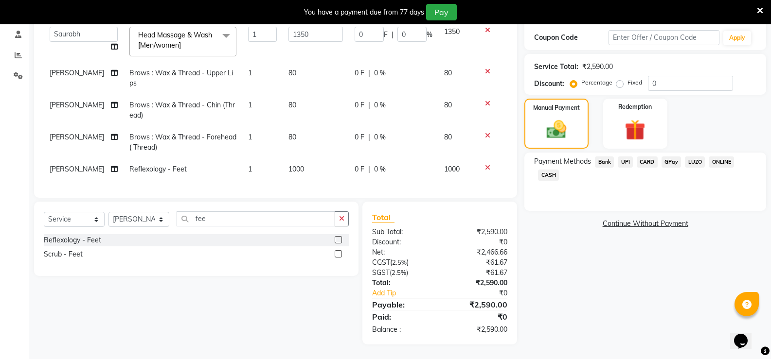
click at [631, 157] on span "UPI" at bounding box center [624, 162] width 15 height 11
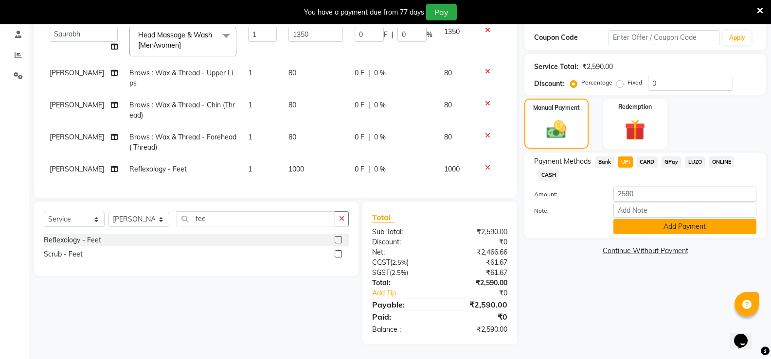
click at [640, 219] on button "Add Payment" at bounding box center [684, 226] width 143 height 15
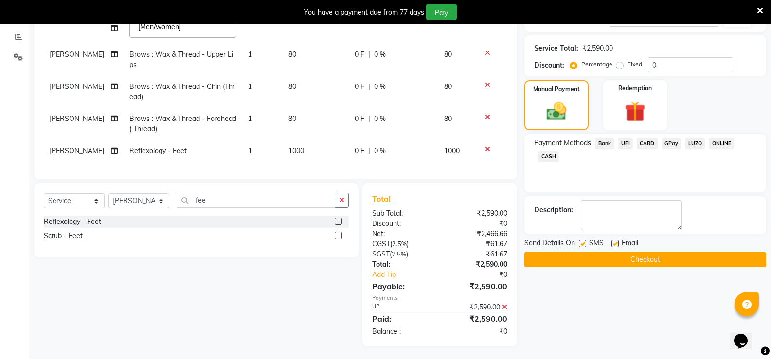
scroll to position [192, 0]
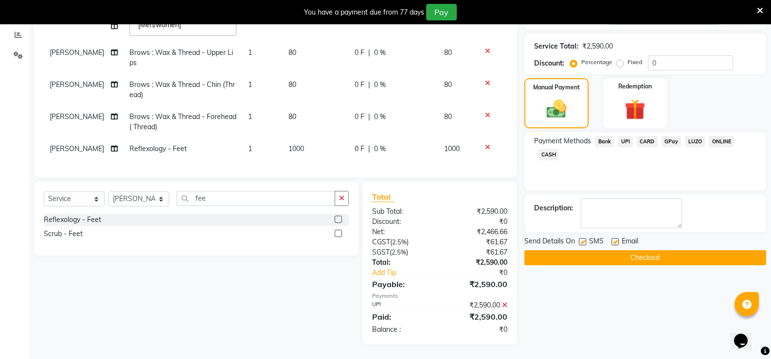
click at [576, 260] on div "Name: [PERSON_NAME] Membership: No Active Membership Total Visits: 2 Card on fi…" at bounding box center [648, 129] width 249 height 432
click at [575, 253] on button "Checkout" at bounding box center [645, 257] width 242 height 15
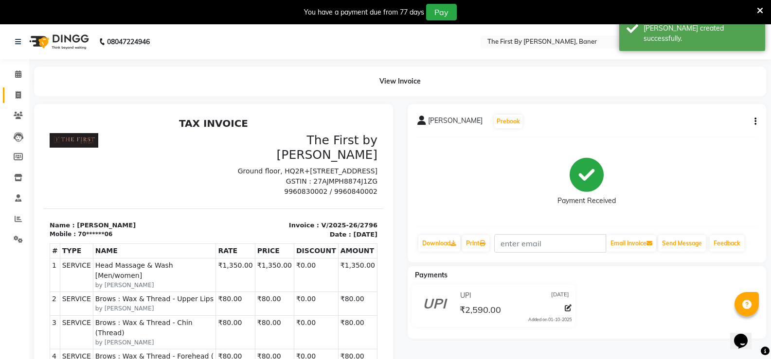
click at [17, 97] on icon at bounding box center [18, 94] width 5 height 7
select select "service"
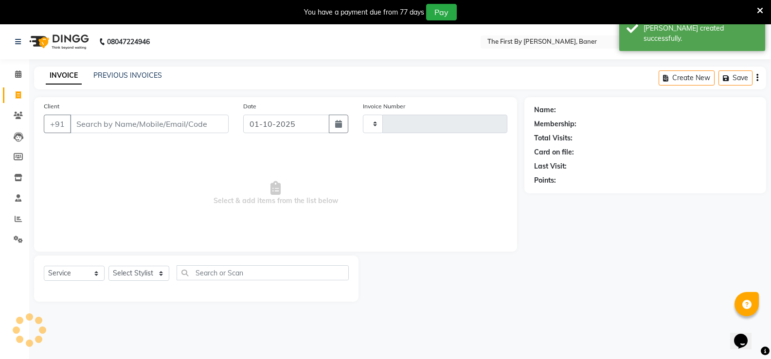
scroll to position [24, 0]
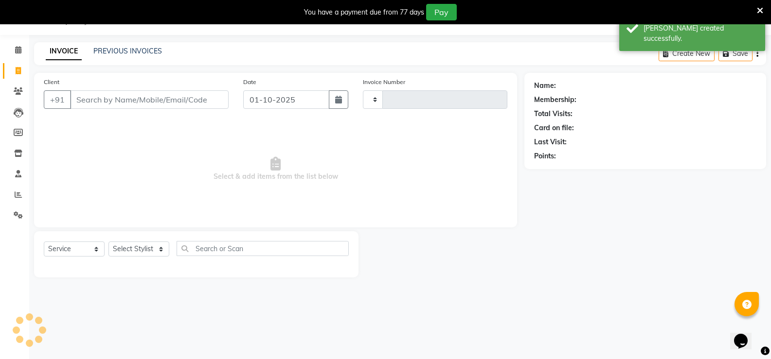
type input "2797"
select select "6411"
click at [110, 49] on link "PREVIOUS INVOICES" at bounding box center [127, 51] width 69 height 9
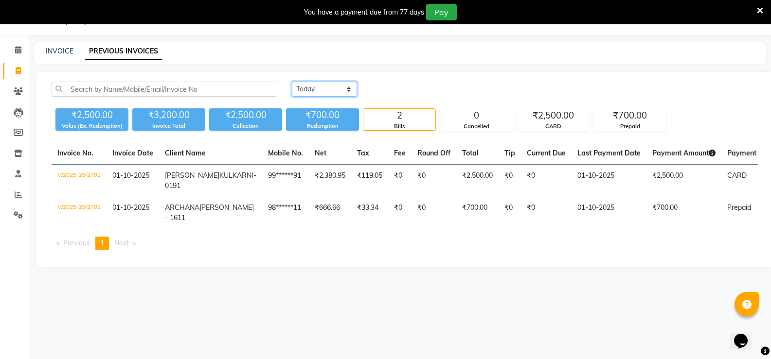
click at [326, 86] on select "[DATE] [DATE] Custom Range" at bounding box center [324, 89] width 65 height 15
select select "[DATE]"
click at [292, 82] on select "[DATE] [DATE] Custom Range" at bounding box center [324, 89] width 65 height 15
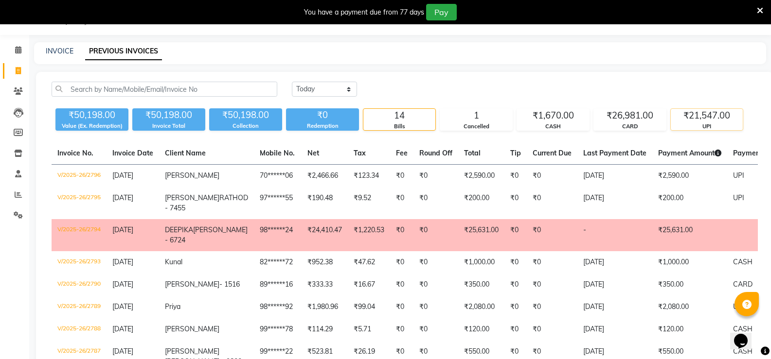
click at [708, 123] on div "UPI" at bounding box center [706, 127] width 72 height 8
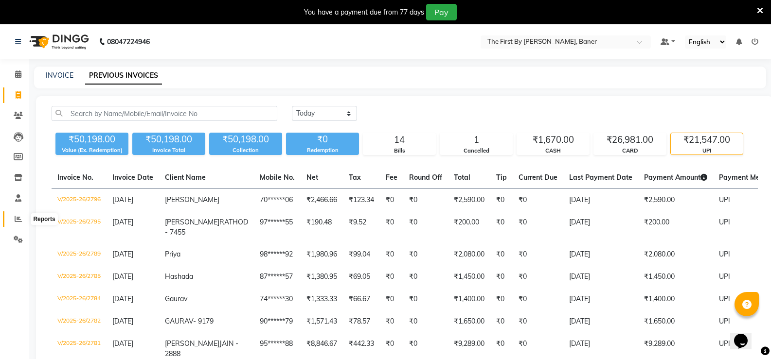
click at [19, 219] on icon at bounding box center [18, 218] width 7 height 7
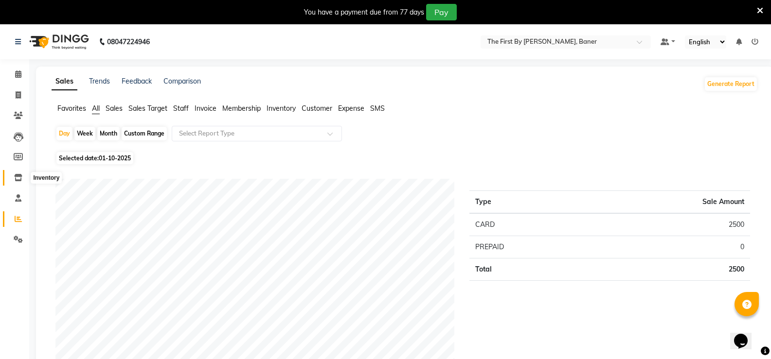
drag, startPoint x: 16, startPoint y: 172, endPoint x: 31, endPoint y: 177, distance: 15.8
click at [16, 173] on span at bounding box center [18, 178] width 17 height 11
select select
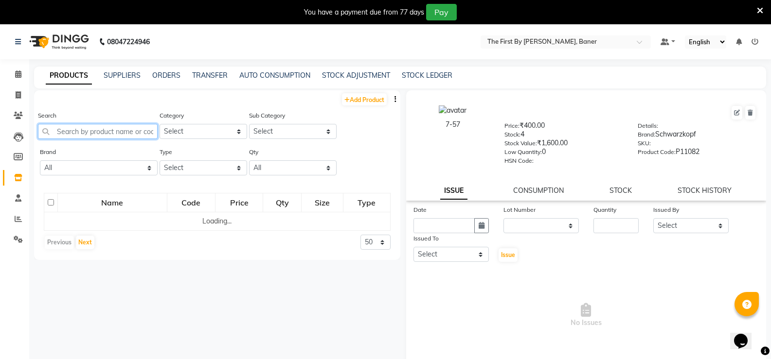
click at [101, 128] on input "text" at bounding box center [98, 131] width 120 height 15
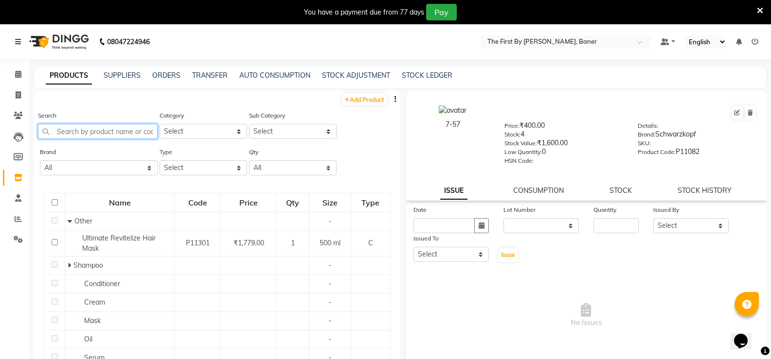
click at [98, 133] on input "text" at bounding box center [98, 131] width 120 height 15
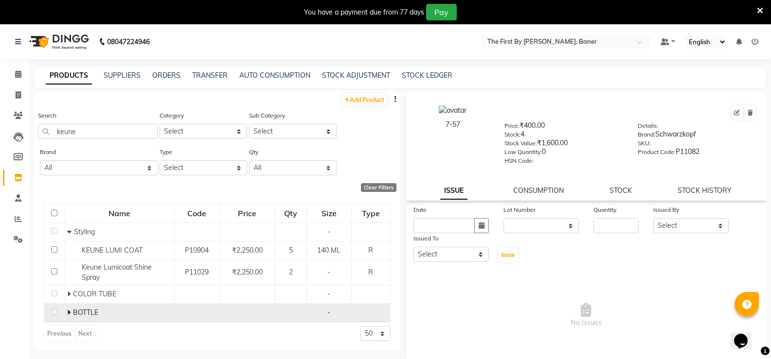
click at [67, 313] on icon at bounding box center [68, 312] width 3 height 7
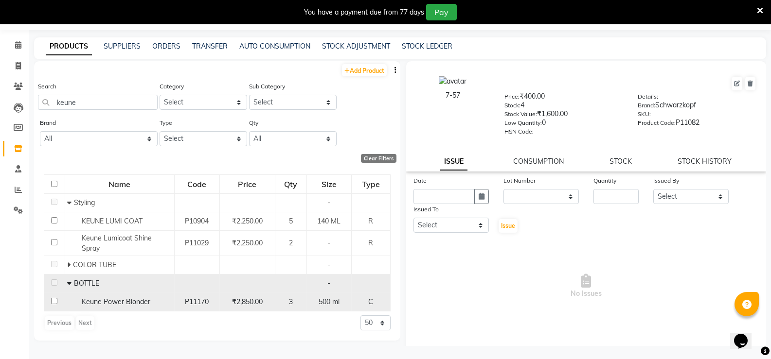
scroll to position [31, 0]
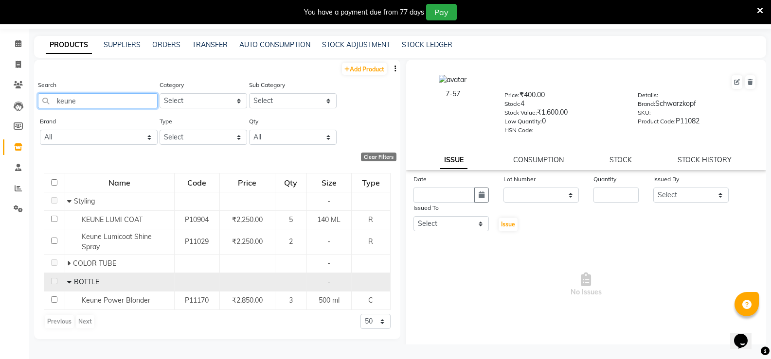
drag, startPoint x: 73, startPoint y: 101, endPoint x: 35, endPoint y: 105, distance: 39.1
click at [35, 105] on div "Search keune Category Select Hair Skin Makeup Personal Care Appliances [PERSON_…" at bounding box center [217, 98] width 366 height 36
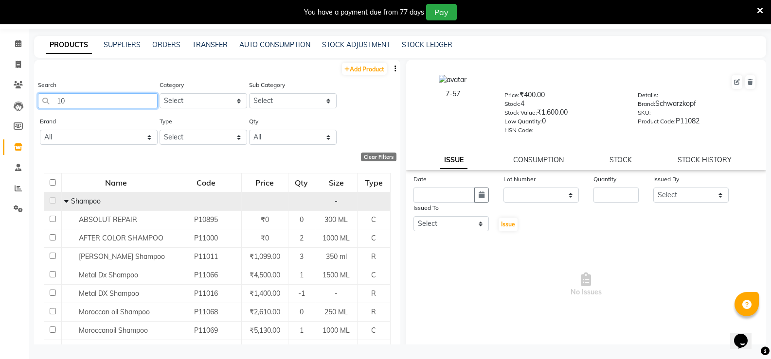
type input "10"
click at [66, 201] on icon at bounding box center [66, 201] width 4 height 7
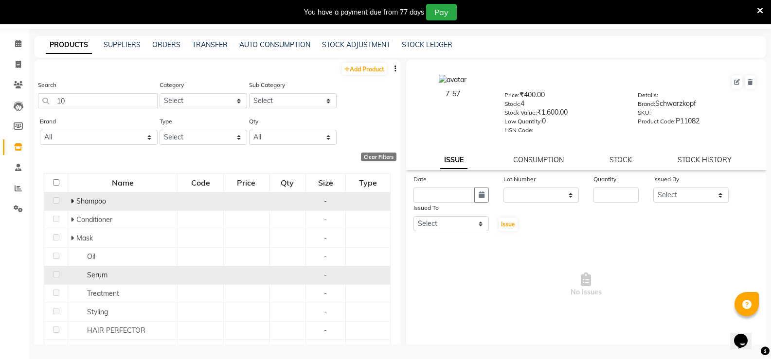
scroll to position [62, 0]
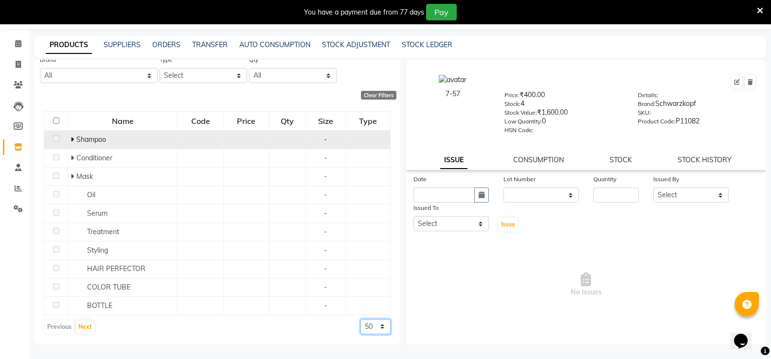
click at [362, 326] on select "50 100 500" at bounding box center [375, 326] width 30 height 15
select select "500"
click at [360, 319] on select "50 100 500" at bounding box center [375, 326] width 30 height 15
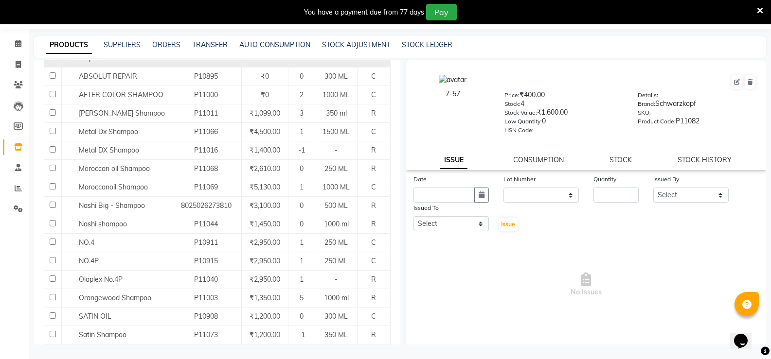
scroll to position [256, 0]
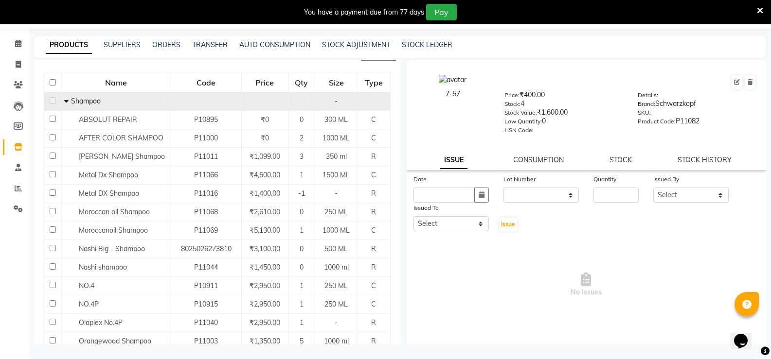
click at [64, 102] on icon at bounding box center [66, 101] width 4 height 7
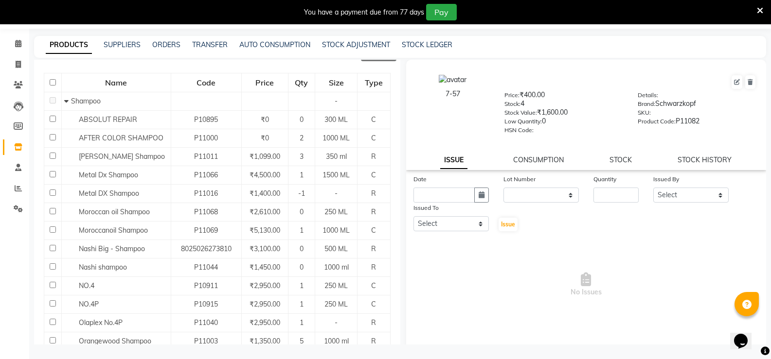
scroll to position [62, 0]
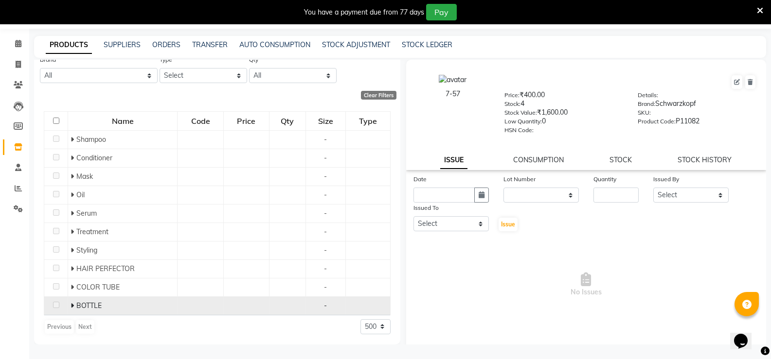
click at [73, 304] on icon at bounding box center [71, 305] width 3 height 7
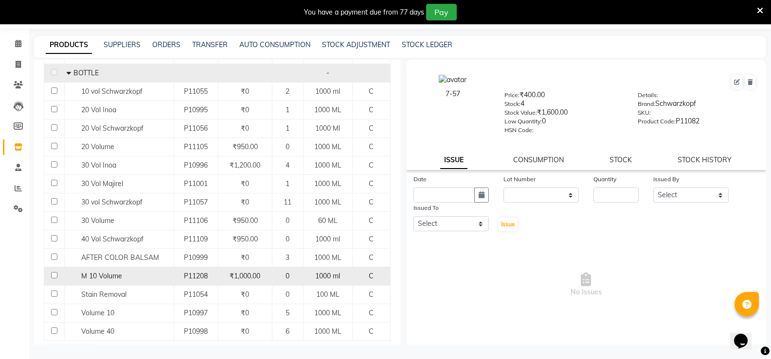
scroll to position [320, 0]
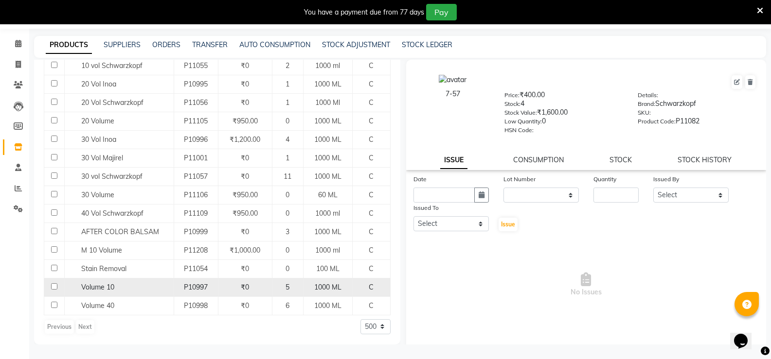
click at [121, 287] on div "Volume 10" at bounding box center [119, 287] width 104 height 10
select select
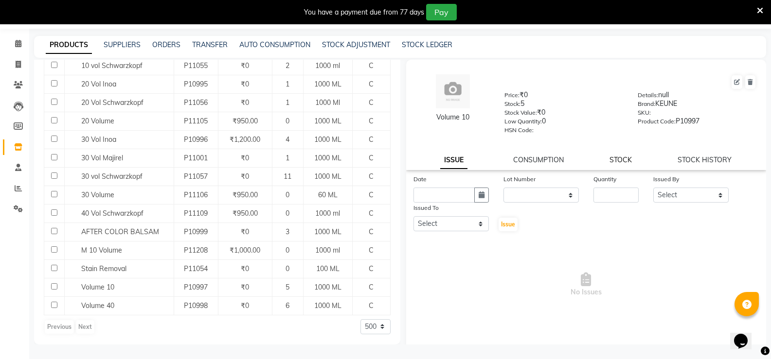
click at [616, 162] on link "STOCK" at bounding box center [620, 160] width 22 height 9
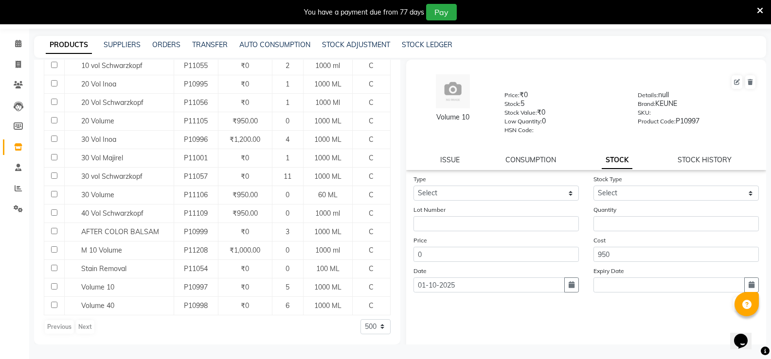
drag, startPoint x: 470, startPoint y: 202, endPoint x: 460, endPoint y: 197, distance: 10.9
click at [469, 201] on form "Type Select In Out Stock Type Select Lot Number Quantity Price 0 Cost 950 Date …" at bounding box center [586, 243] width 346 height 138
click at [445, 192] on select "Select In Out" at bounding box center [495, 193] width 165 height 15
select select "in"
click at [413, 186] on select "Select In Out" at bounding box center [495, 193] width 165 height 15
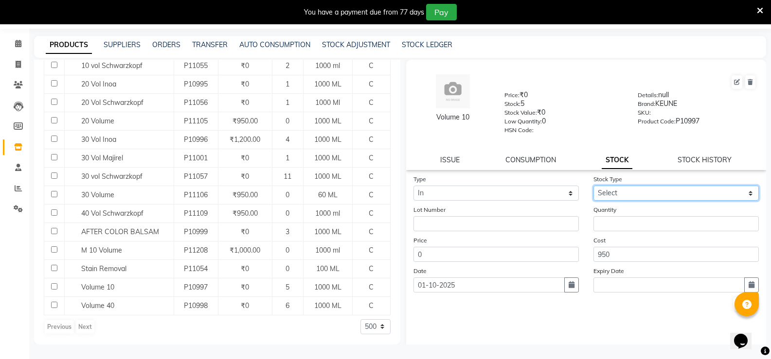
click at [598, 196] on select "Select New Stock Adjustment Return Other" at bounding box center [675, 193] width 165 height 15
select select "new stock"
click at [593, 186] on select "Select New Stock Adjustment Return Other" at bounding box center [675, 193] width 165 height 15
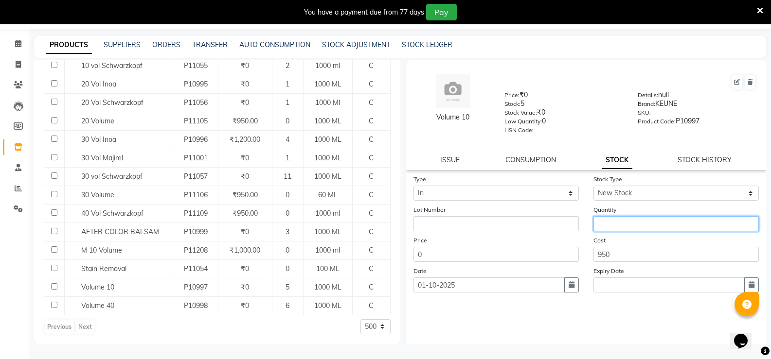
click at [594, 223] on input "number" at bounding box center [675, 223] width 165 height 15
type input "4"
click at [725, 300] on div "Submit" at bounding box center [586, 305] width 346 height 16
click at [733, 301] on button "Submit" at bounding box center [745, 305] width 25 height 14
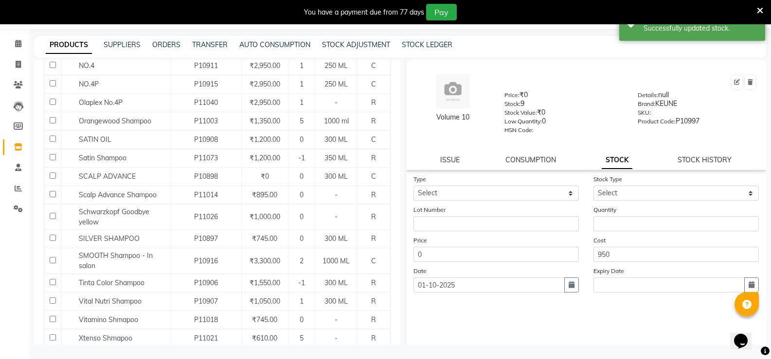
scroll to position [538, 0]
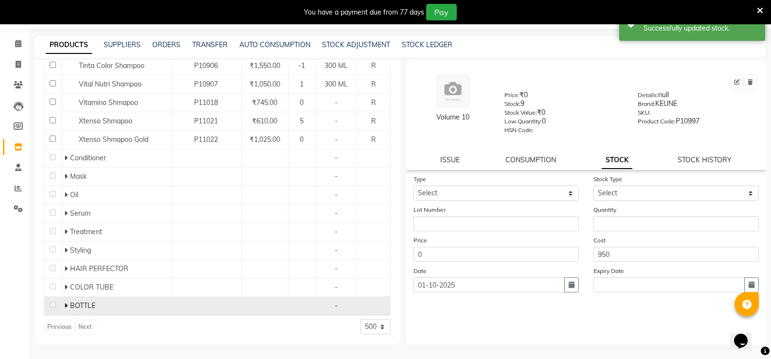
click at [69, 306] on span at bounding box center [67, 305] width 6 height 9
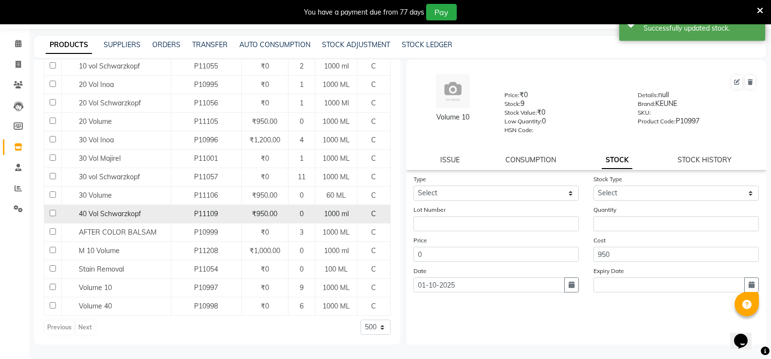
scroll to position [796, 0]
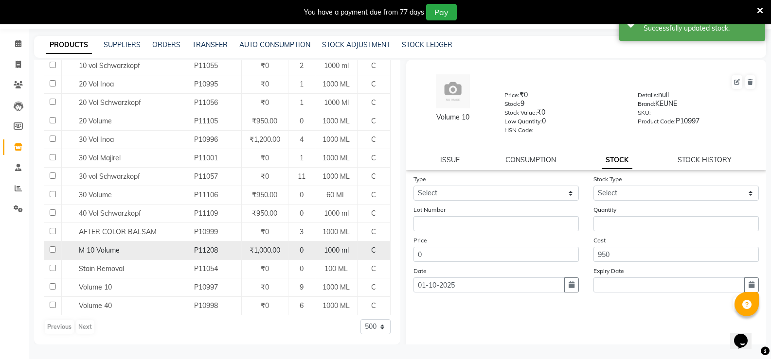
click at [91, 251] on span "M 10 Volume" at bounding box center [99, 250] width 41 height 9
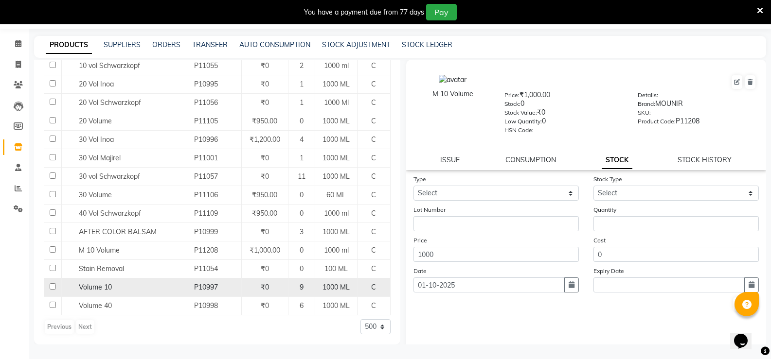
click at [85, 286] on span "Volume 10" at bounding box center [95, 287] width 33 height 9
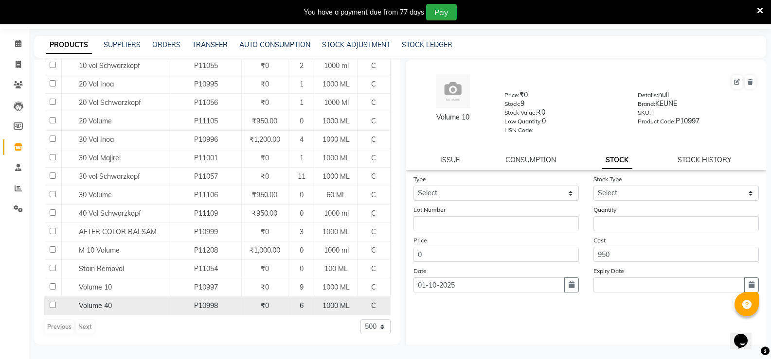
click at [95, 306] on span "Volume 40" at bounding box center [95, 305] width 33 height 9
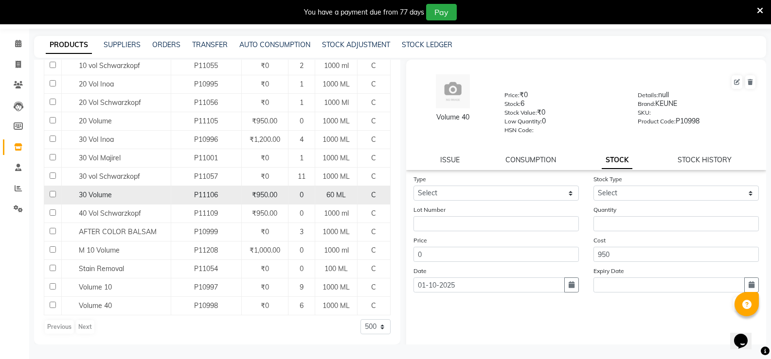
click at [100, 198] on span "30 Volume" at bounding box center [95, 195] width 33 height 9
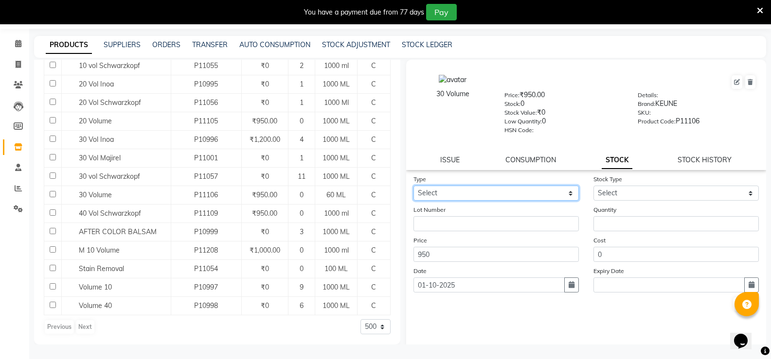
drag, startPoint x: 489, startPoint y: 191, endPoint x: 482, endPoint y: 199, distance: 11.0
click at [489, 192] on select "Select In Out" at bounding box center [495, 193] width 165 height 15
select select "in"
click at [413, 186] on select "Select In Out" at bounding box center [495, 193] width 165 height 15
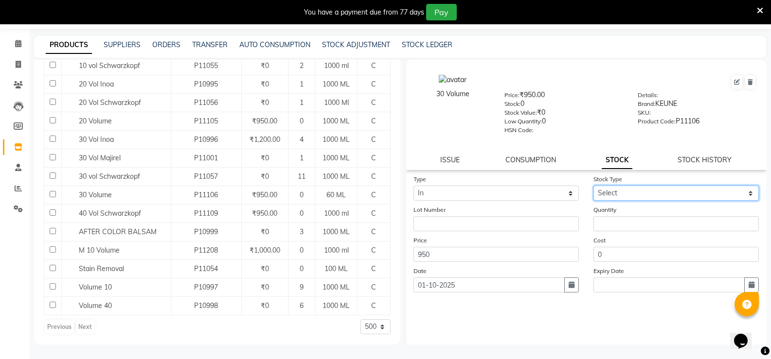
click at [615, 198] on select "Select New Stock Adjustment Return Other" at bounding box center [675, 193] width 165 height 15
select select "new stock"
click at [593, 186] on select "Select New Stock Adjustment Return Other" at bounding box center [675, 193] width 165 height 15
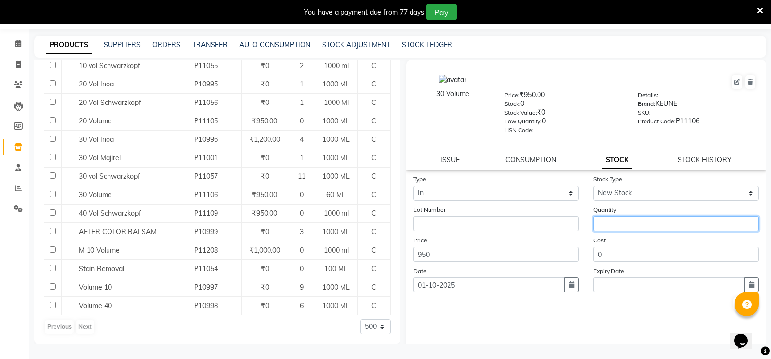
click at [609, 220] on input "number" at bounding box center [675, 223] width 165 height 15
type input "4"
click at [733, 306] on button "Submit" at bounding box center [745, 305] width 25 height 14
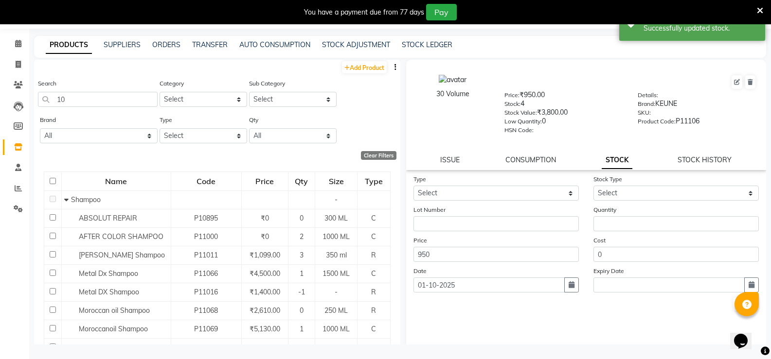
scroll to position [0, 0]
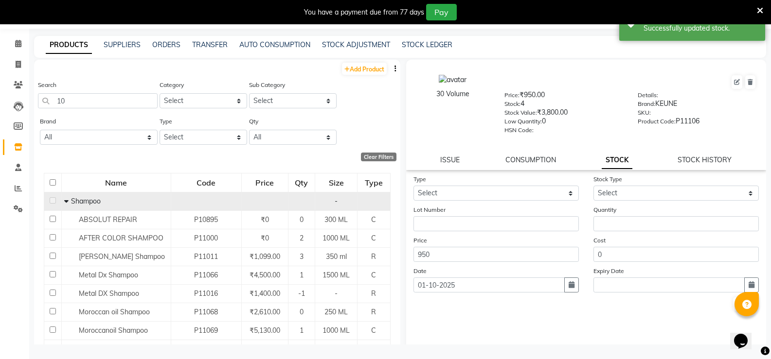
click at [64, 204] on icon at bounding box center [66, 201] width 4 height 7
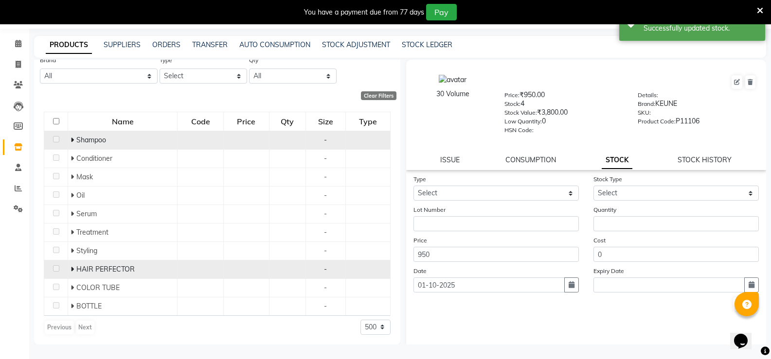
scroll to position [62, 0]
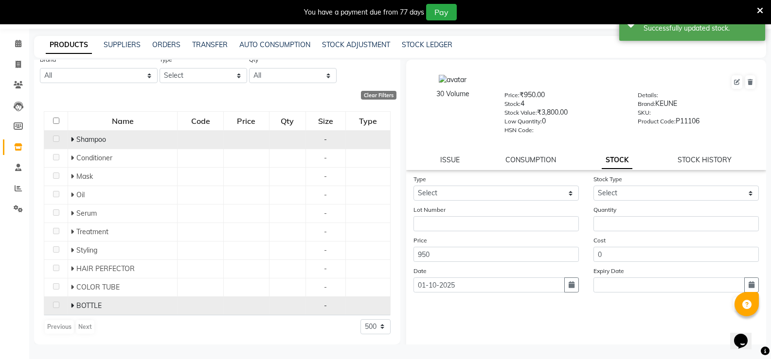
click at [72, 306] on icon at bounding box center [71, 305] width 3 height 7
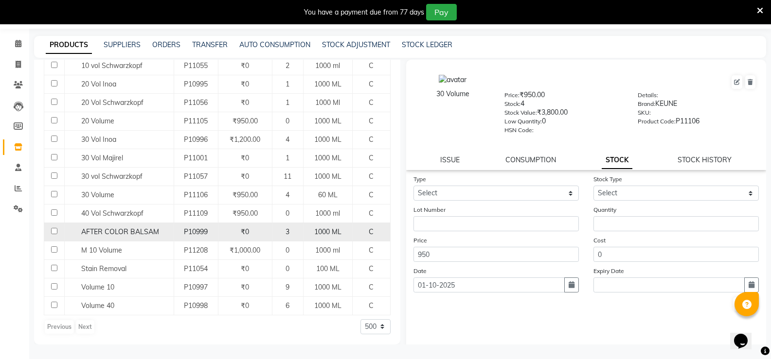
scroll to position [223, 0]
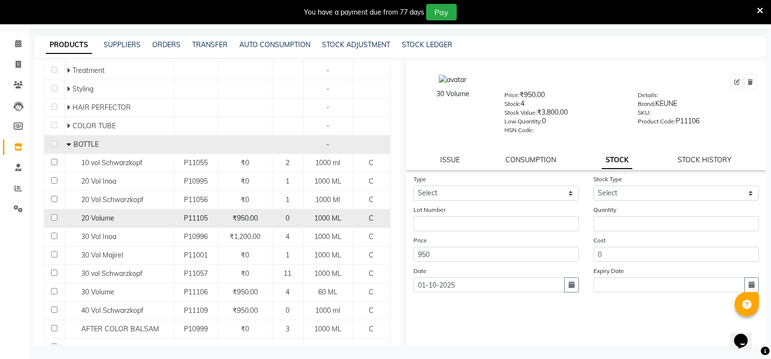
click at [101, 215] on span "20 Volume" at bounding box center [97, 218] width 33 height 9
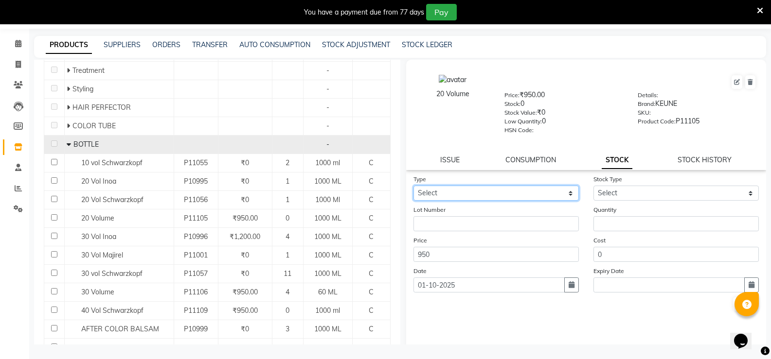
click at [507, 196] on select "Select In Out" at bounding box center [495, 193] width 165 height 15
select select "in"
click at [413, 186] on select "Select In Out" at bounding box center [495, 193] width 165 height 15
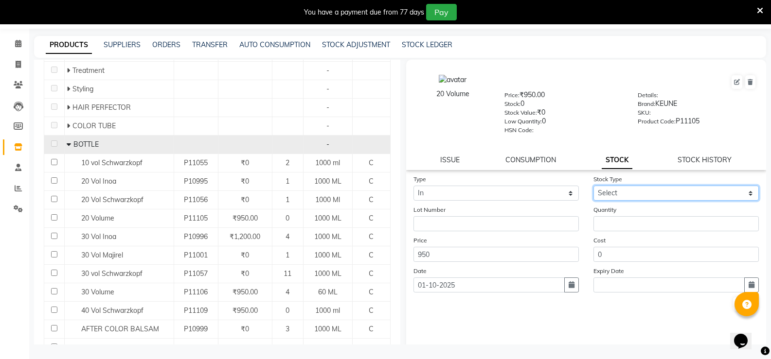
drag, startPoint x: 648, startPoint y: 194, endPoint x: 638, endPoint y: 200, distance: 12.0
click at [647, 194] on select "Select New Stock Adjustment Return Other" at bounding box center [675, 193] width 165 height 15
select select "new stock"
click at [593, 186] on select "Select New Stock Adjustment Return Other" at bounding box center [675, 193] width 165 height 15
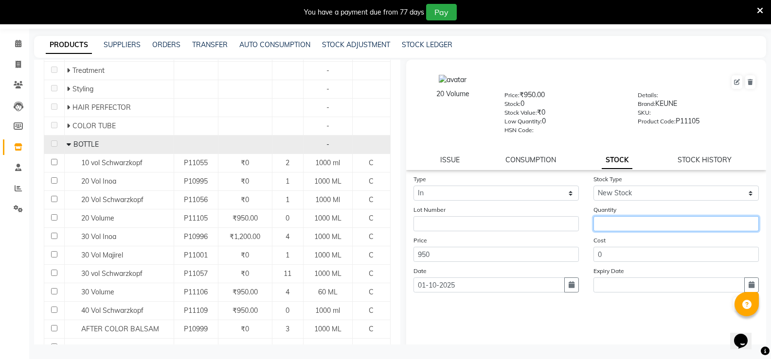
click at [605, 222] on input "number" at bounding box center [675, 223] width 165 height 15
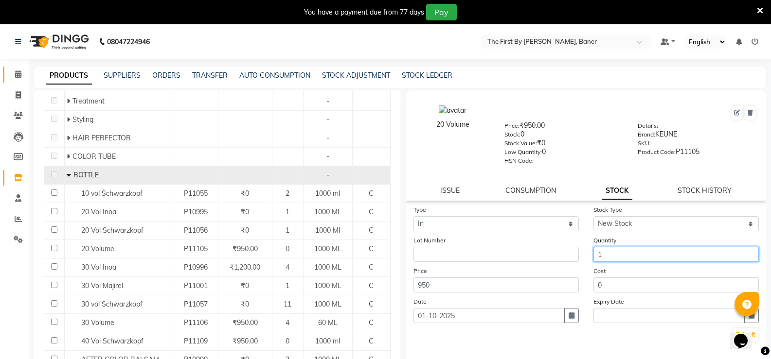
type input "1"
drag, startPoint x: 13, startPoint y: 71, endPoint x: 32, endPoint y: 79, distance: 20.5
click at [13, 71] on span at bounding box center [18, 74] width 17 height 11
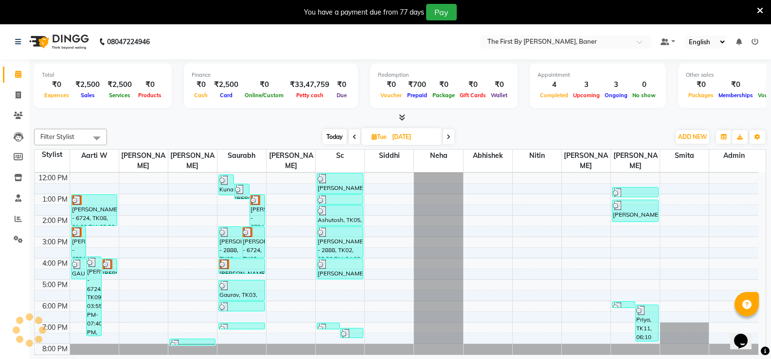
scroll to position [25, 0]
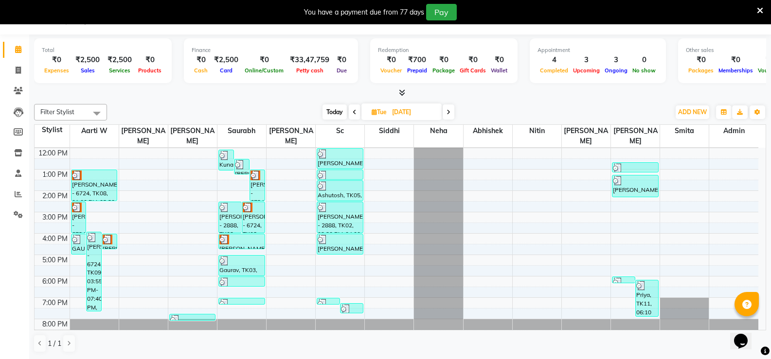
drag, startPoint x: 331, startPoint y: 105, endPoint x: 353, endPoint y: 152, distance: 51.3
click at [331, 106] on span "Today" at bounding box center [334, 112] width 24 height 15
type input "01-10-2025"
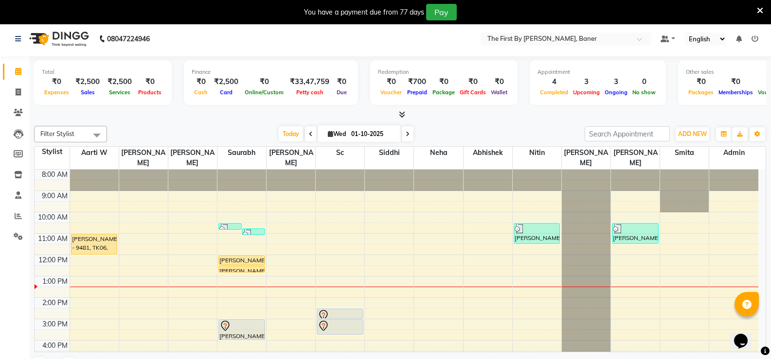
scroll to position [0, 0]
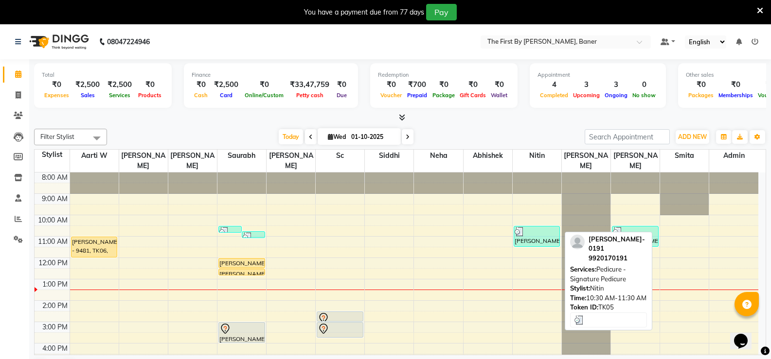
click at [538, 227] on div at bounding box center [536, 232] width 45 height 10
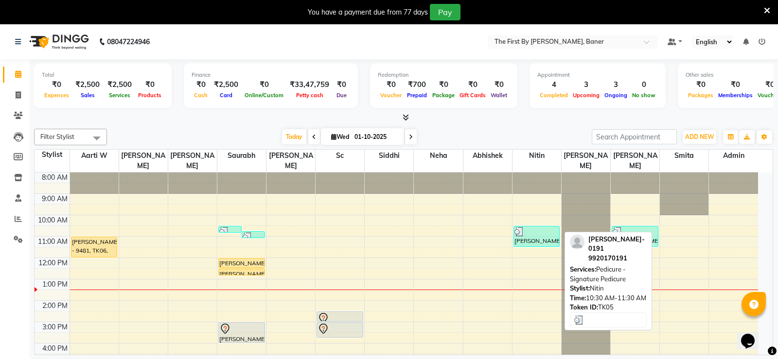
select select "3"
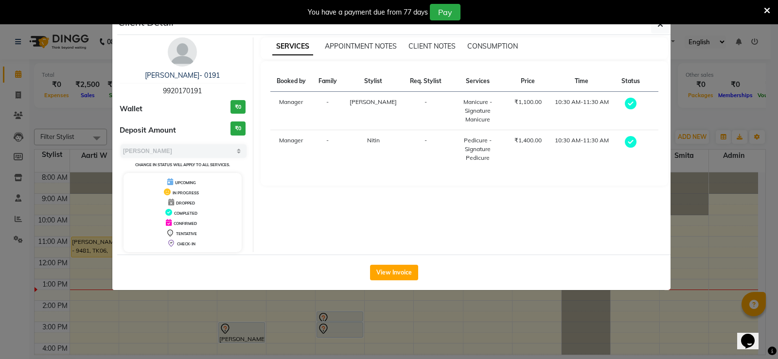
click at [658, 29] on span "button" at bounding box center [660, 24] width 6 height 10
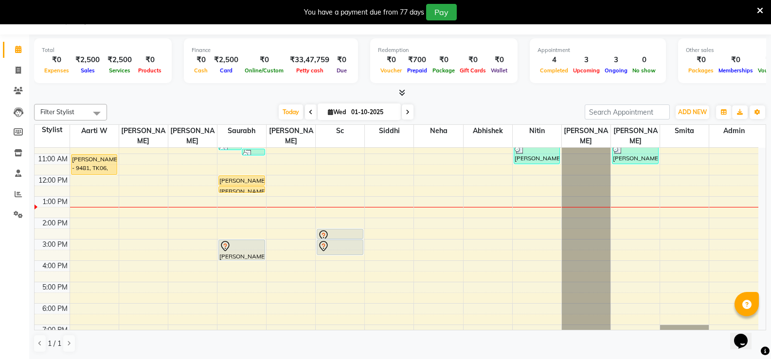
scroll to position [36, 0]
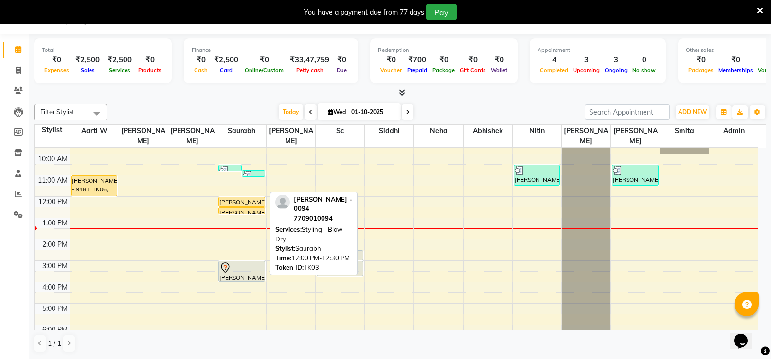
click at [250, 197] on div "[PERSON_NAME] - 0094, TK03, 12:00 PM-12:30 PM, Styling - Blow Dry" at bounding box center [242, 201] width 46 height 9
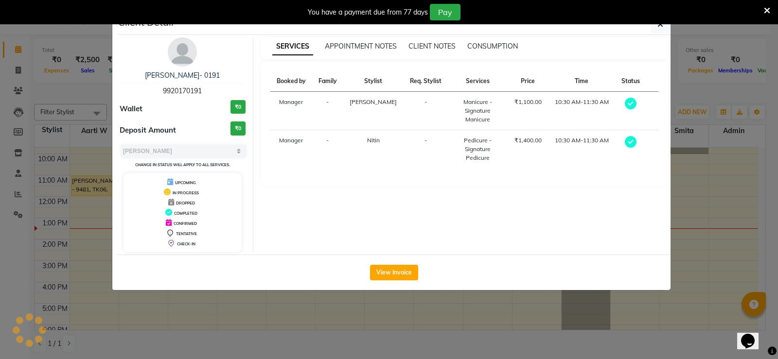
select select "1"
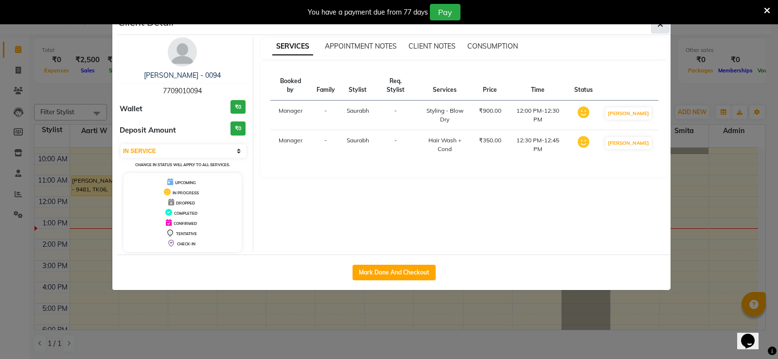
click at [663, 29] on button "button" at bounding box center [660, 24] width 18 height 18
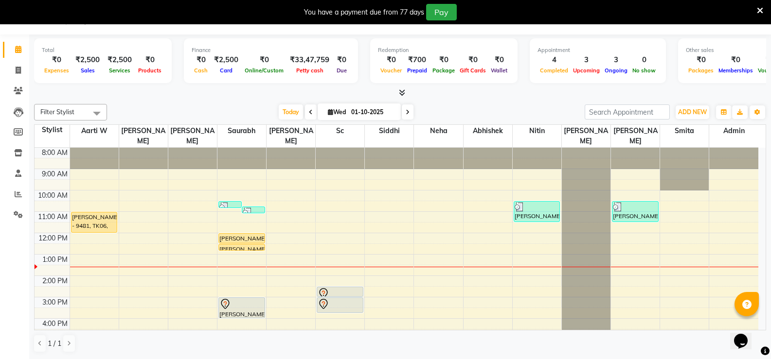
scroll to position [0, 0]
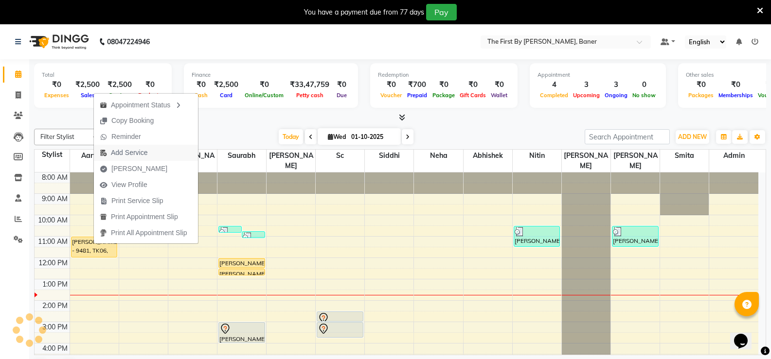
click at [120, 153] on span "Add Service" at bounding box center [129, 153] width 36 height 10
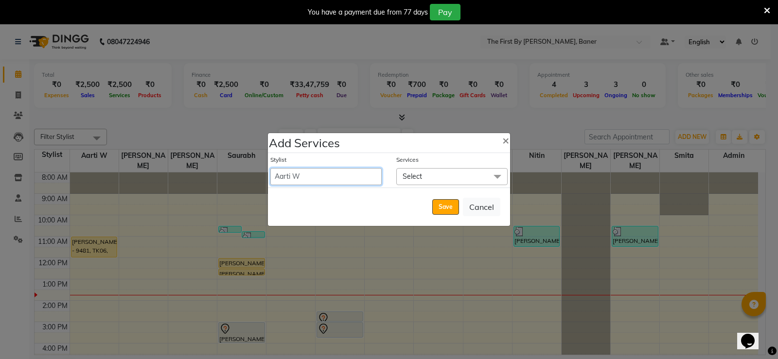
drag, startPoint x: 321, startPoint y: 174, endPoint x: 317, endPoint y: 177, distance: 5.2
click at [319, 175] on select "Aarti W [PERSON_NAME] [PERSON_NAME] [PERSON_NAME] [PERSON_NAME] Manager [PERSON…" at bounding box center [325, 176] width 111 height 17
select select "49030"
click at [270, 168] on select "Aarti W [PERSON_NAME] [PERSON_NAME] [PERSON_NAME] [PERSON_NAME] Manager [PERSON…" at bounding box center [325, 176] width 111 height 17
select select "720"
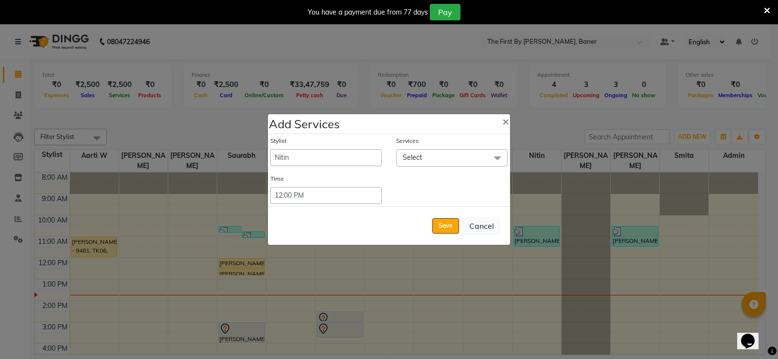
click at [403, 161] on span "Select" at bounding box center [412, 157] width 19 height 9
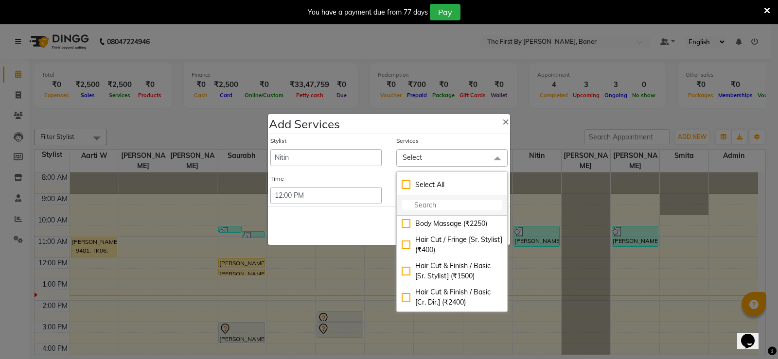
click at [406, 204] on input "multiselect-search" at bounding box center [452, 205] width 101 height 10
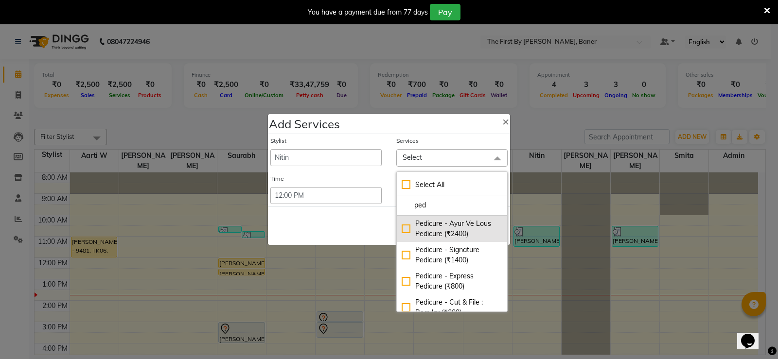
type input "ped"
click at [405, 234] on div "Pedicure - Ayur Ve Lous Pedicure (₹2400)" at bounding box center [452, 229] width 101 height 20
checkbox input "true"
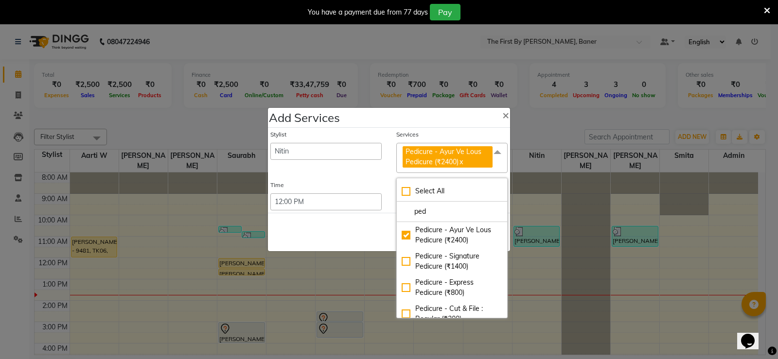
click at [378, 230] on div "Save Cancel" at bounding box center [389, 232] width 242 height 38
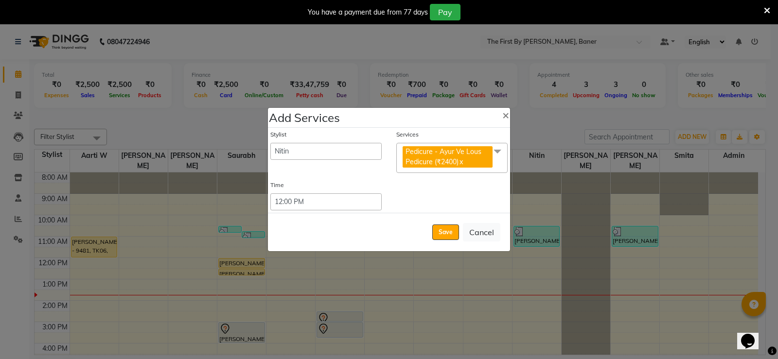
drag, startPoint x: 440, startPoint y: 232, endPoint x: 445, endPoint y: 234, distance: 5.7
click at [440, 232] on button "Save" at bounding box center [445, 233] width 27 height 16
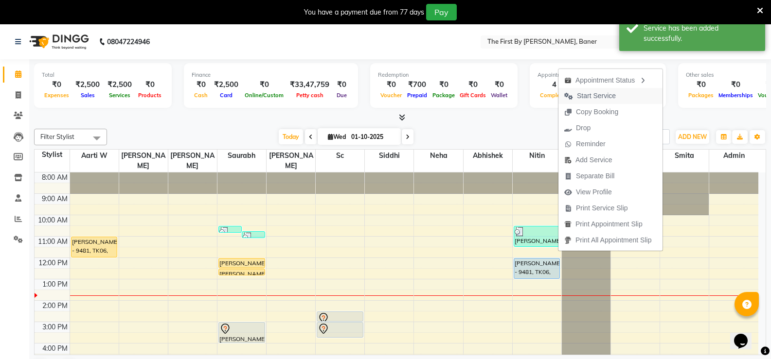
click at [592, 91] on span "Start Service" at bounding box center [596, 96] width 39 height 10
